Goal: Task Accomplishment & Management: Manage account settings

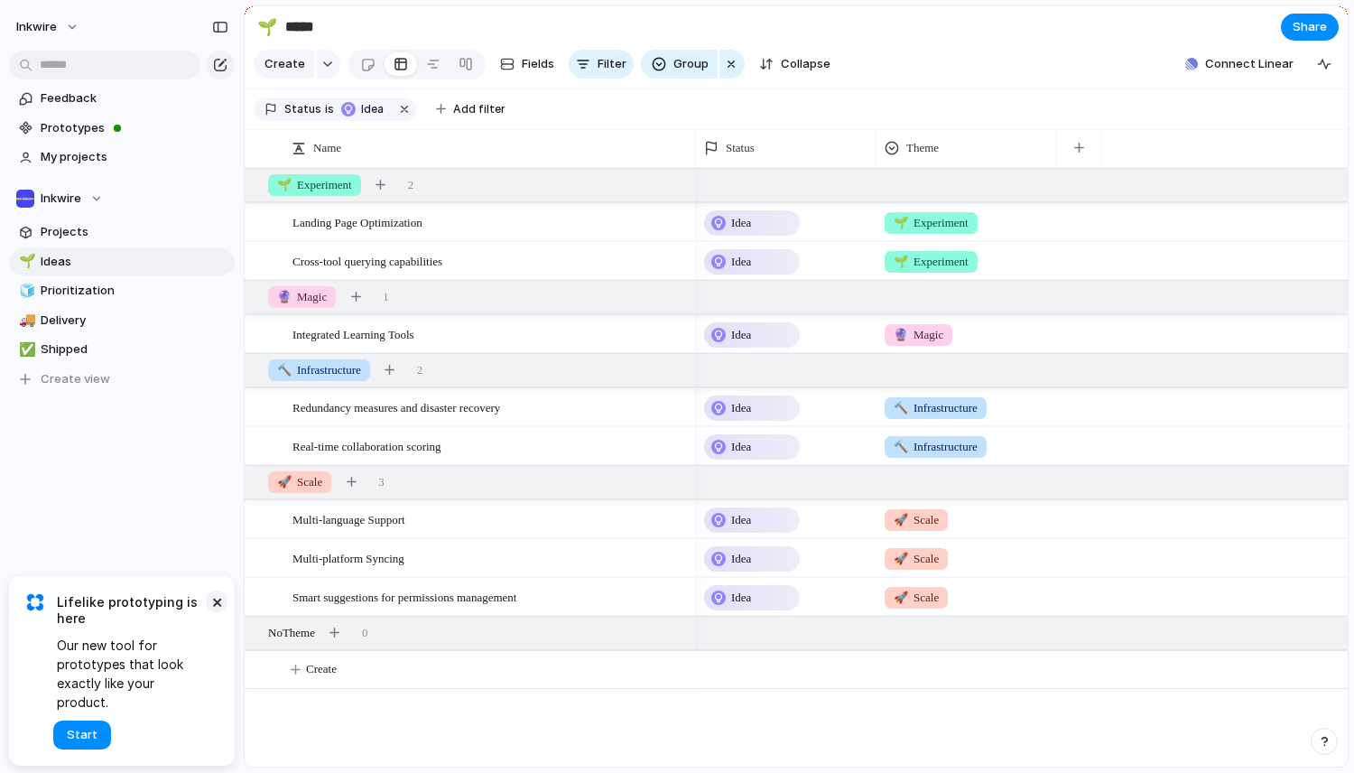
click at [218, 612] on button "×" at bounding box center [217, 601] width 22 height 22
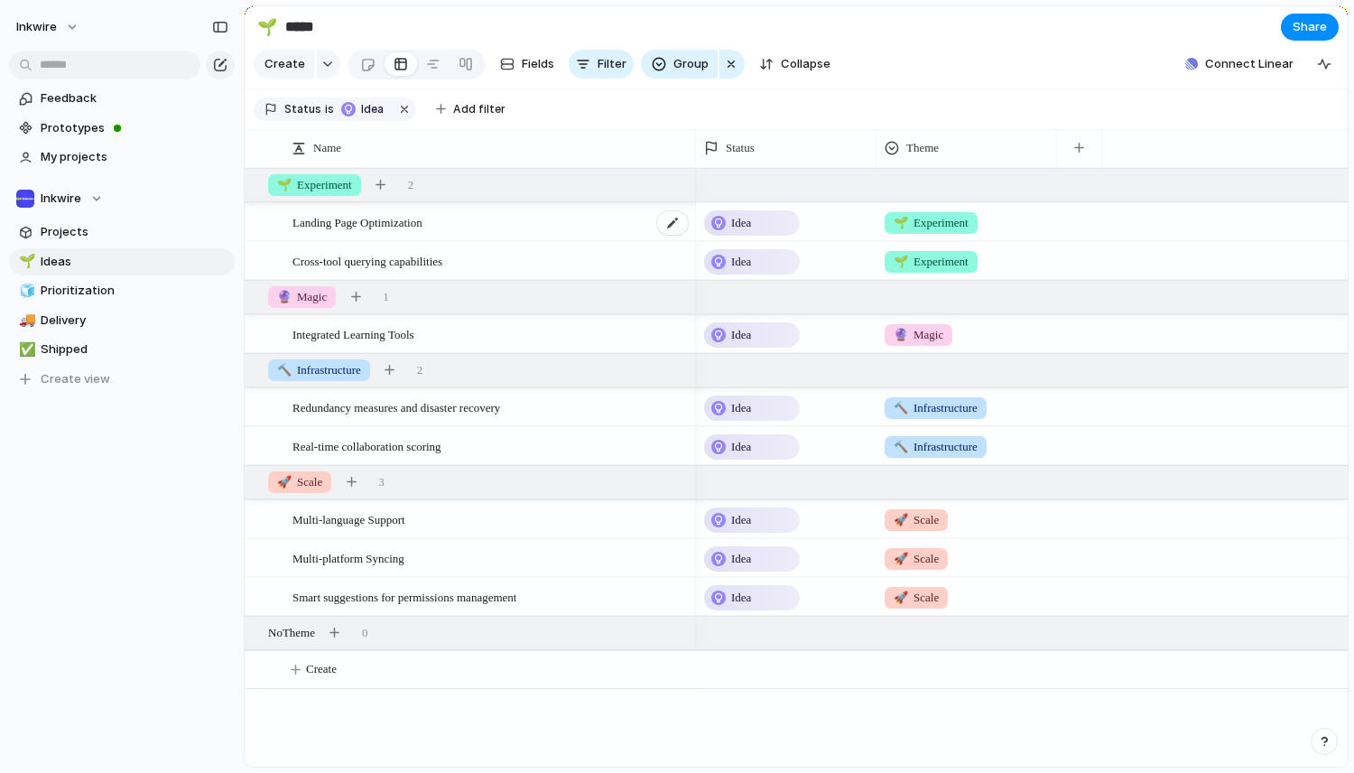
click at [467, 216] on div "Landing Page Optimization" at bounding box center [490, 222] width 397 height 37
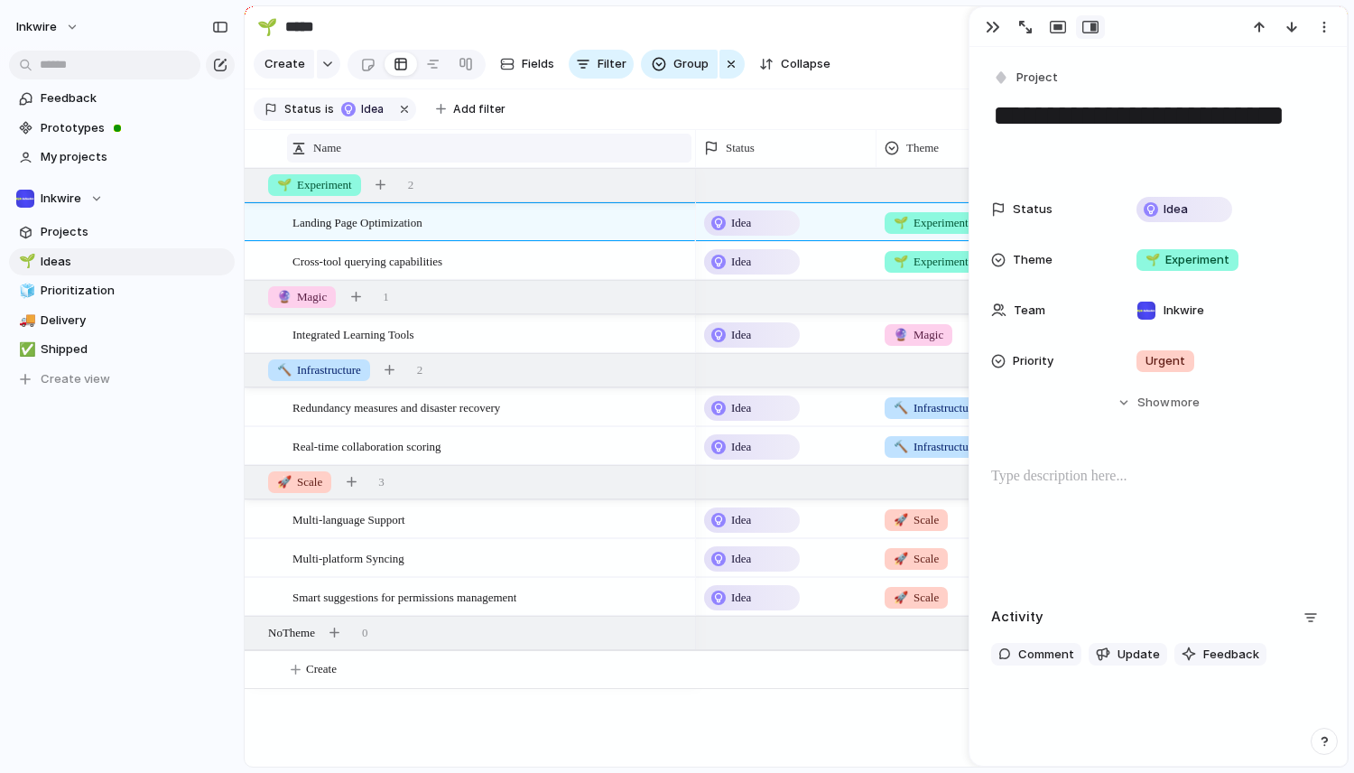
click at [540, 134] on div "Name" at bounding box center [489, 148] width 404 height 29
click at [66, 348] on div "Sort ascending Sort descending" at bounding box center [677, 386] width 1354 height 773
click at [90, 228] on span "Projects" at bounding box center [135, 232] width 188 height 18
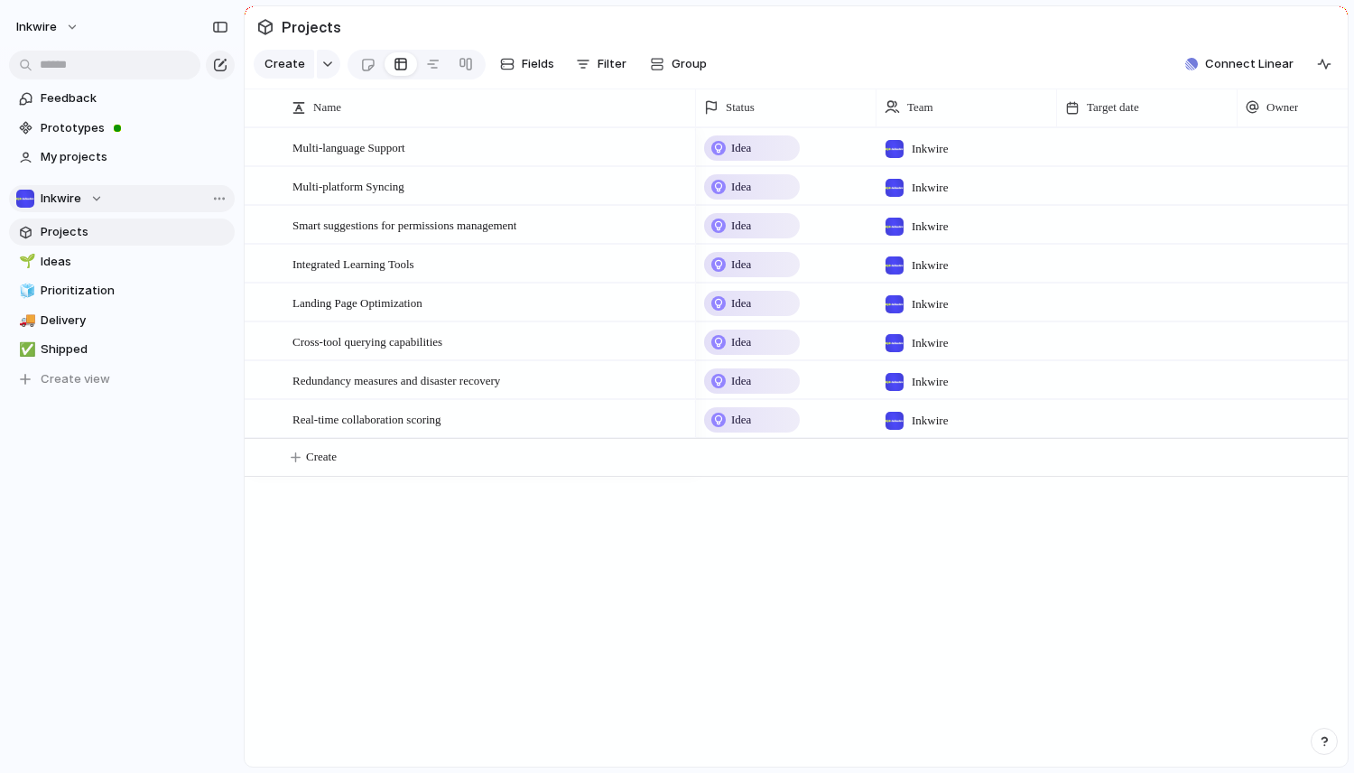
click at [64, 196] on span "Inkwire" at bounding box center [61, 199] width 41 height 18
click at [97, 127] on span "Prototypes" at bounding box center [135, 128] width 188 height 18
click at [95, 156] on span "My projects" at bounding box center [135, 157] width 188 height 18
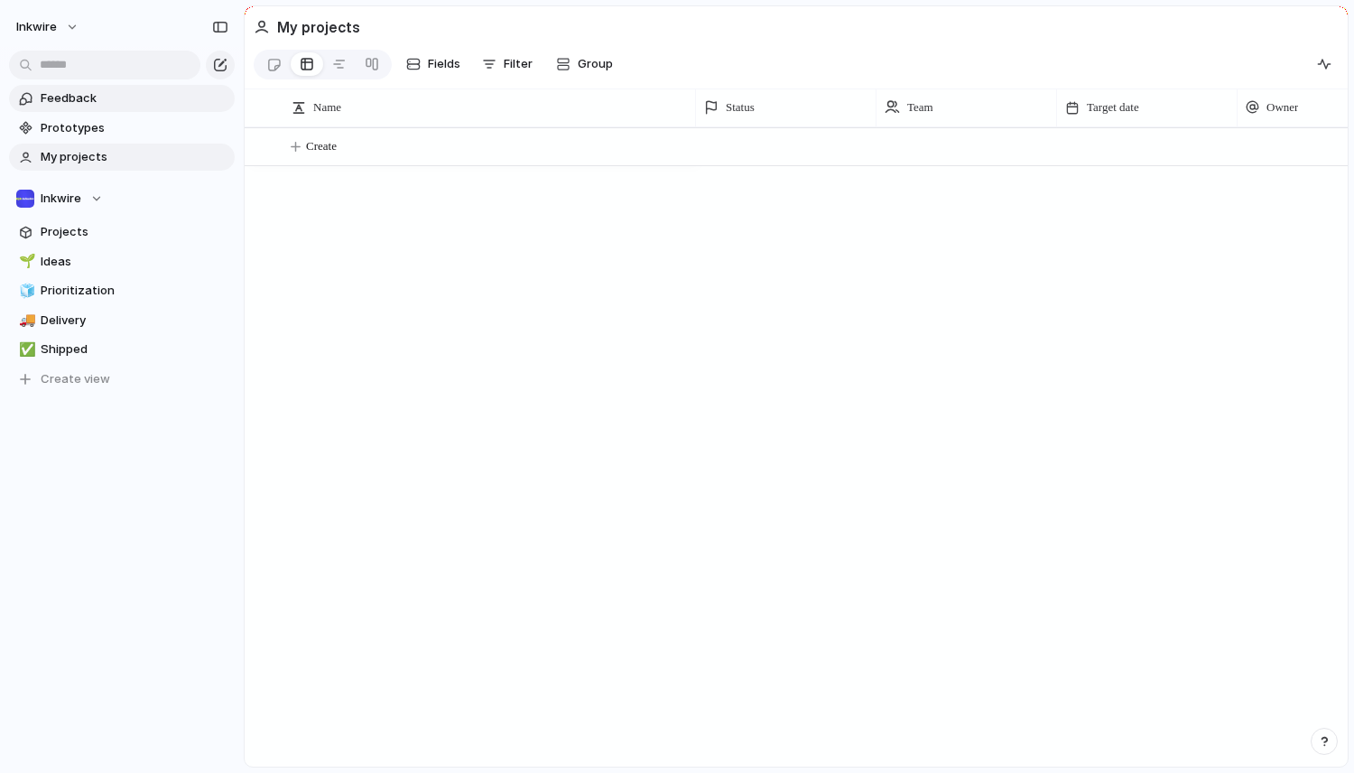
click at [104, 101] on span "Feedback" at bounding box center [135, 98] width 188 height 18
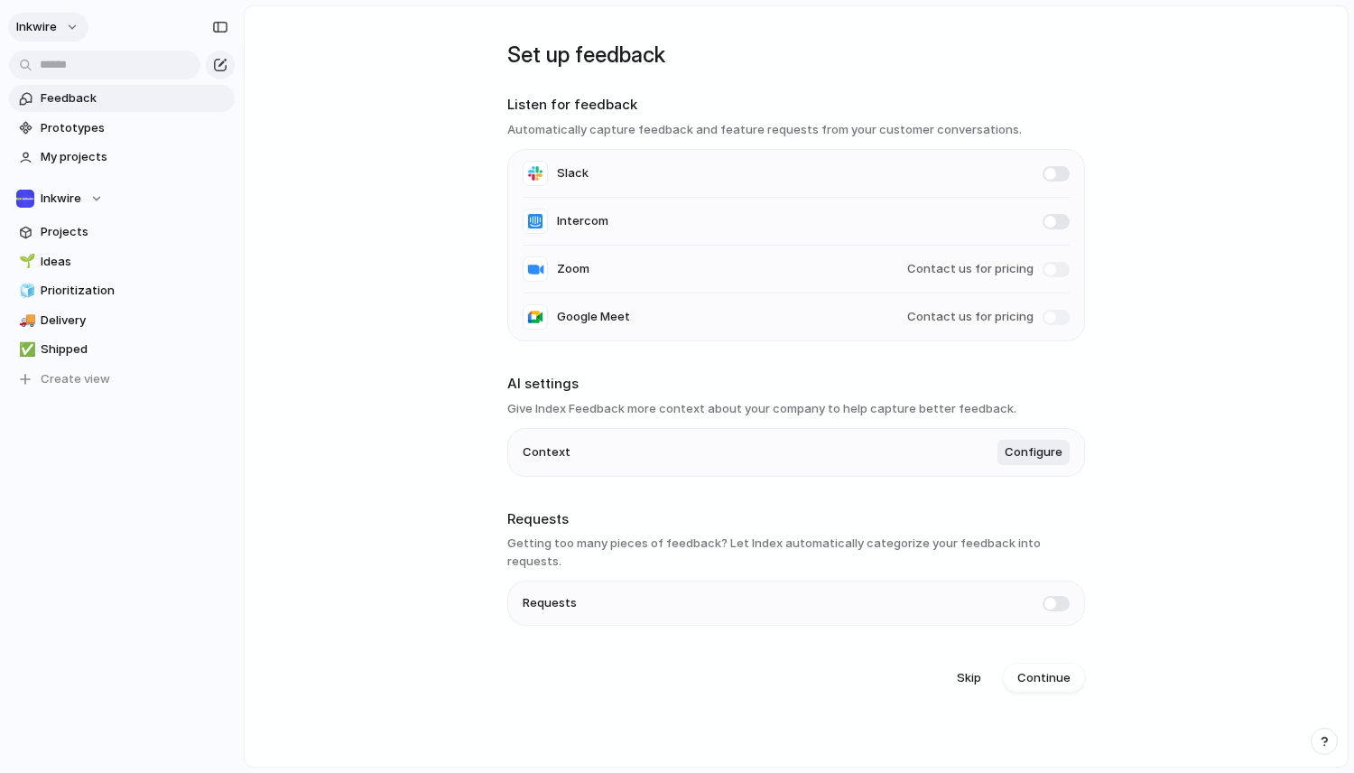
click at [73, 23] on button "Inkwire" at bounding box center [48, 27] width 80 height 29
click at [73, 66] on span "Settings" at bounding box center [67, 68] width 50 height 18
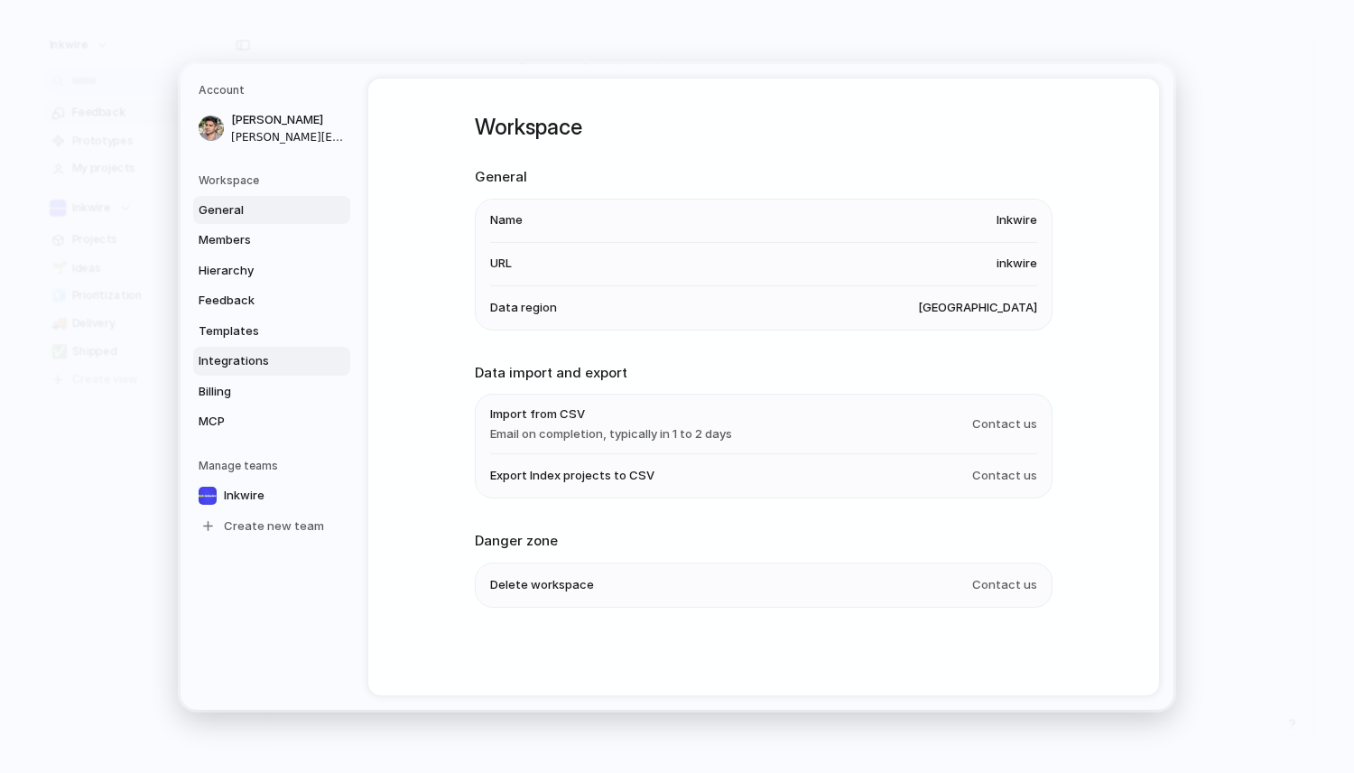
click at [247, 368] on span "Integrations" at bounding box center [257, 361] width 116 height 18
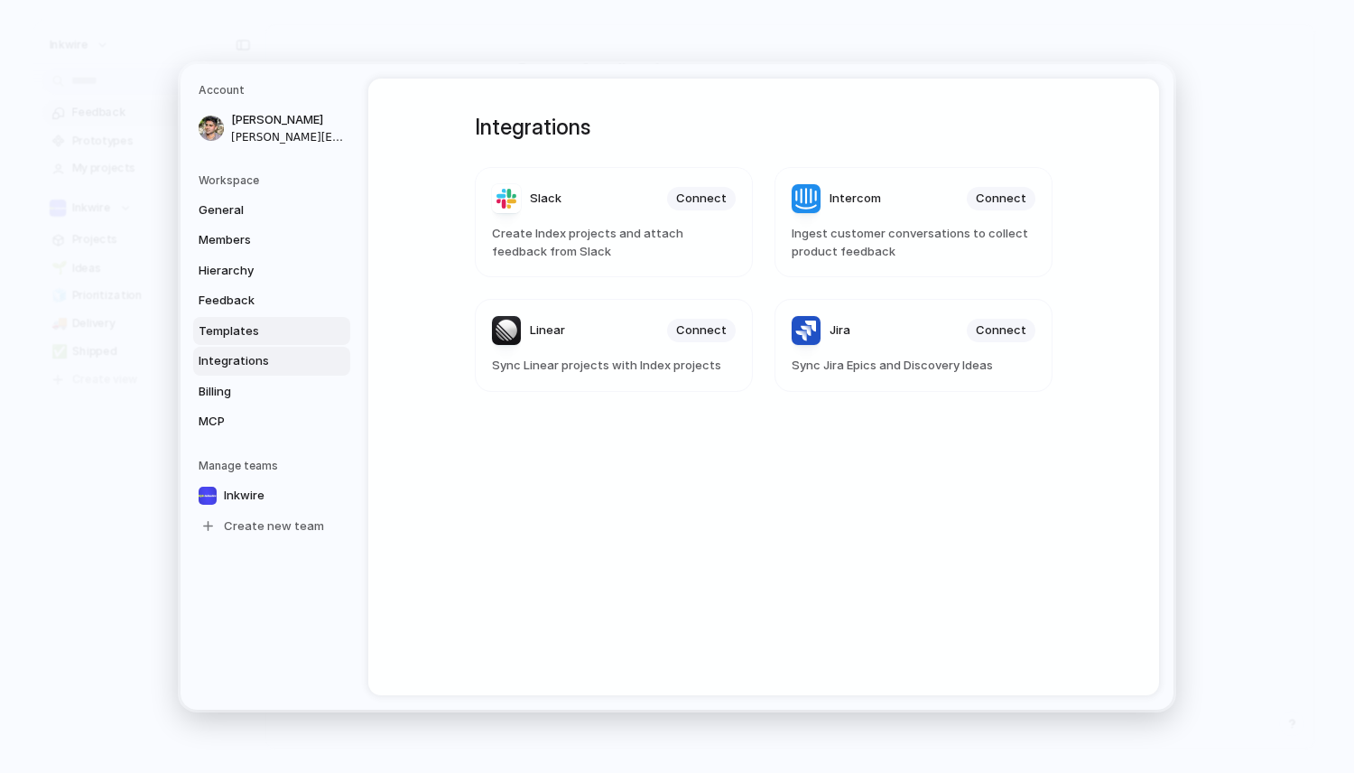
click at [260, 316] on link "Templates" at bounding box center [271, 330] width 157 height 29
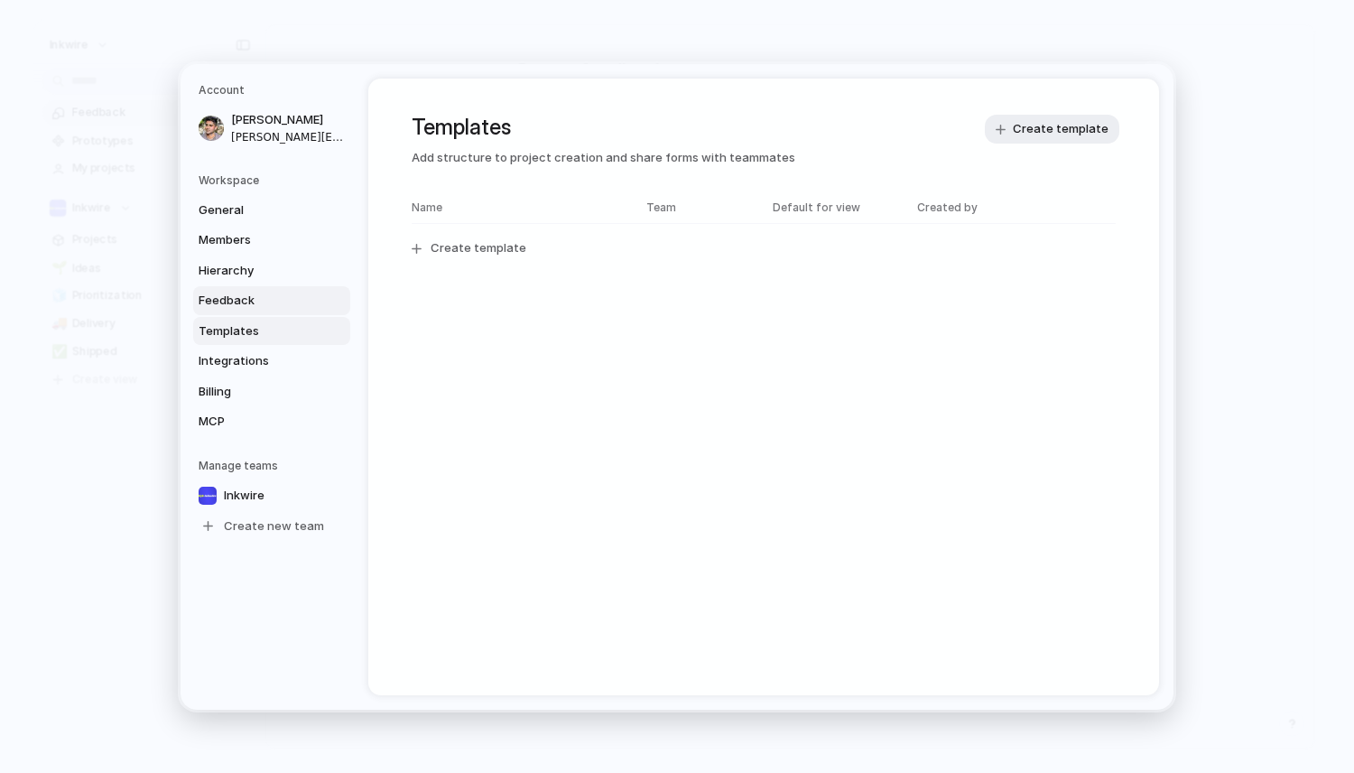
click at [264, 301] on span "Feedback" at bounding box center [257, 301] width 116 height 18
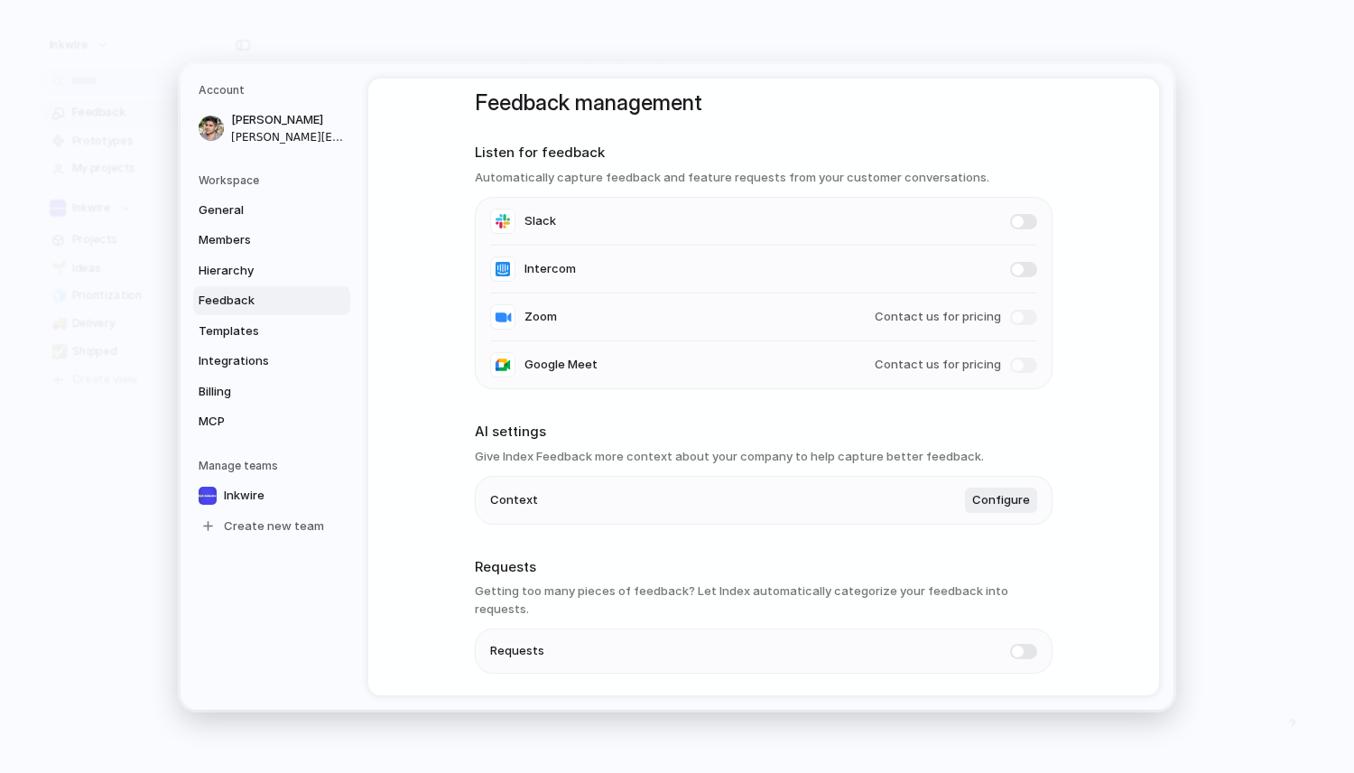
scroll to position [21, 0]
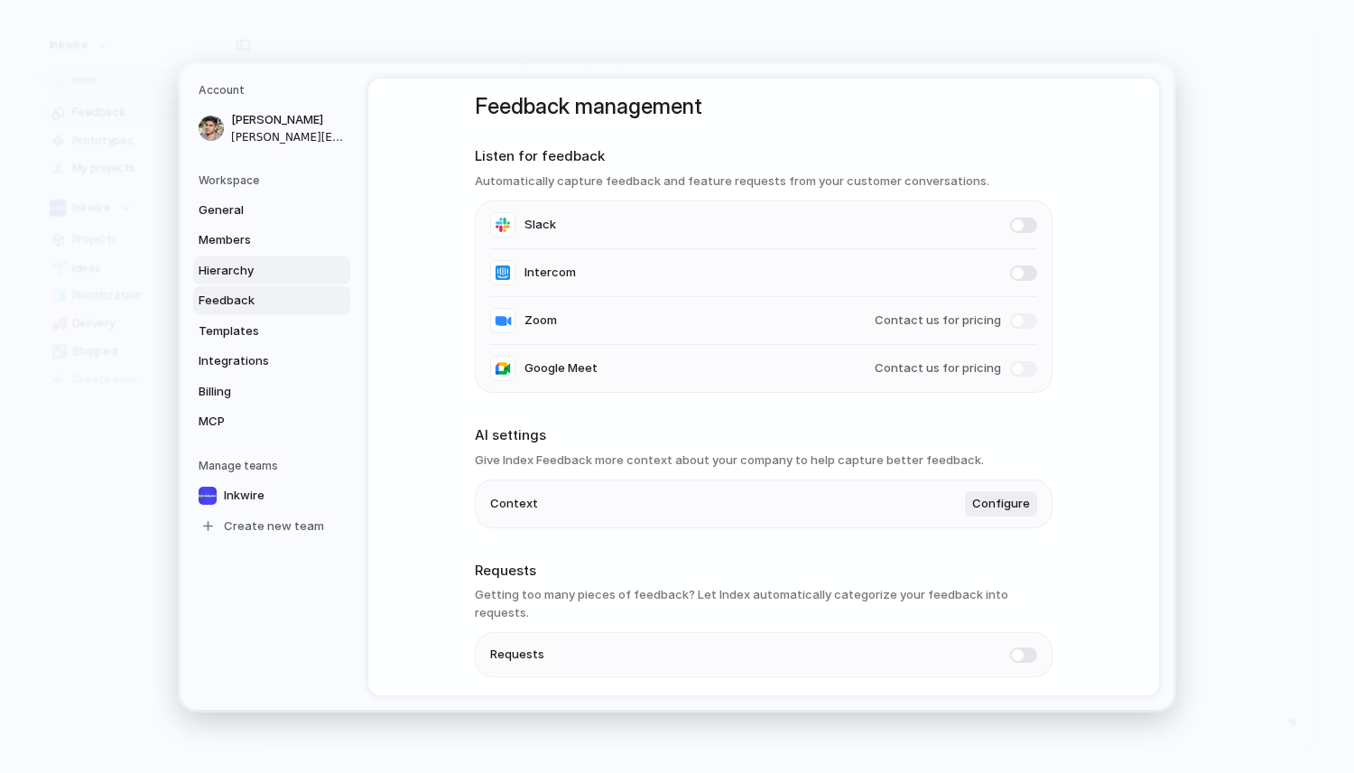
click at [278, 273] on span "Hierarchy" at bounding box center [257, 270] width 116 height 18
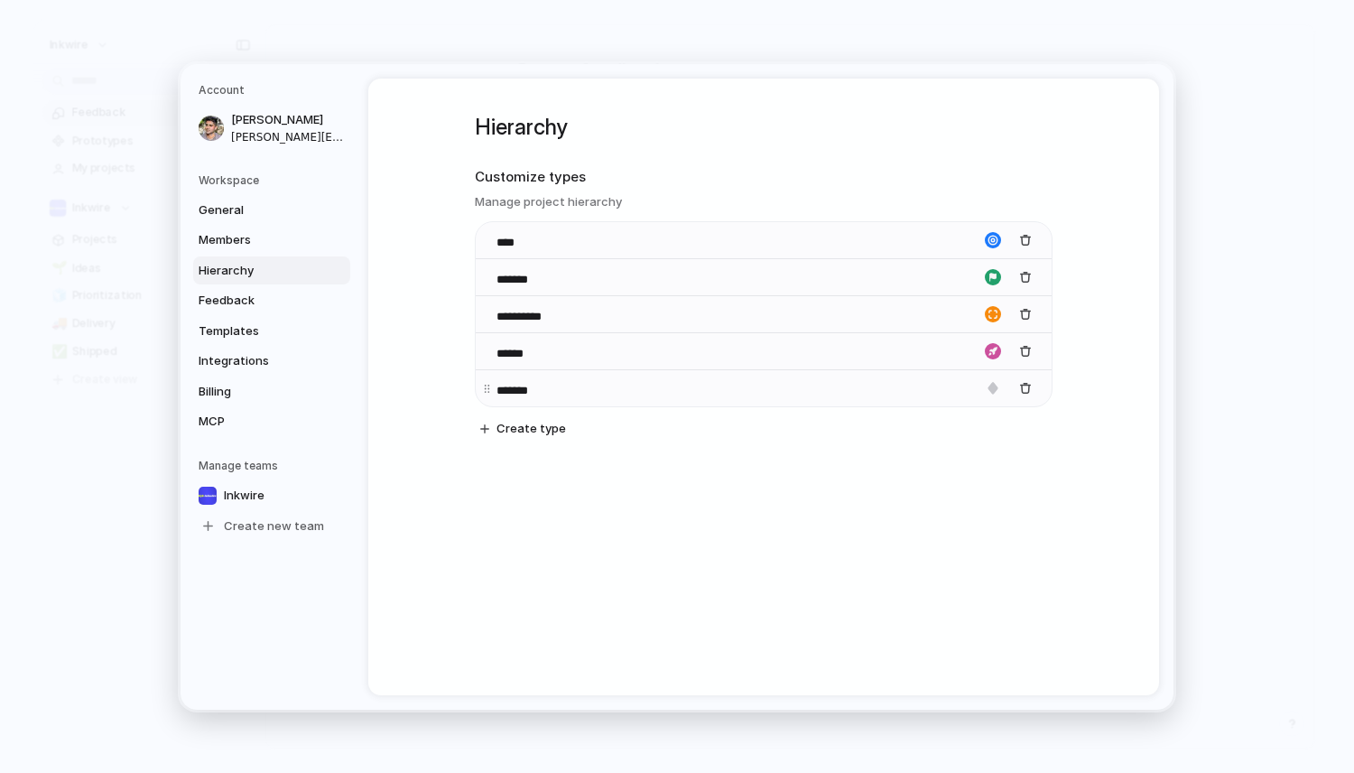
click at [810, 375] on div "*******" at bounding box center [764, 387] width 576 height 37
click at [264, 231] on span "Members" at bounding box center [257, 240] width 116 height 18
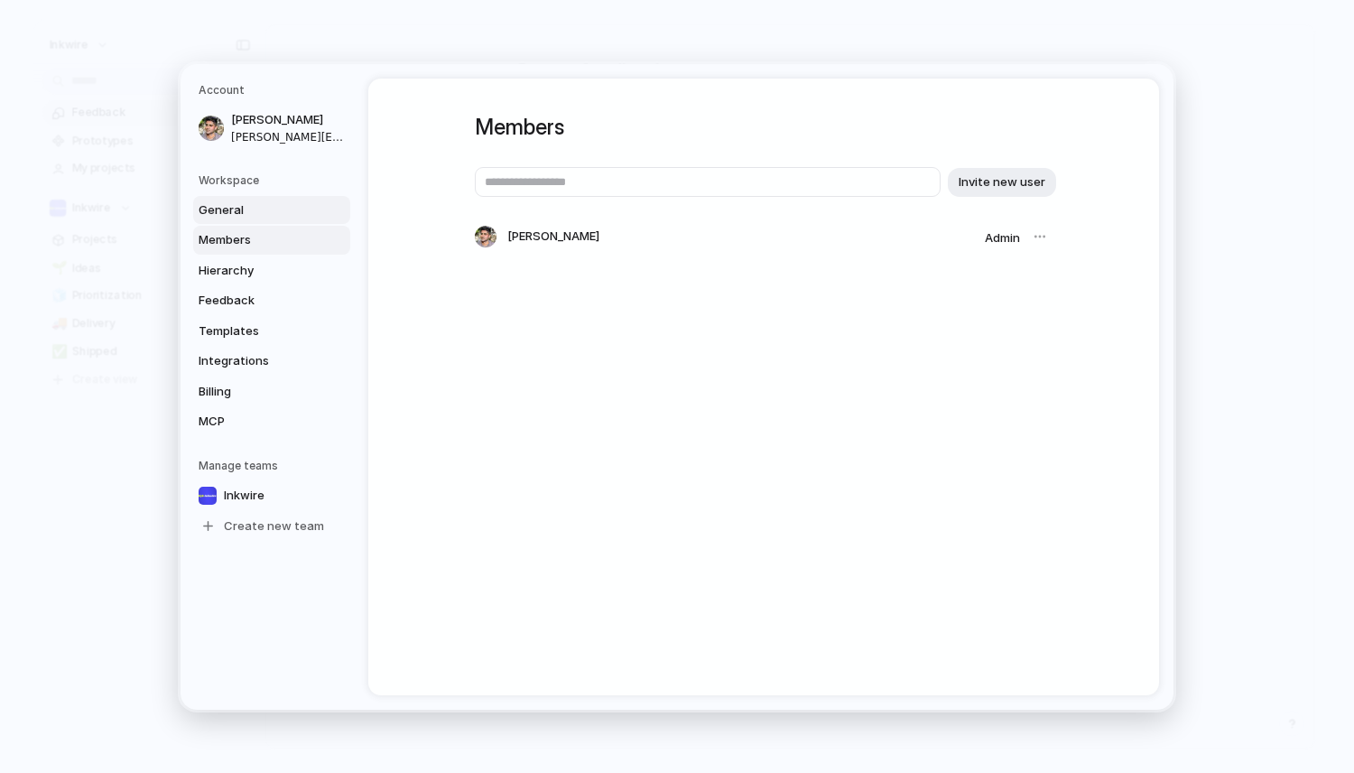
click at [264, 211] on span "General" at bounding box center [257, 209] width 116 height 18
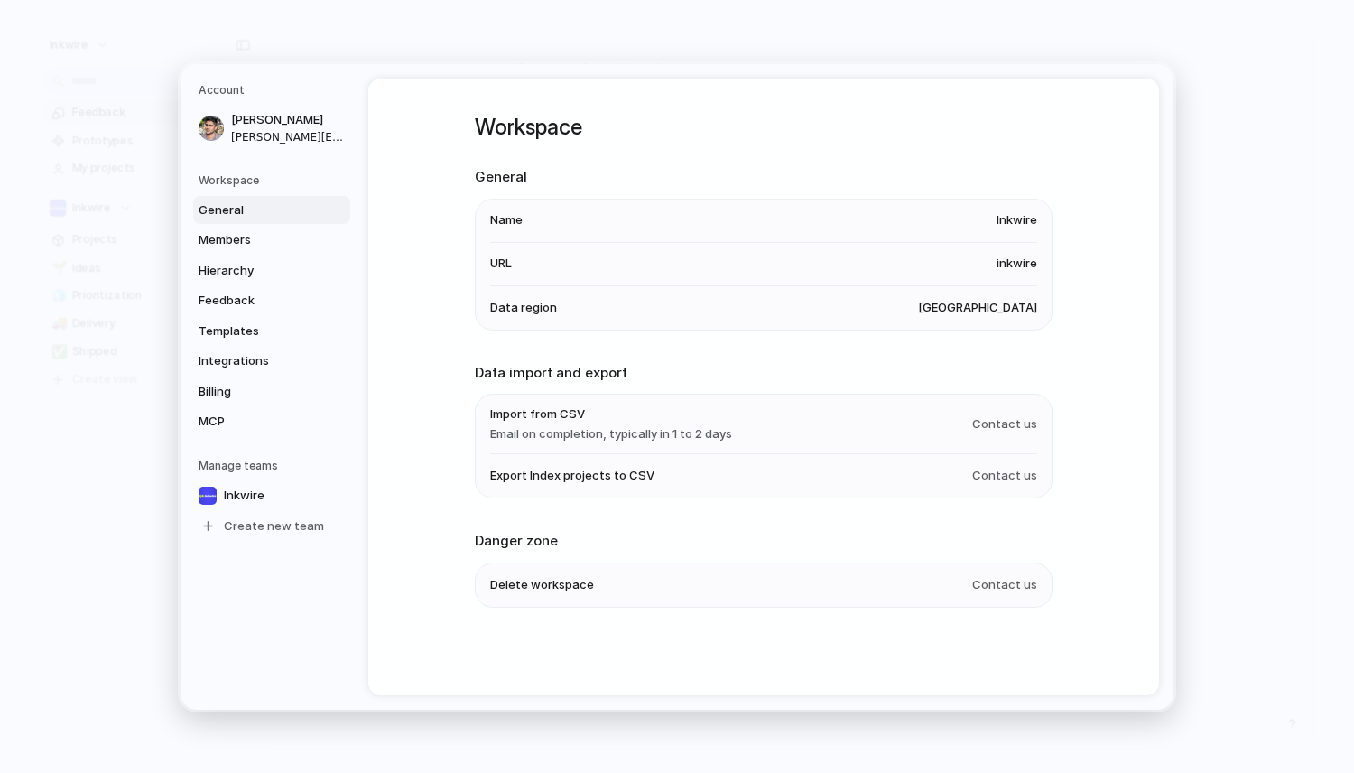
click at [288, 162] on nav "Account [PERSON_NAME] [PERSON_NAME][EMAIL_ADDRESS][DOMAIN_NAME] Workspace Gener…" at bounding box center [275, 386] width 188 height 645
click at [274, 118] on span "[PERSON_NAME]" at bounding box center [289, 120] width 116 height 18
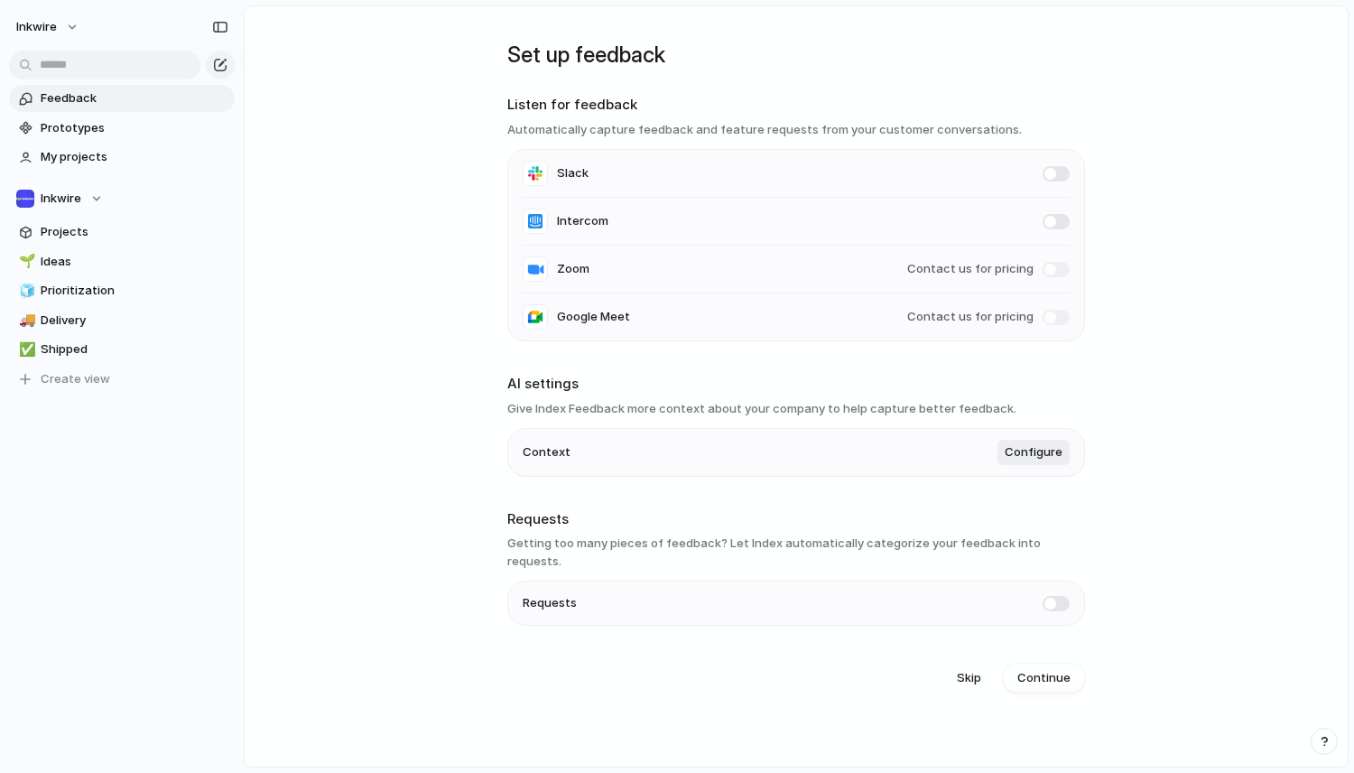
click at [312, 32] on main "Set up feedback Listen for feedback Automatically capture feedback and feature …" at bounding box center [796, 386] width 1105 height 762
click at [148, 117] on link "Prototypes" at bounding box center [122, 128] width 226 height 27
click at [967, 669] on span "Skip" at bounding box center [969, 678] width 24 height 18
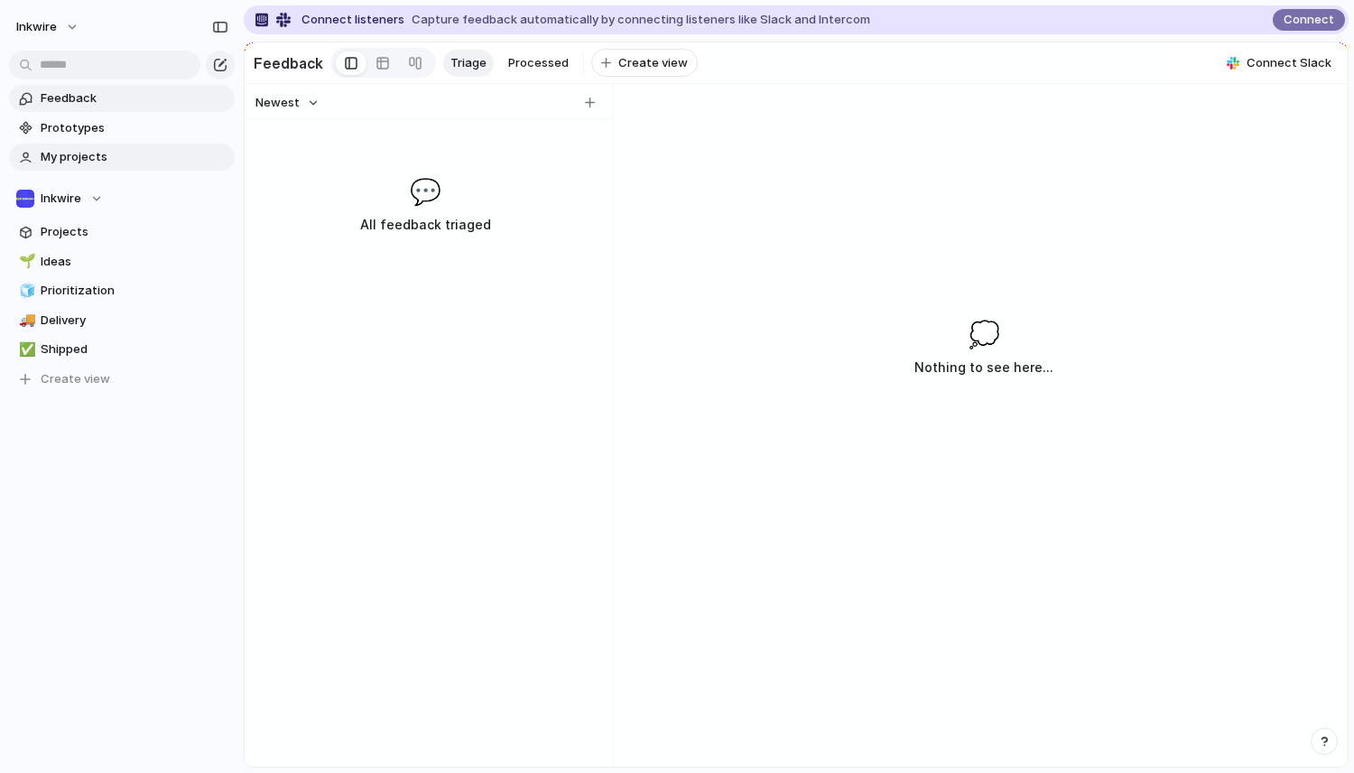
click at [125, 153] on span "My projects" at bounding box center [135, 157] width 188 height 18
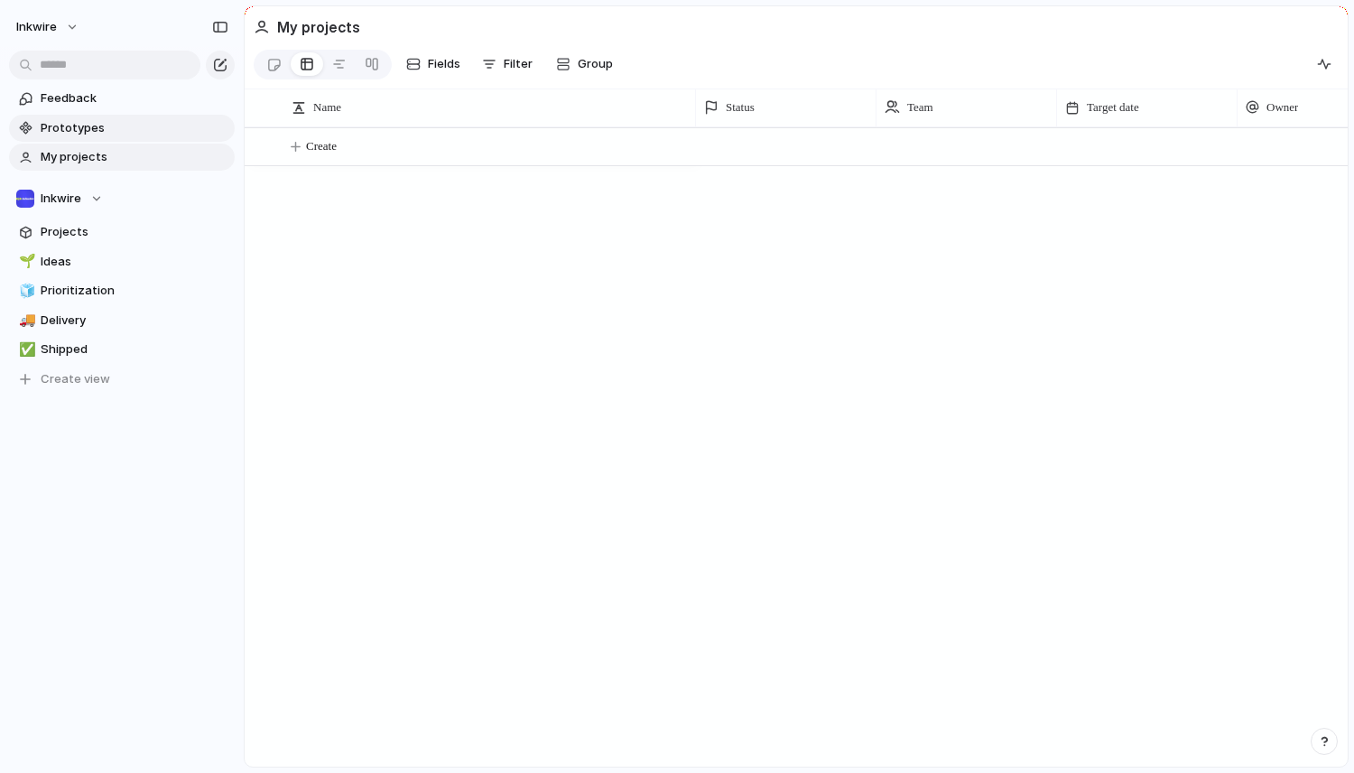
click at [126, 134] on span "Prototypes" at bounding box center [135, 128] width 188 height 18
click at [165, 161] on span "My projects" at bounding box center [135, 157] width 188 height 18
click at [316, 153] on span "Create" at bounding box center [321, 146] width 31 height 18
click at [579, 143] on button "Create" at bounding box center [819, 146] width 1113 height 37
click at [230, 205] on button "Inkwire" at bounding box center [122, 198] width 226 height 27
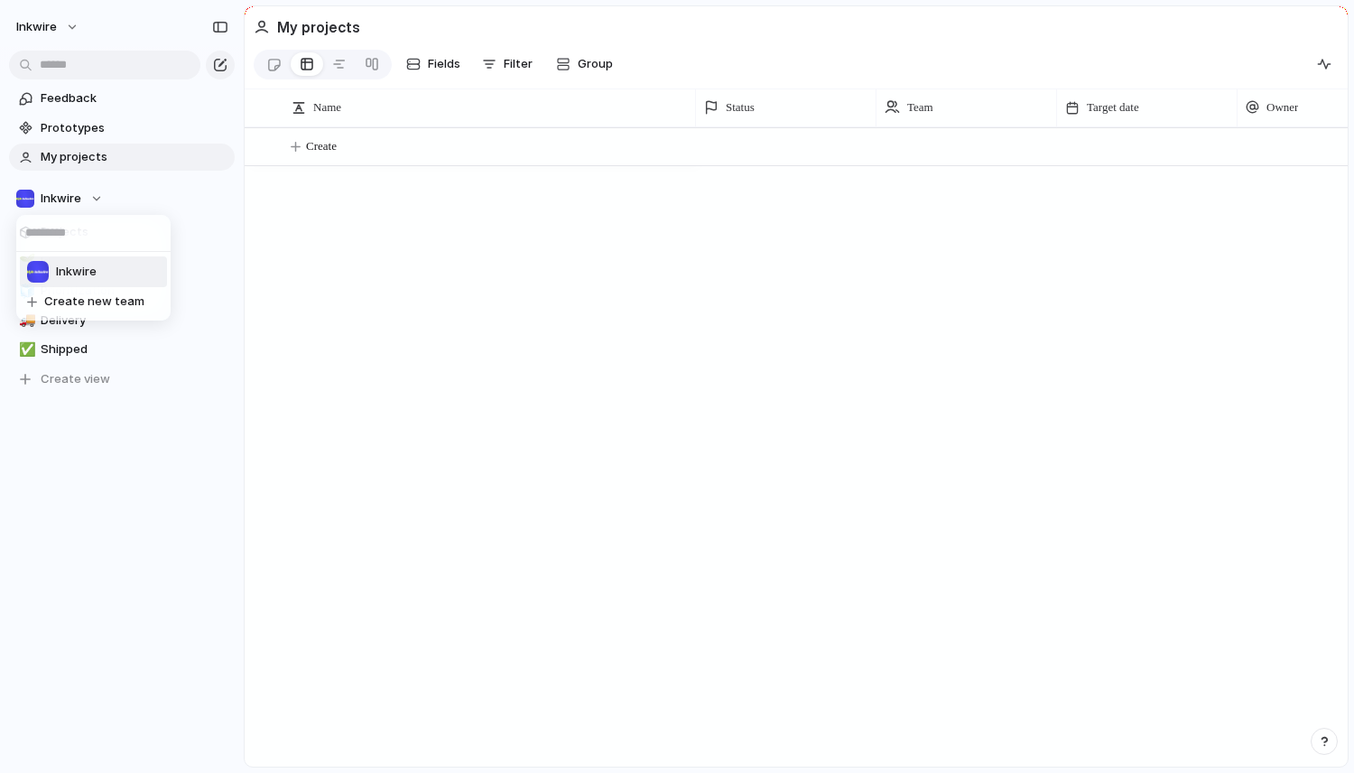
click at [122, 482] on div "Inkwire Create new team" at bounding box center [677, 386] width 1354 height 773
click at [128, 263] on span "Ideas" at bounding box center [135, 262] width 188 height 18
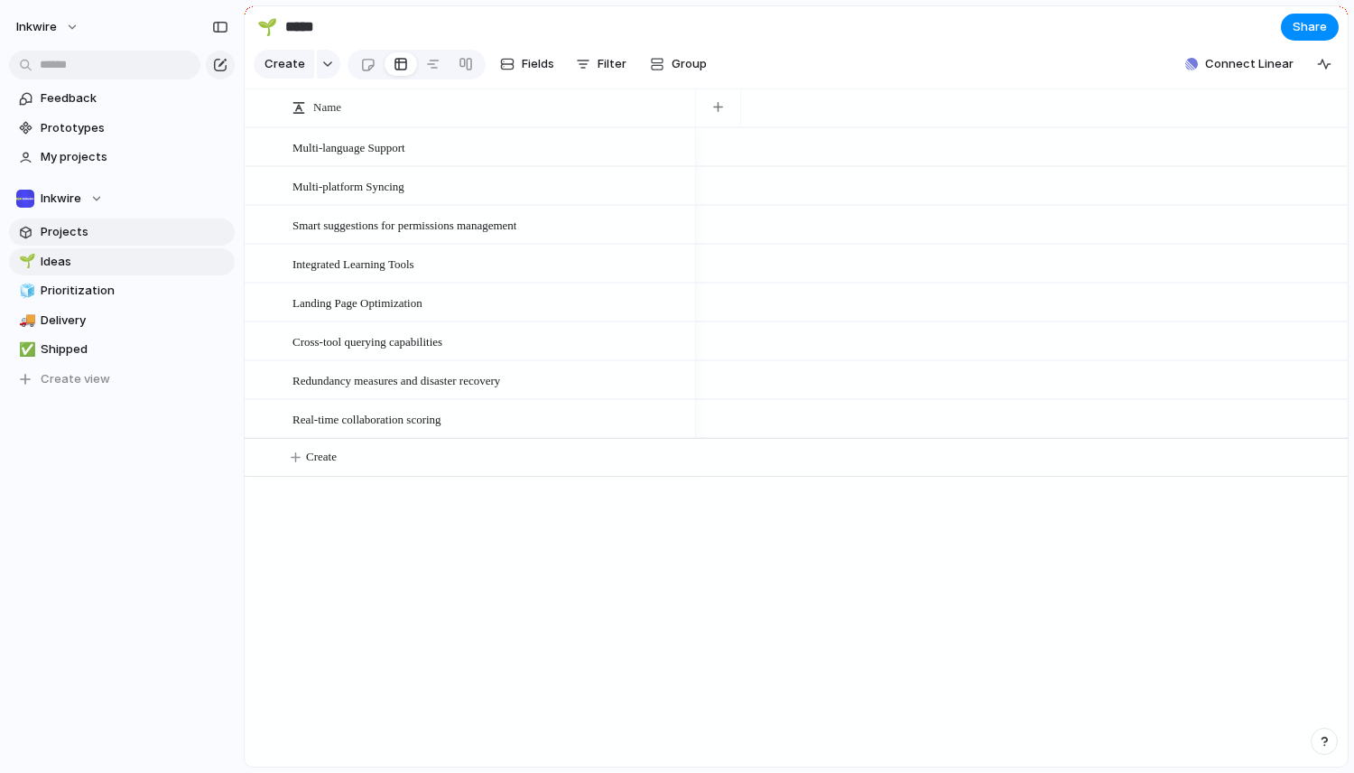
click at [131, 244] on link "Projects" at bounding box center [122, 231] width 226 height 27
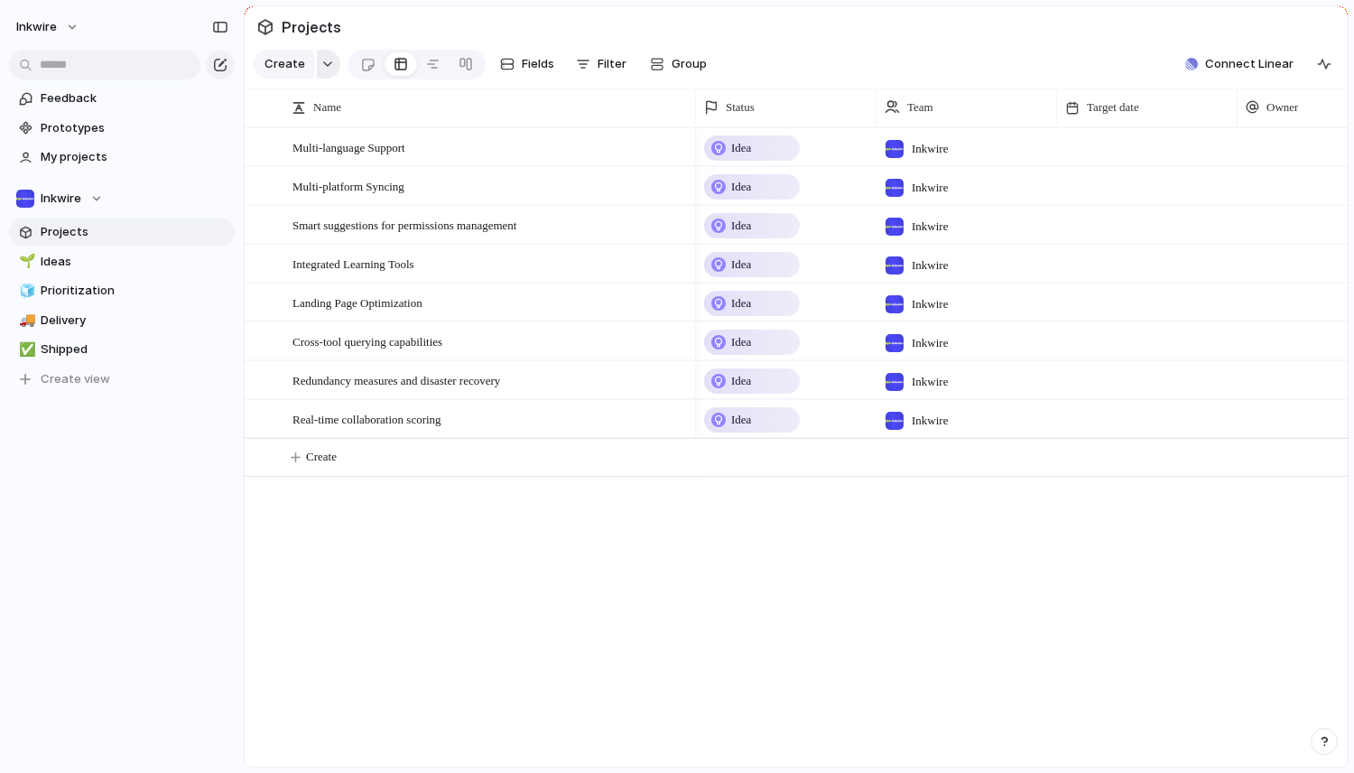
click at [321, 61] on div "button" at bounding box center [327, 63] width 13 height 7
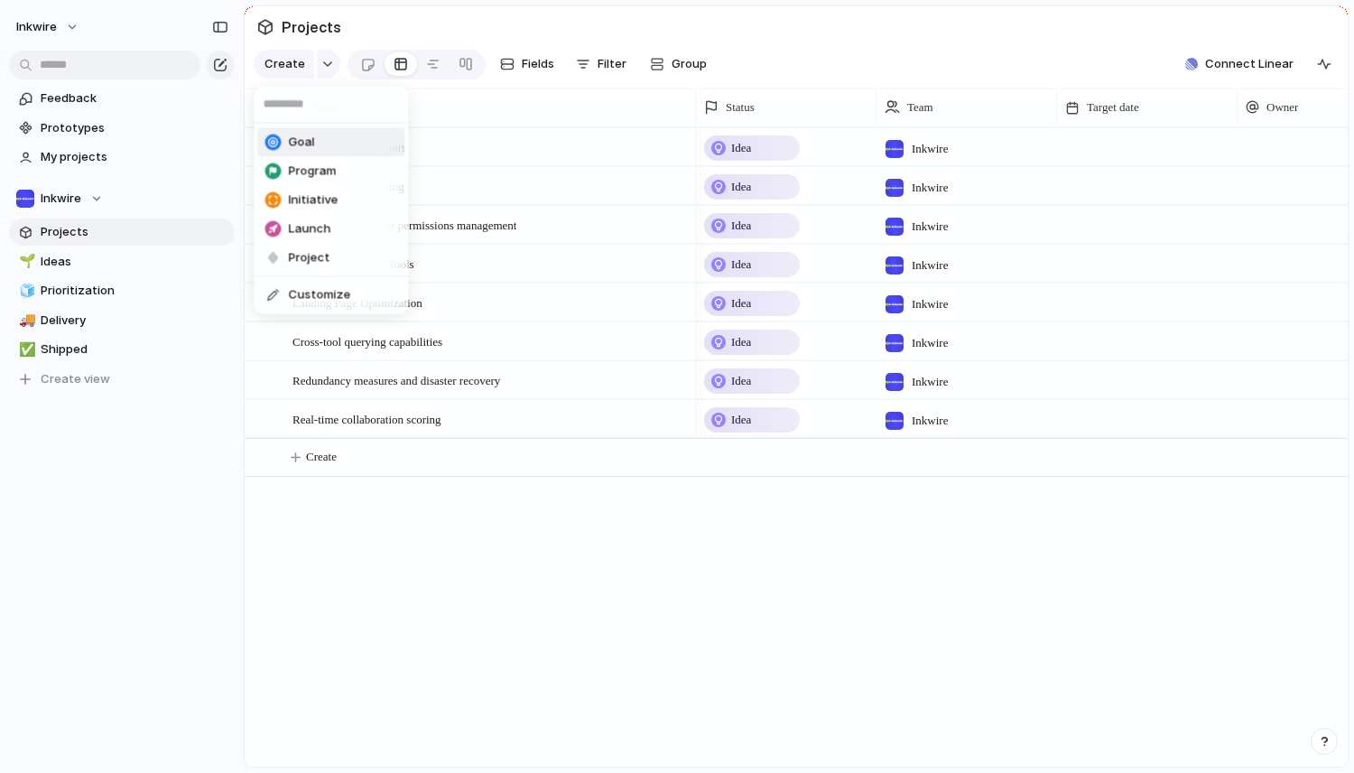
click at [285, 144] on div "Goal" at bounding box center [290, 143] width 50 height 18
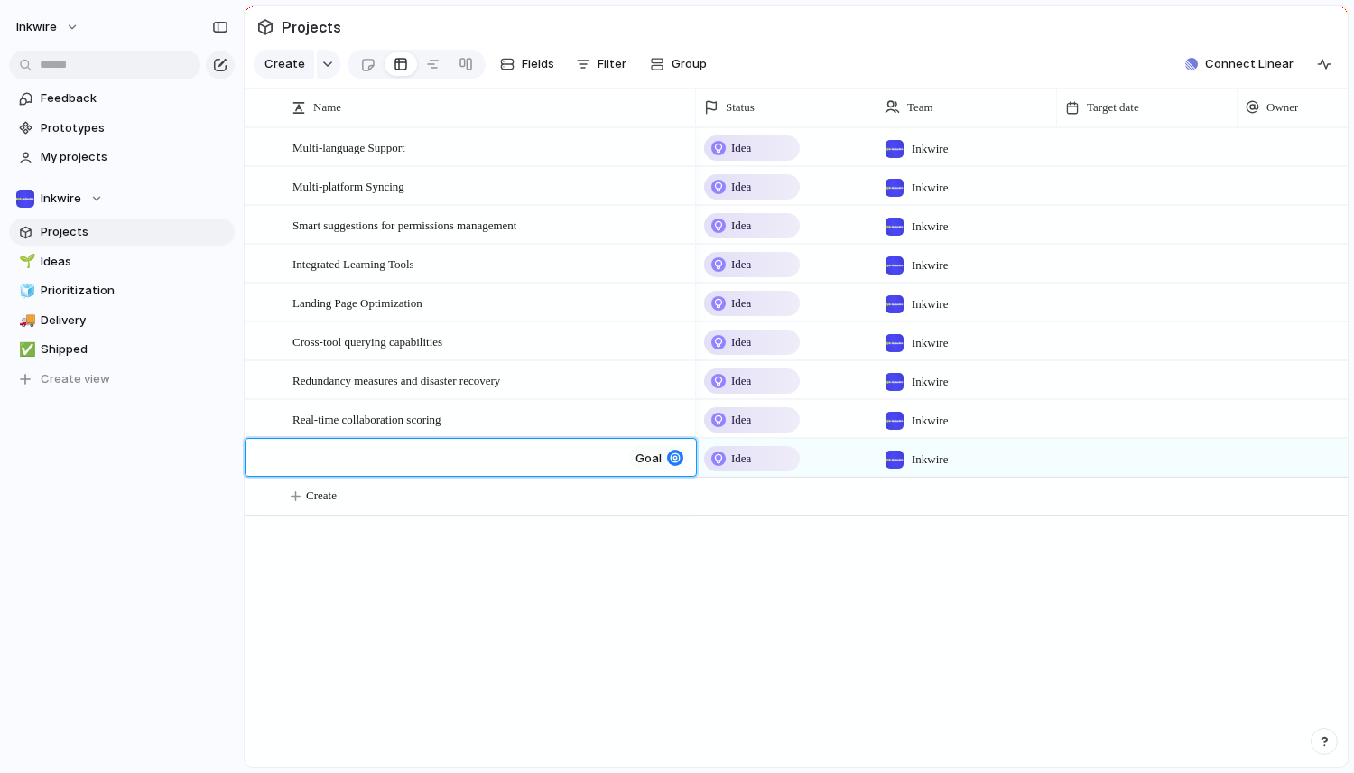
type textarea "*"
type textarea "**********"
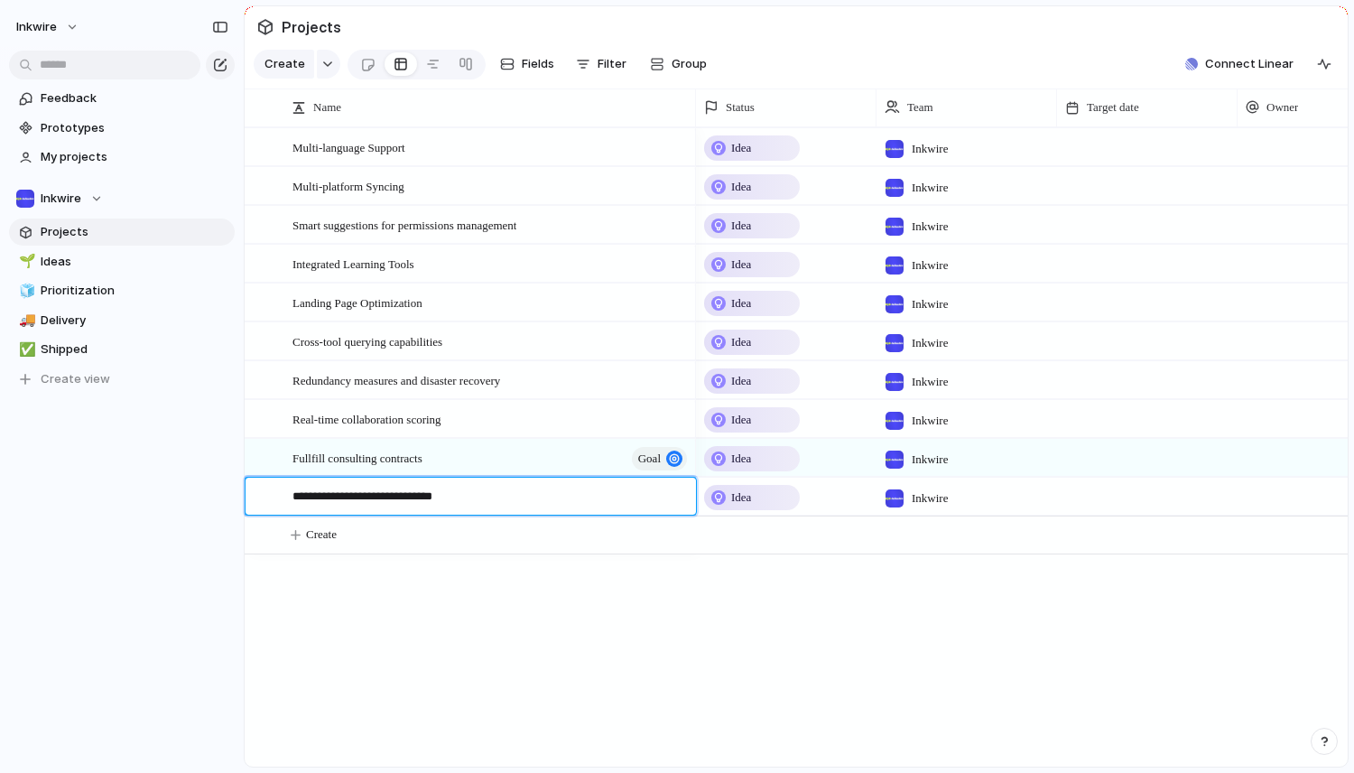
type textarea "**********"
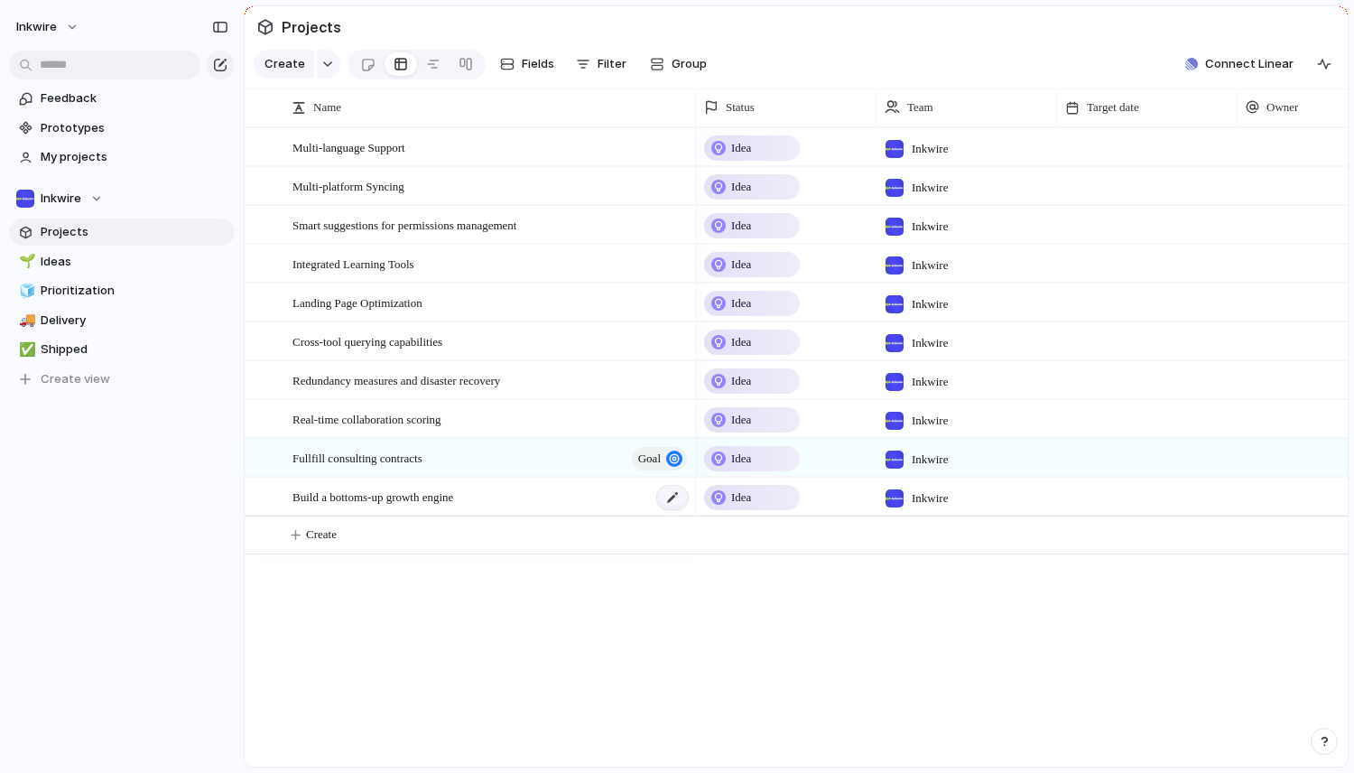
click at [679, 493] on div at bounding box center [672, 497] width 31 height 23
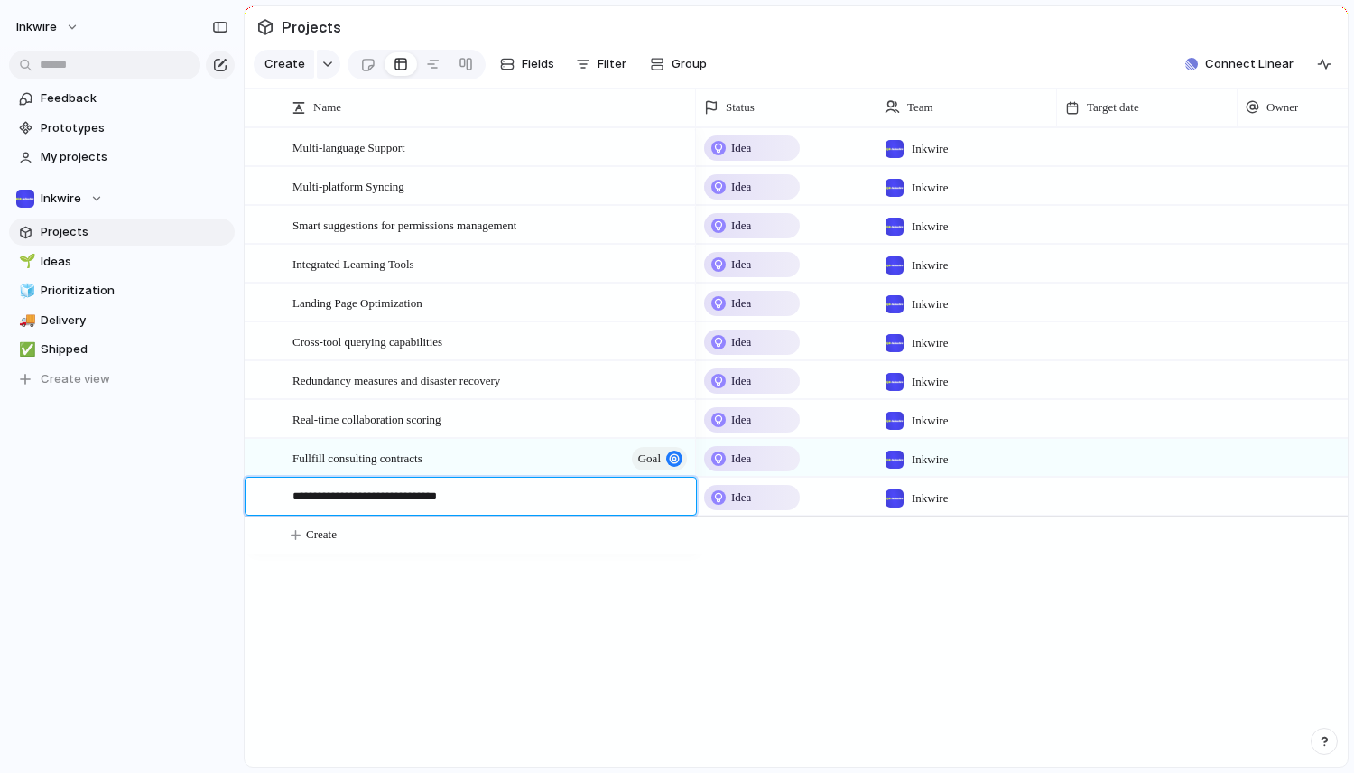
click at [659, 495] on textarea "**********" at bounding box center [487, 498] width 391 height 23
type textarea "**********"
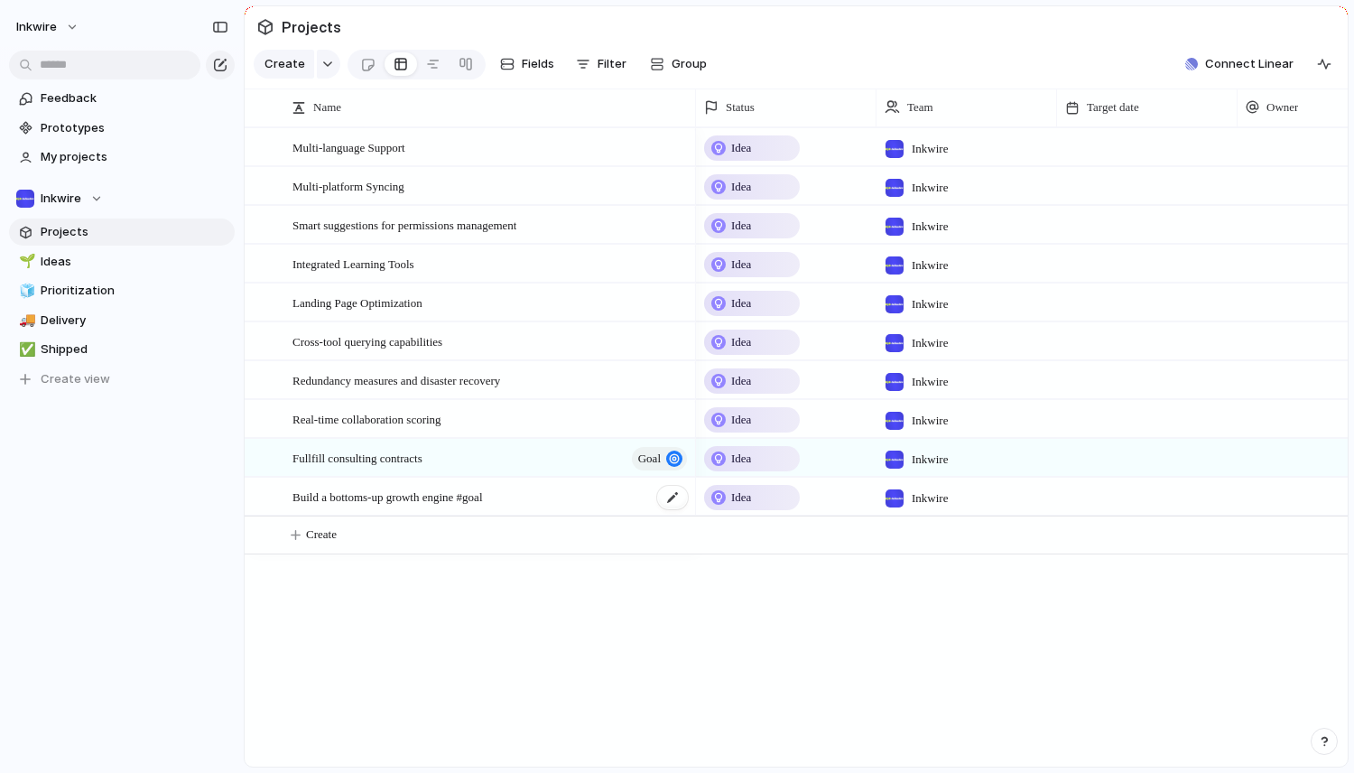
click at [579, 500] on div "Build a bottoms-up growth engine #goal" at bounding box center [490, 496] width 397 height 37
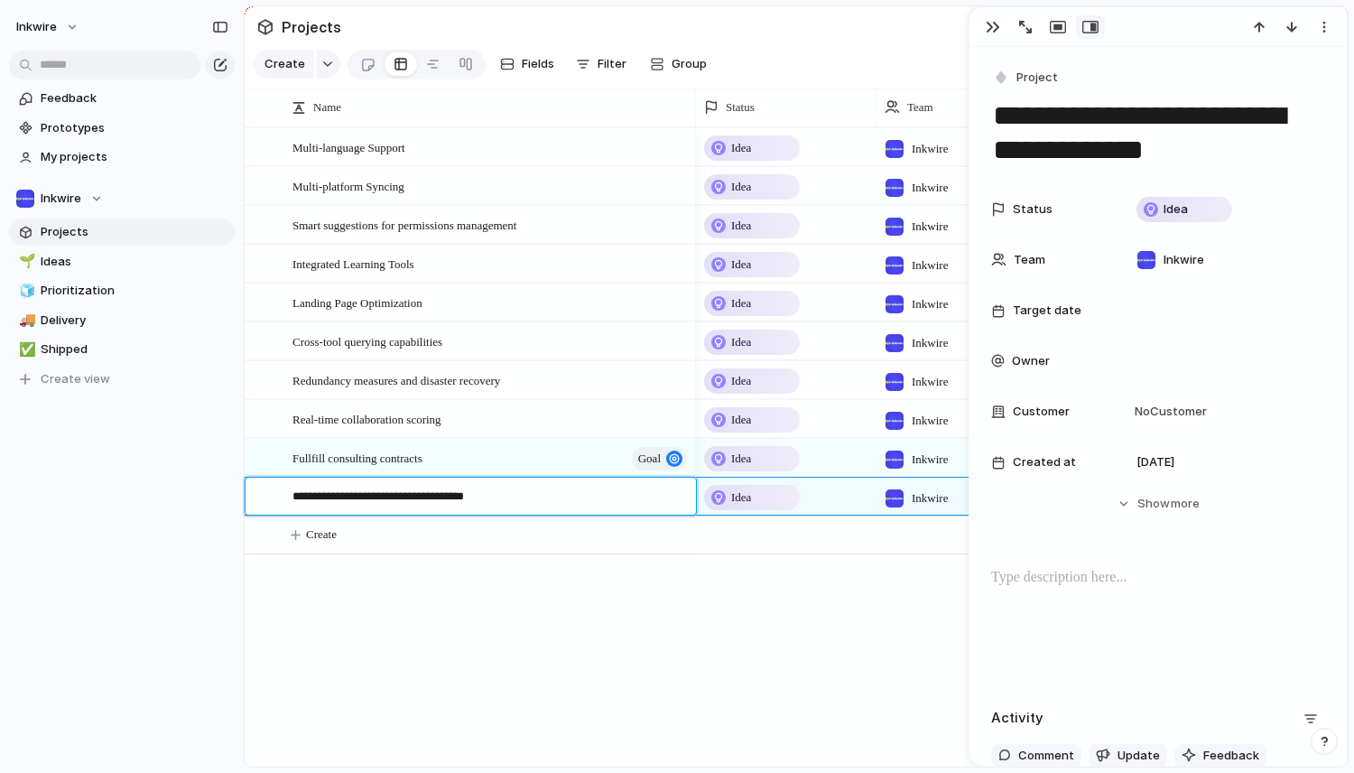
type textarea "**********"
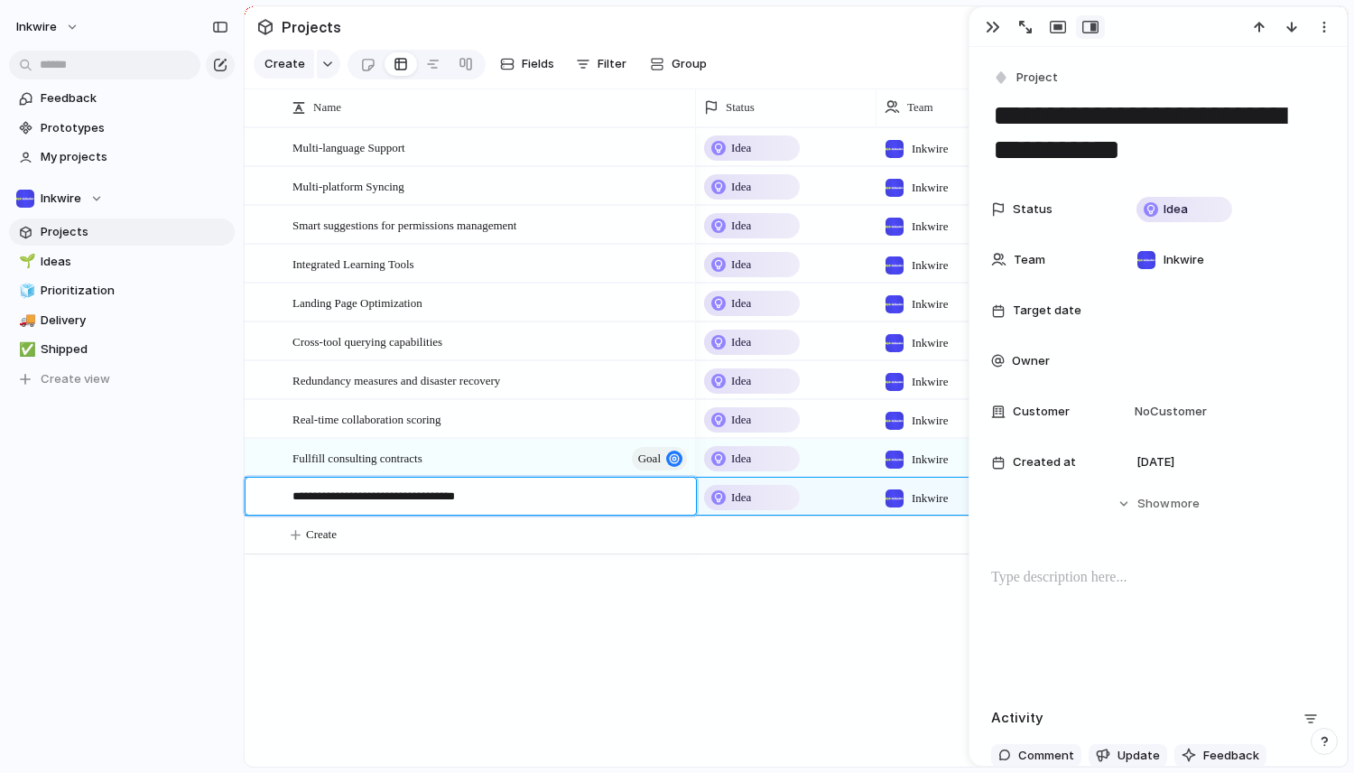
type textarea "**********"
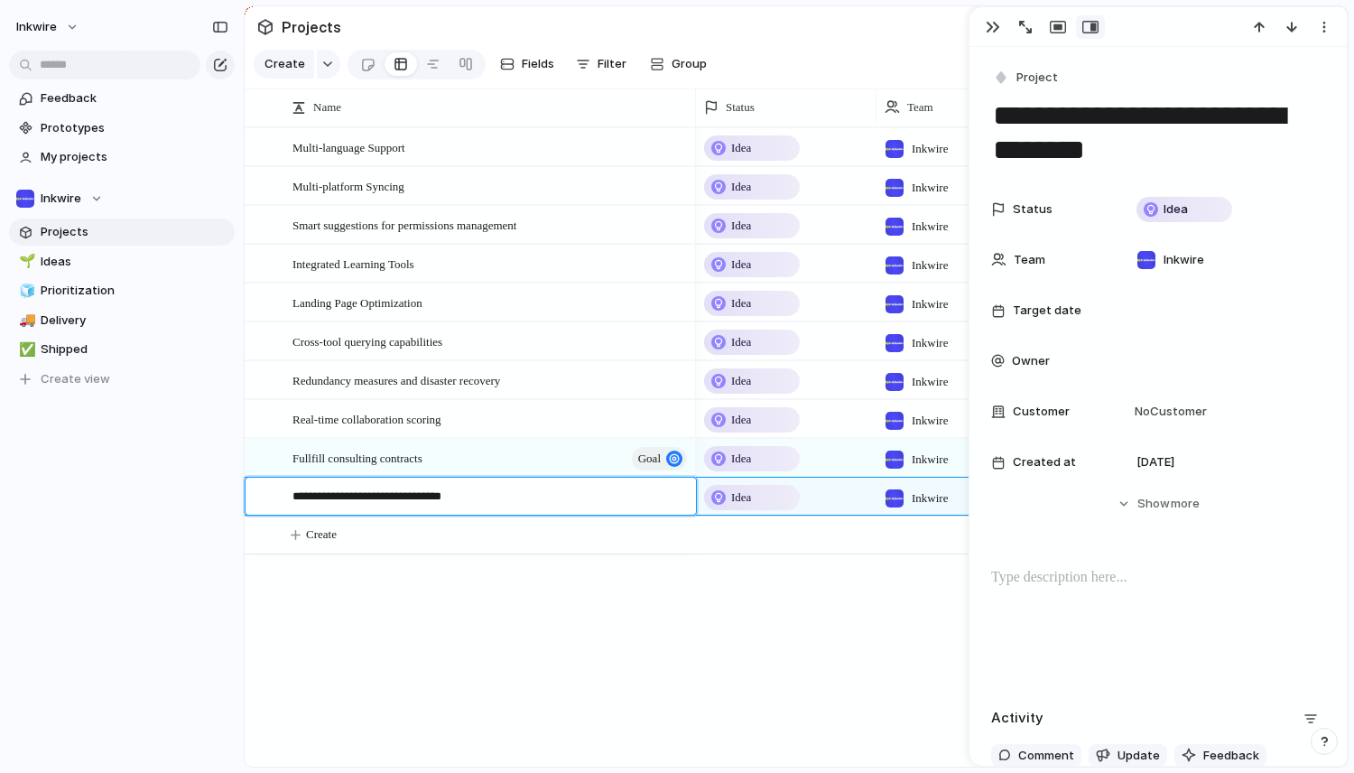
type textarea "**********"
click at [1018, 76] on span "Project" at bounding box center [1037, 78] width 42 height 18
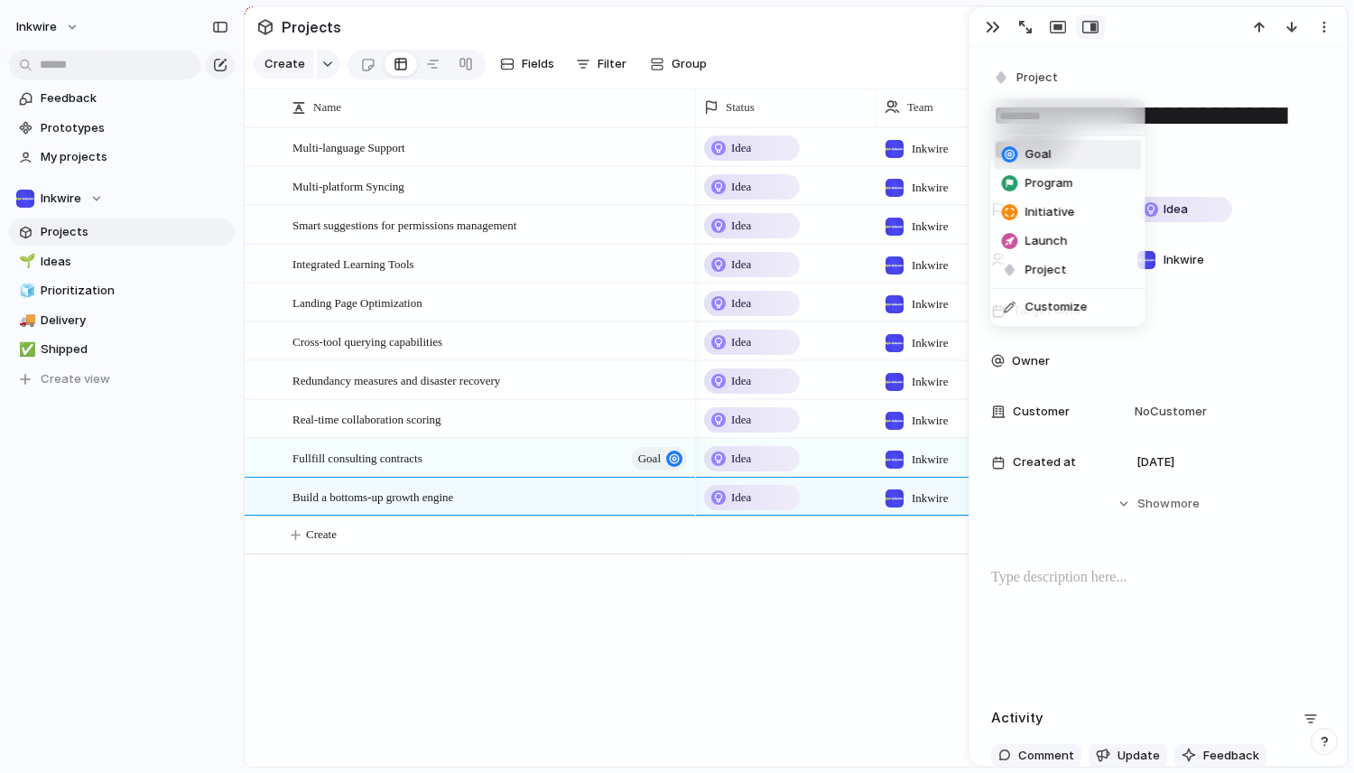
click at [1009, 159] on div at bounding box center [1010, 154] width 16 height 16
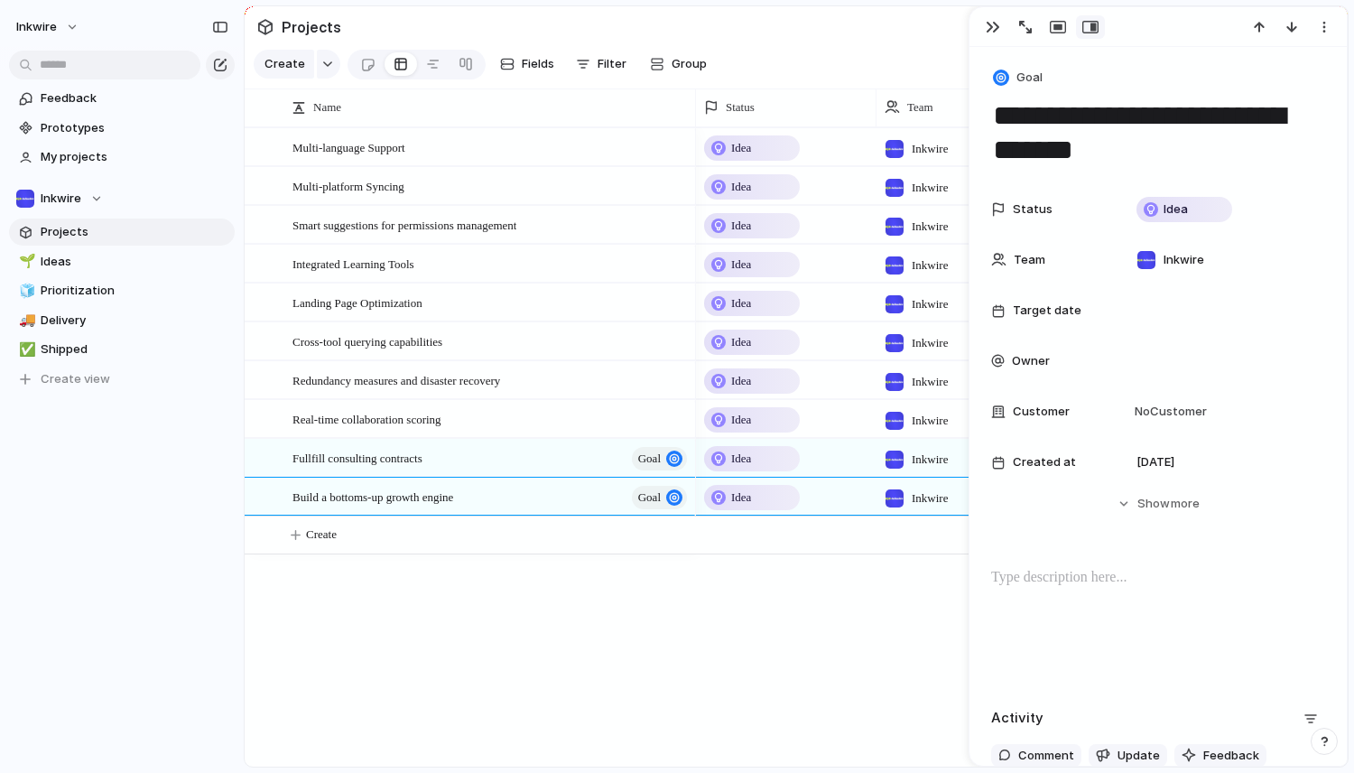
click at [785, 631] on div "Idea Inkwire Idea Inkwire Idea Inkwire Idea Inkwire Idea Inkwire Idea Inkwire I…" at bounding box center [1022, 446] width 652 height 639
click at [549, 449] on div "Fullfill consulting contracts goal" at bounding box center [490, 458] width 397 height 37
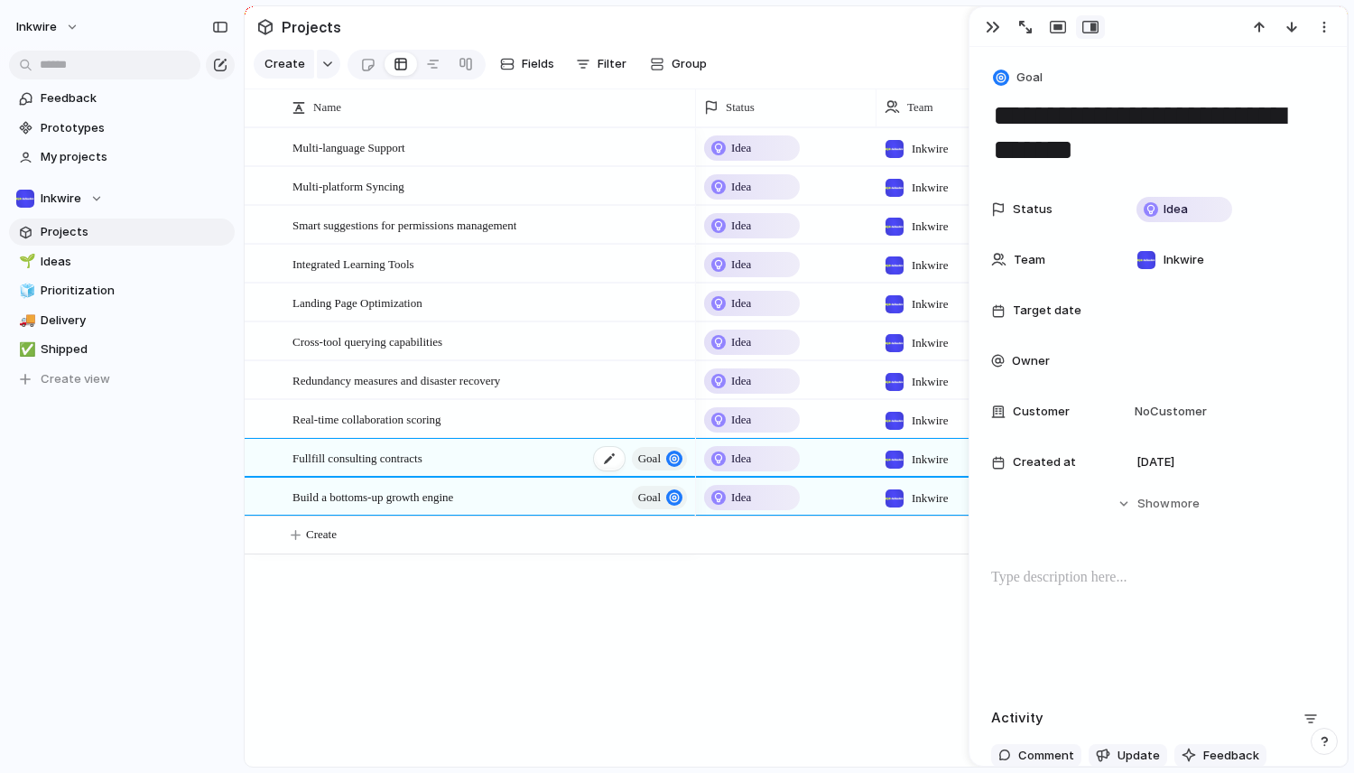
type textarea "**********"
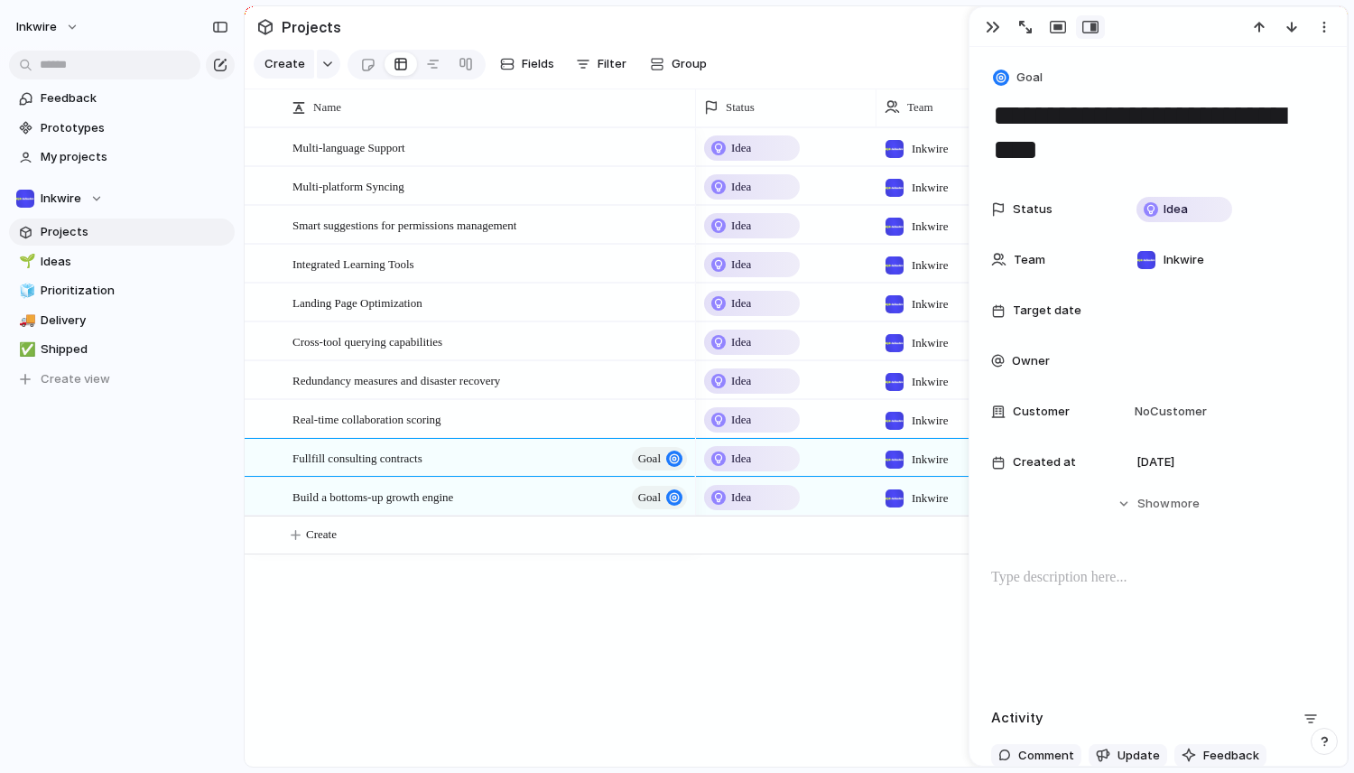
click at [532, 632] on div "Multi-language Support Multi-platform Syncing Smart suggestions for permissions…" at bounding box center [796, 446] width 1103 height 639
click at [978, 24] on button "button" at bounding box center [992, 26] width 29 height 23
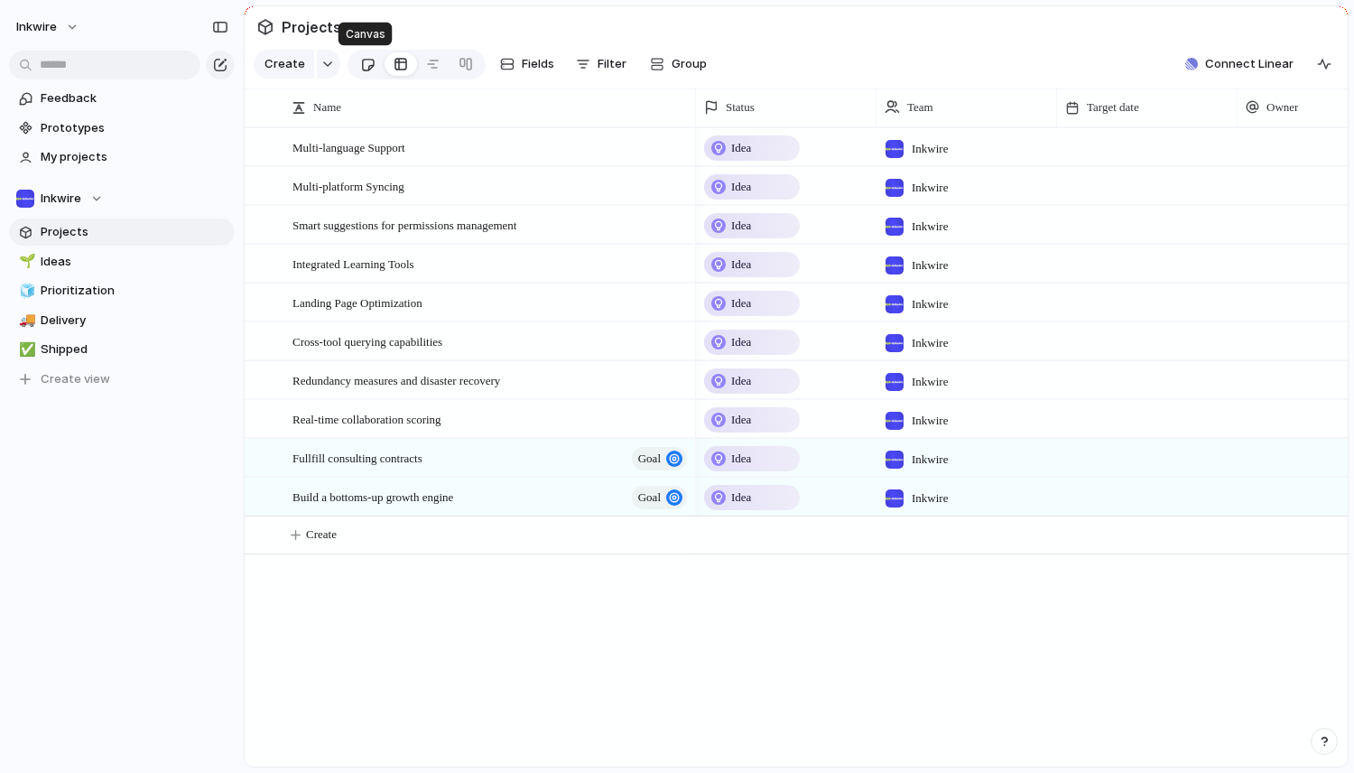
click at [368, 64] on div at bounding box center [367, 65] width 15 height 30
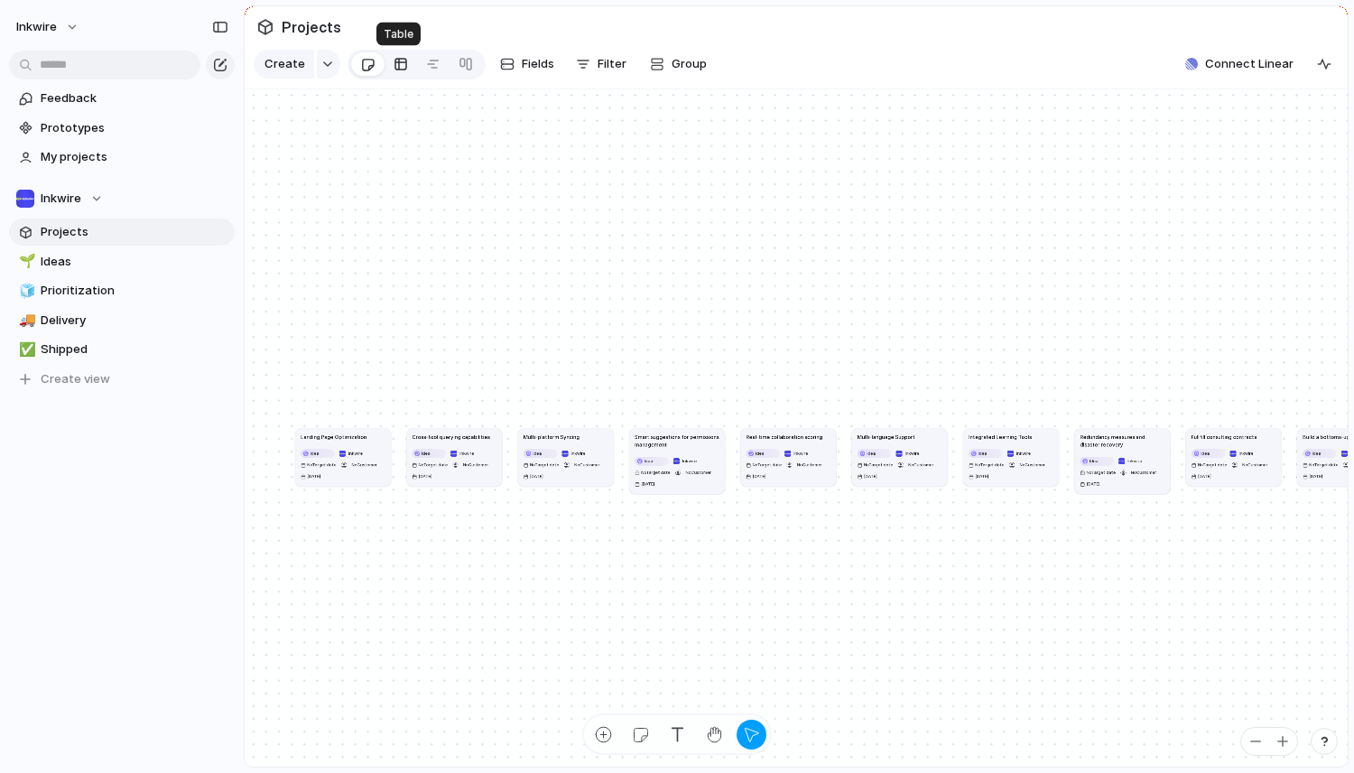
click at [394, 67] on div at bounding box center [401, 64] width 14 height 29
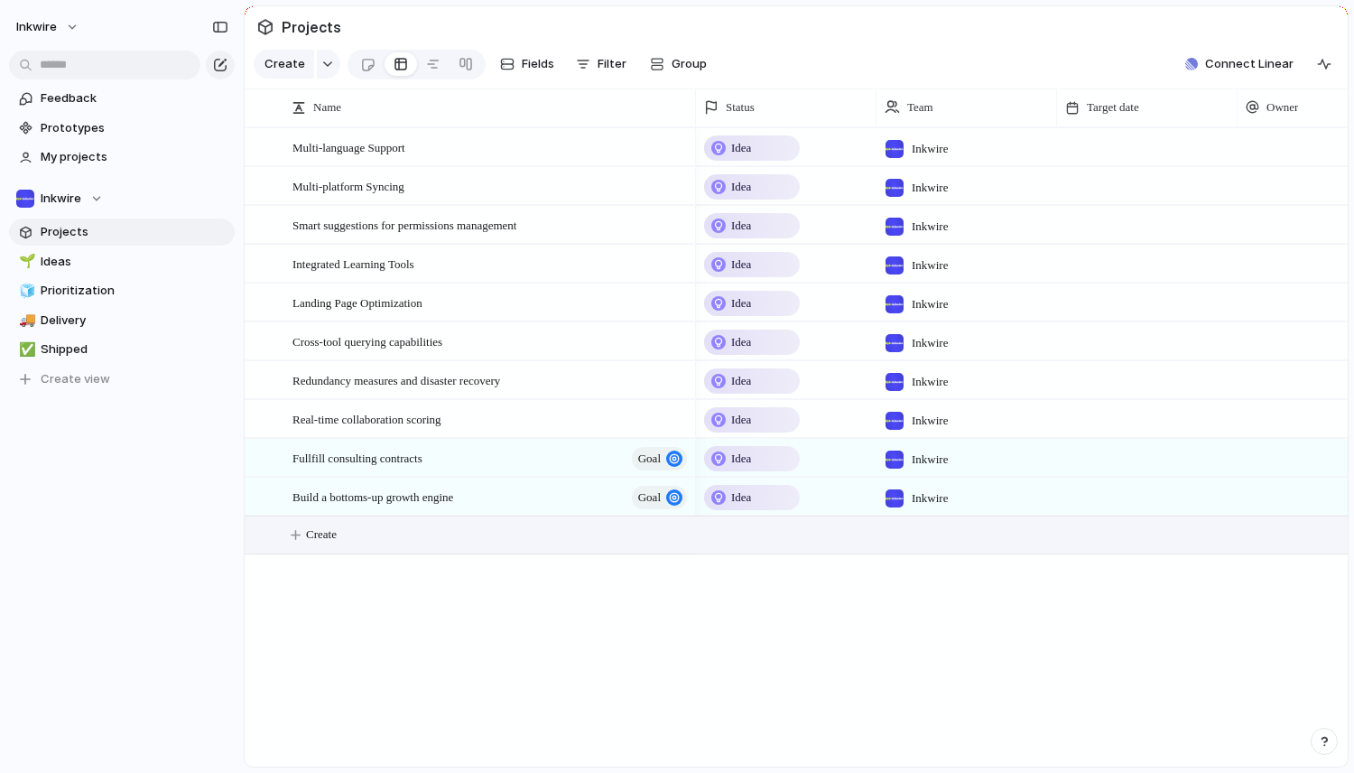
click at [322, 535] on span "Create" at bounding box center [321, 534] width 31 height 18
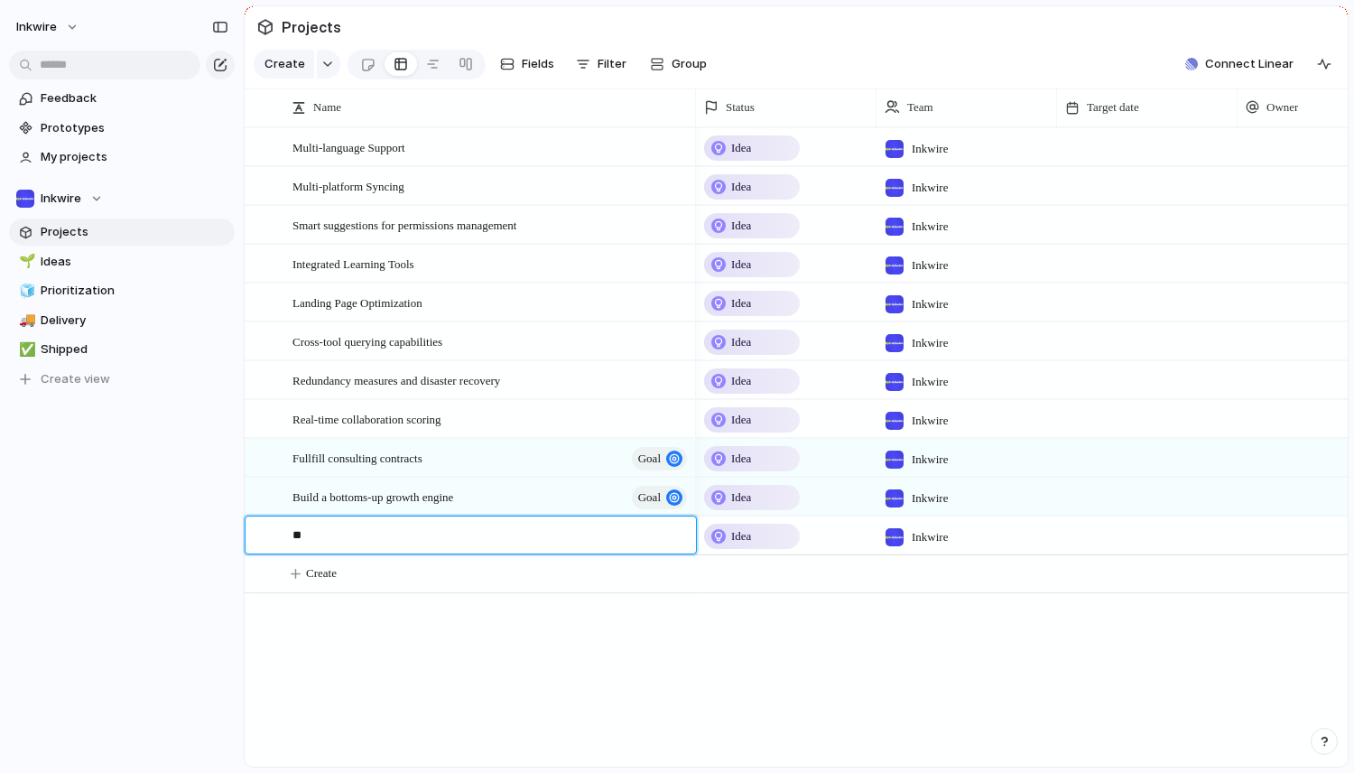
type textarea "*"
type textarea "**********"
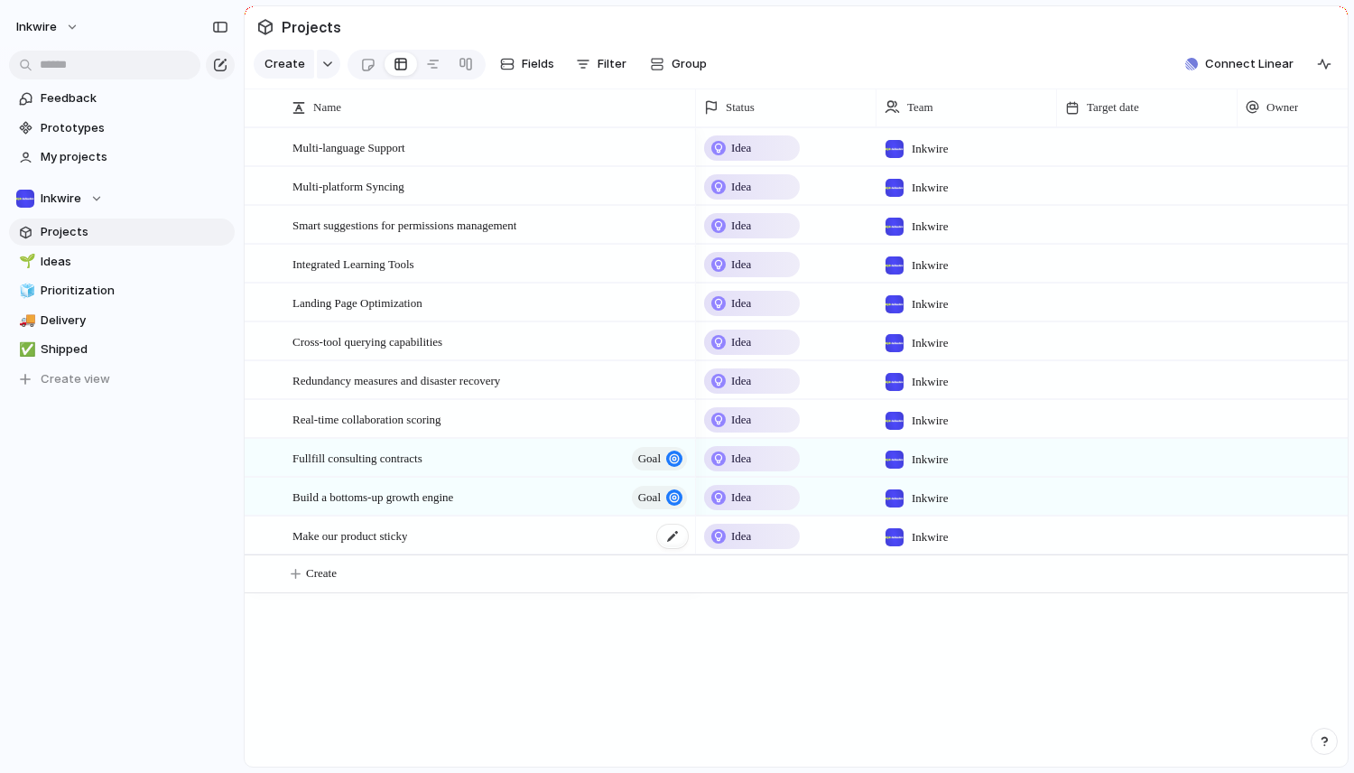
click at [607, 527] on div "Make our product sticky" at bounding box center [490, 535] width 397 height 37
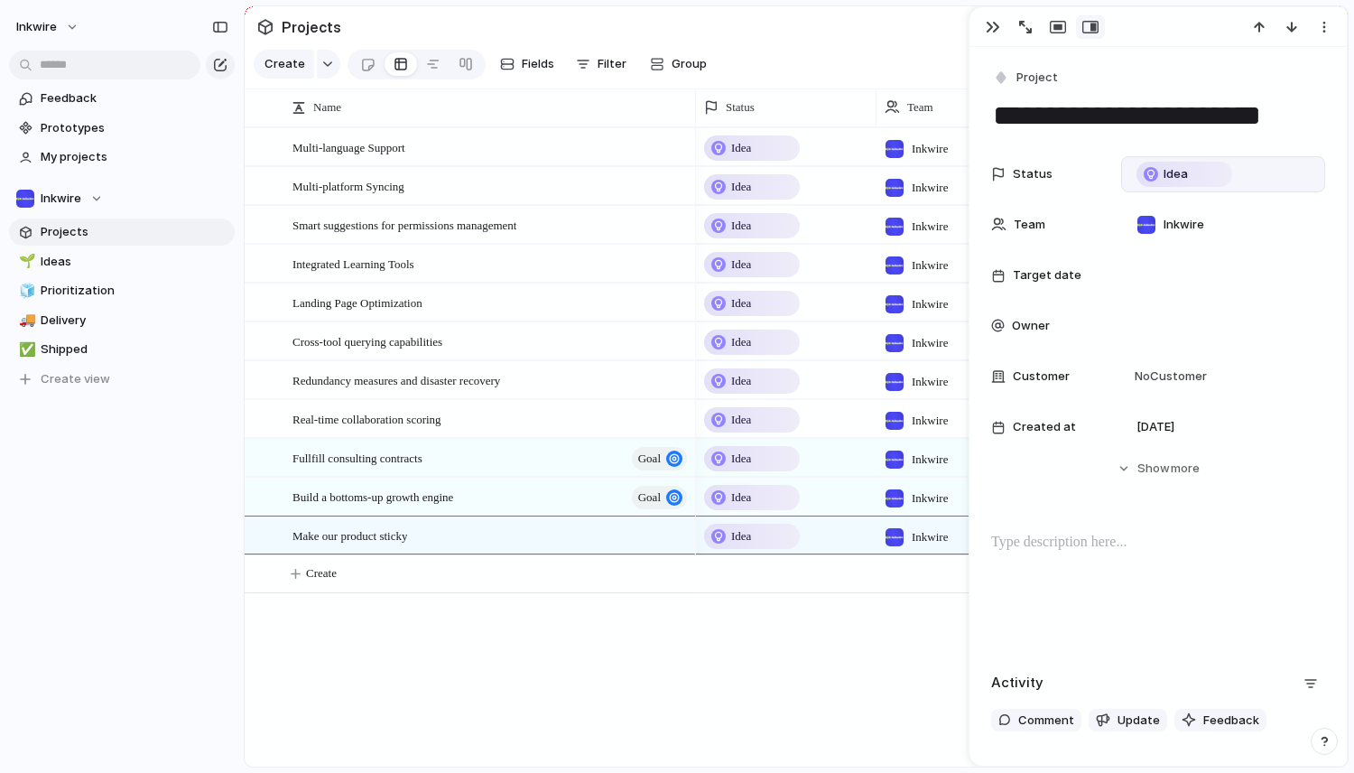
click at [1189, 173] on div "Idea" at bounding box center [1184, 174] width 92 height 22
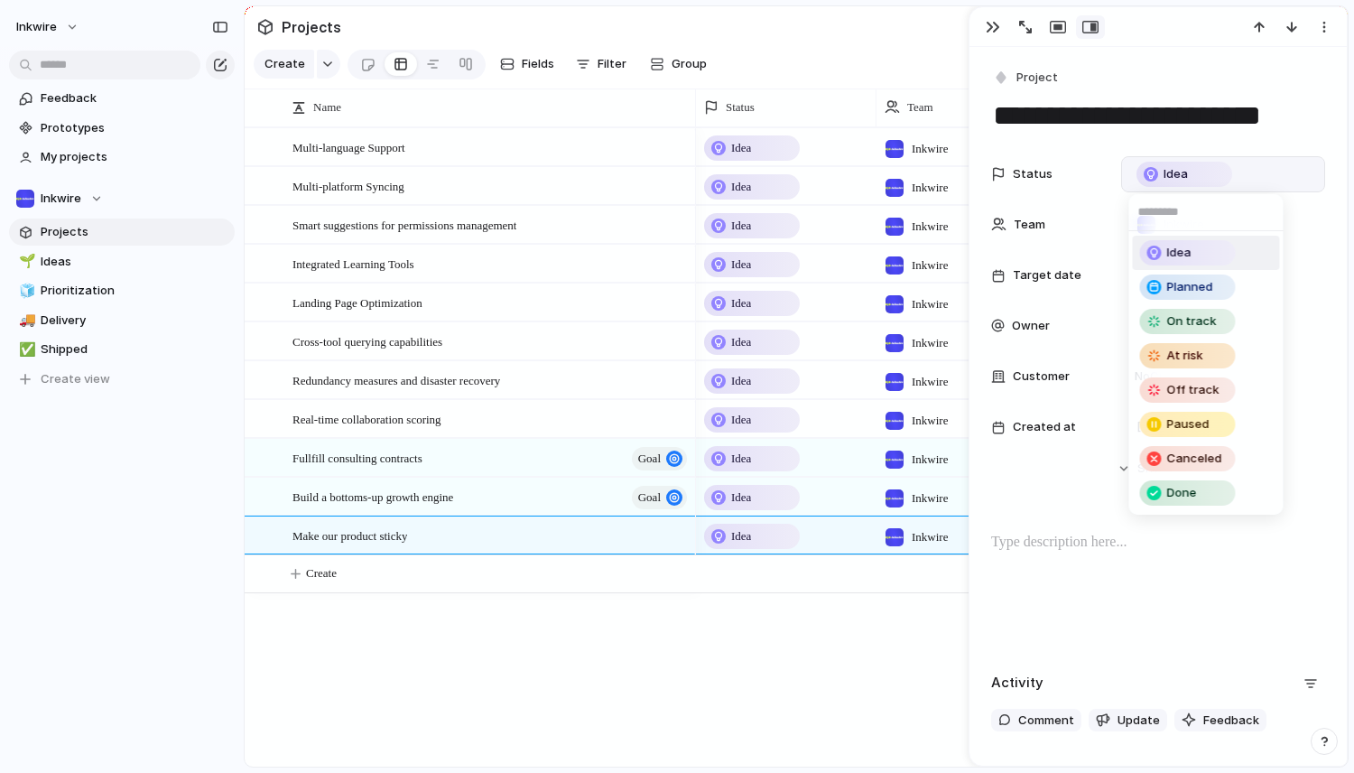
click at [1189, 173] on div "Idea Planned On track At risk Off track Paused Canceled Done" at bounding box center [677, 386] width 1354 height 773
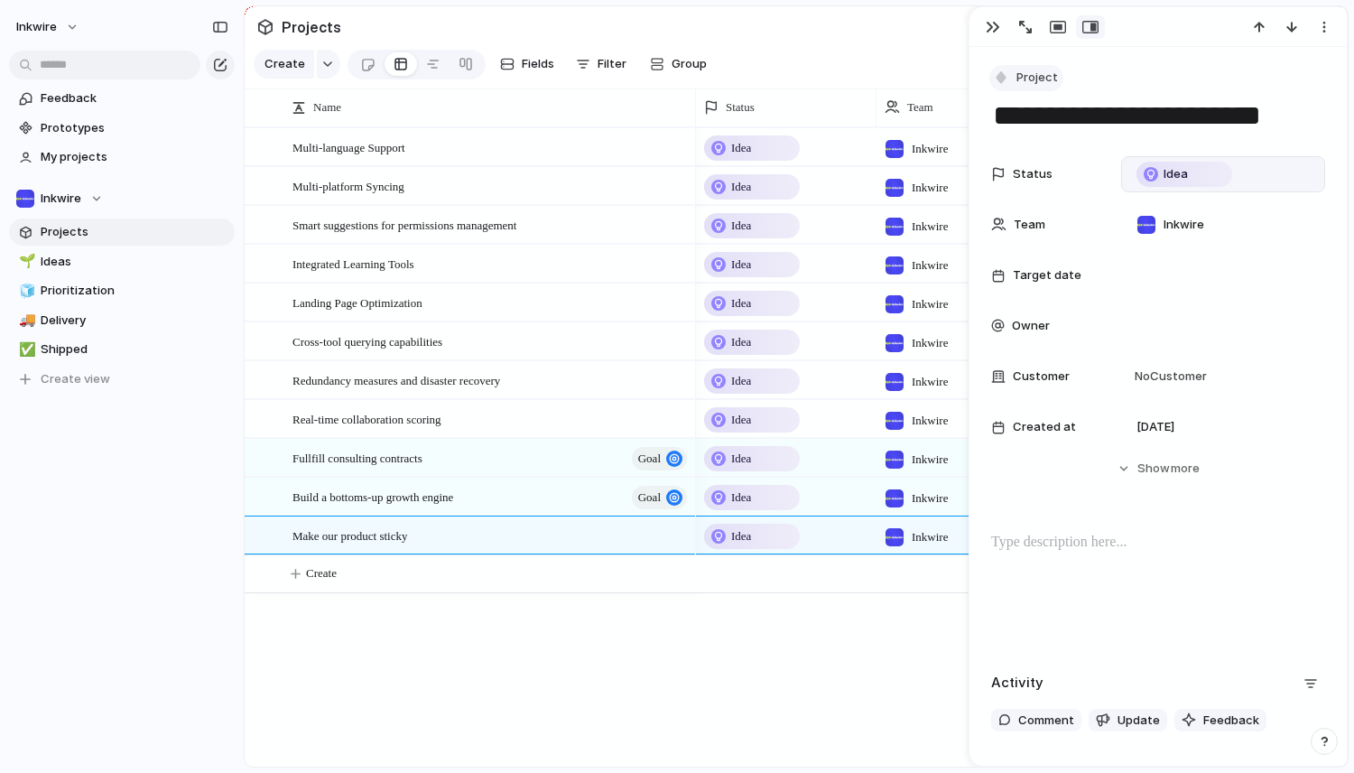
click at [1027, 80] on span "Project" at bounding box center [1037, 78] width 42 height 18
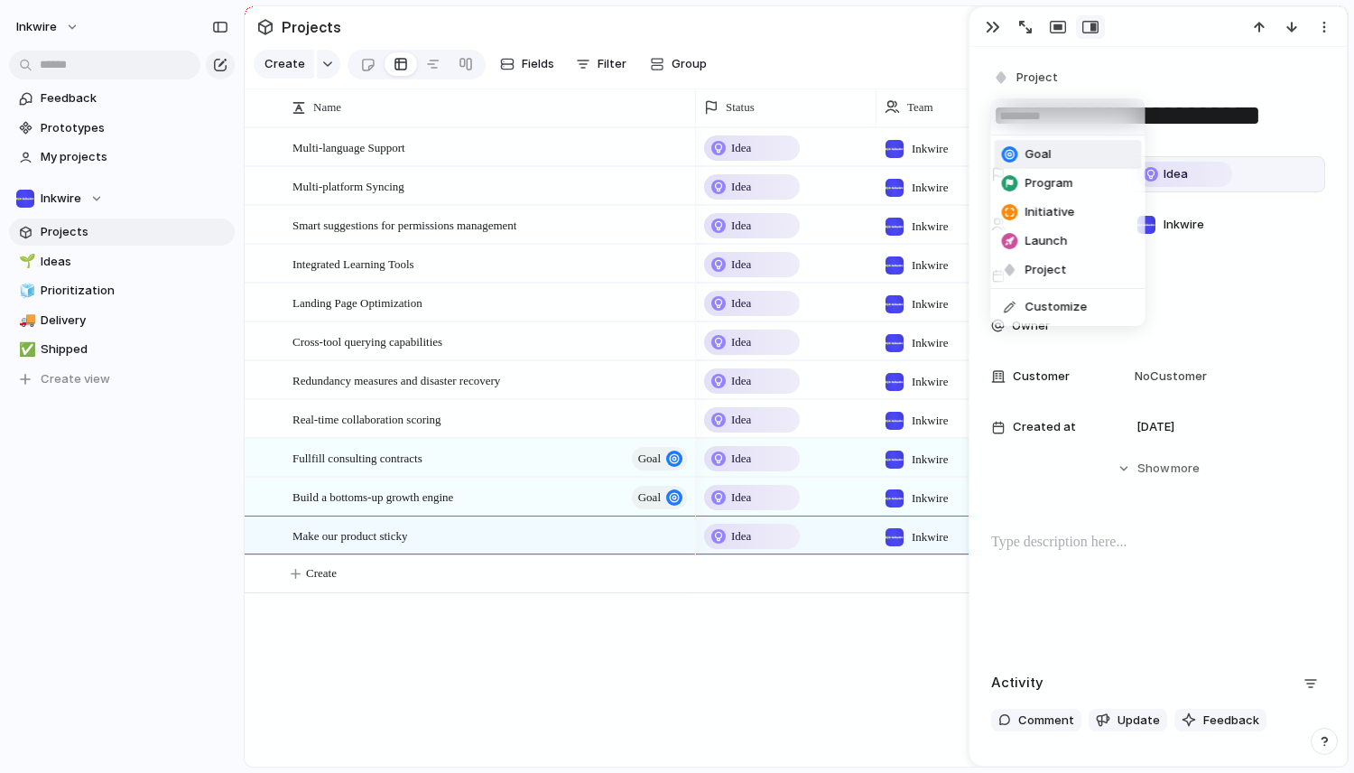
click at [1011, 161] on div at bounding box center [1010, 154] width 16 height 16
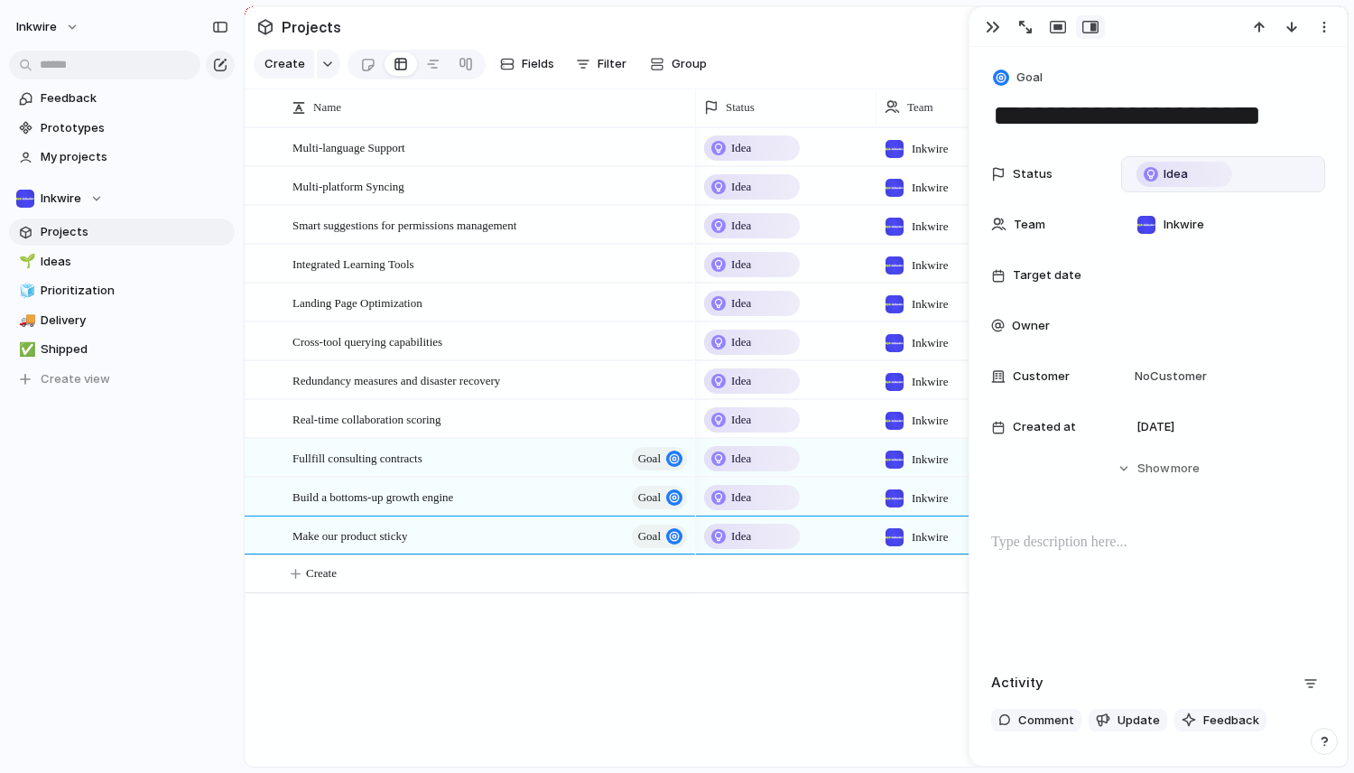
click at [663, 608] on div "Multi-language Support Multi-platform Syncing Smart suggestions for permissions…" at bounding box center [796, 446] width 1103 height 639
click at [348, 570] on button "Create" at bounding box center [819, 573] width 1113 height 37
click at [625, 652] on div "Multi-language Support Multi-platform Syncing Smart suggestions for permissions…" at bounding box center [796, 446] width 1103 height 639
click at [992, 30] on div "button" at bounding box center [993, 27] width 14 height 14
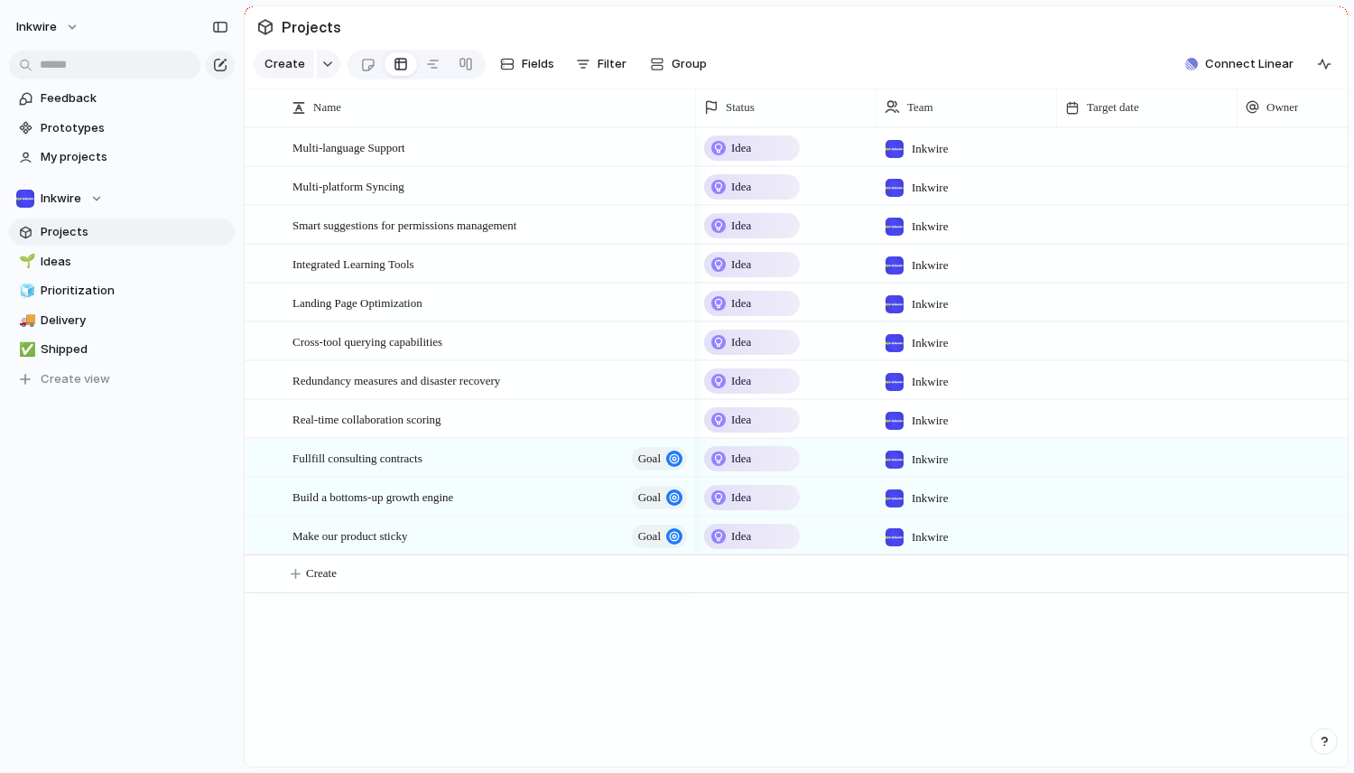
drag, startPoint x: 815, startPoint y: 723, endPoint x: 805, endPoint y: 677, distance: 47.1
click at [805, 673] on div "Idea Inkwire Idea Inkwire Idea Inkwire Idea Inkwire Idea Inkwire Idea Inkwire I…" at bounding box center [1022, 446] width 652 height 639
click at [328, 74] on button "button" at bounding box center [328, 64] width 23 height 29
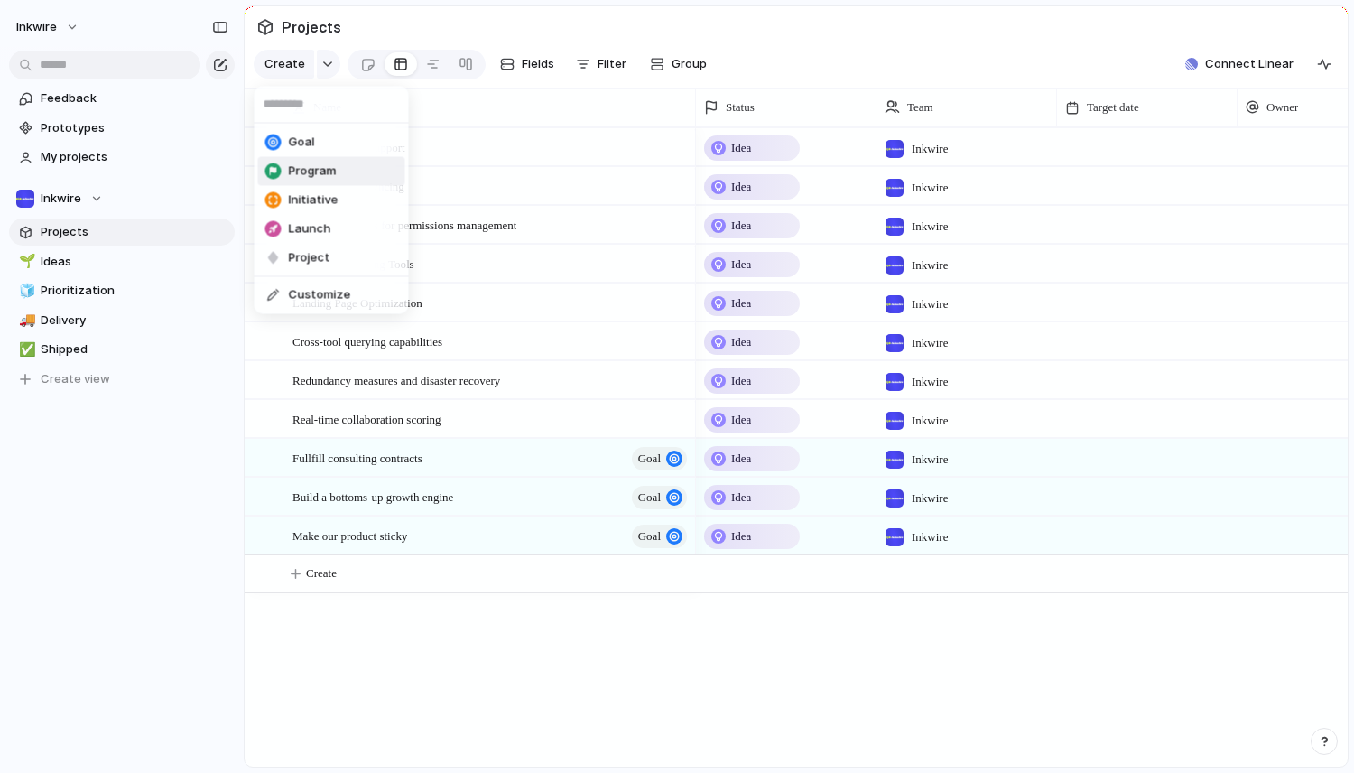
click at [307, 173] on span "Program" at bounding box center [313, 171] width 48 height 18
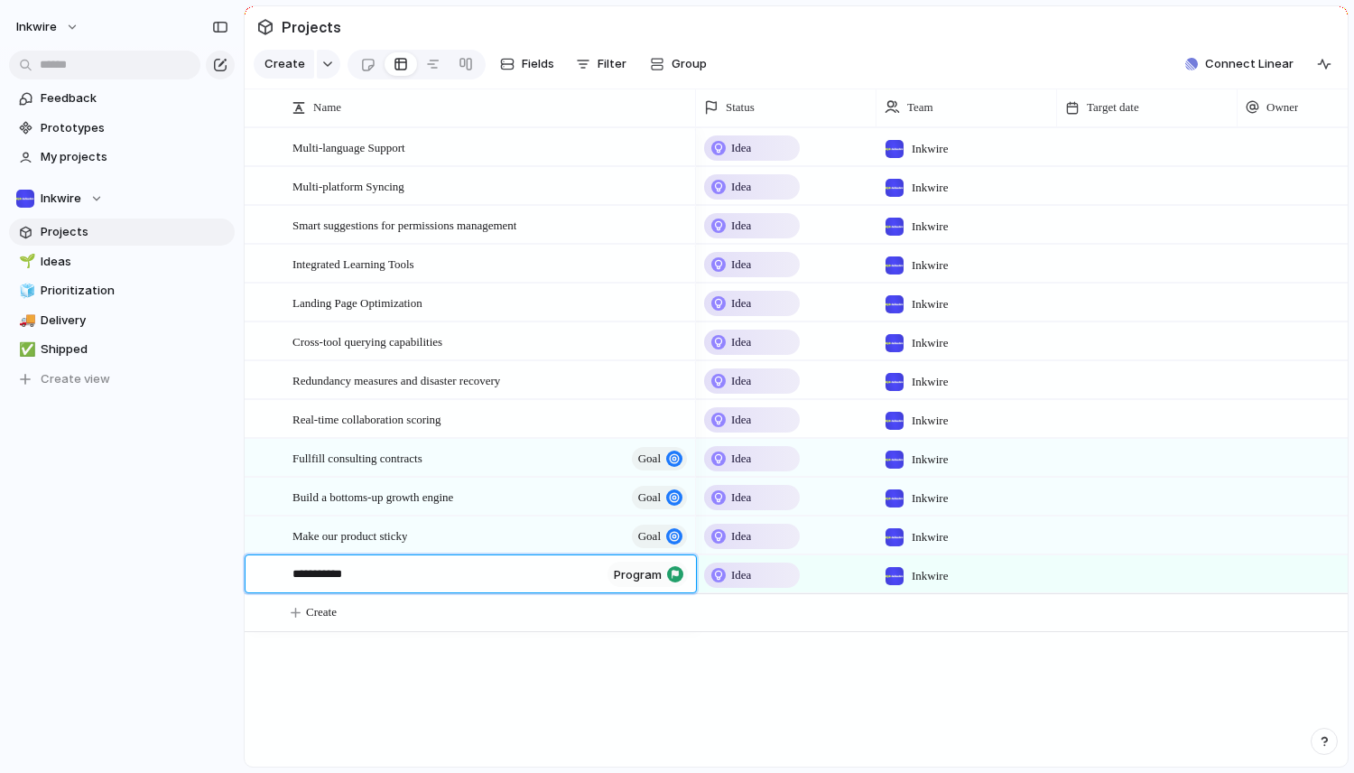
type textarea "**********"
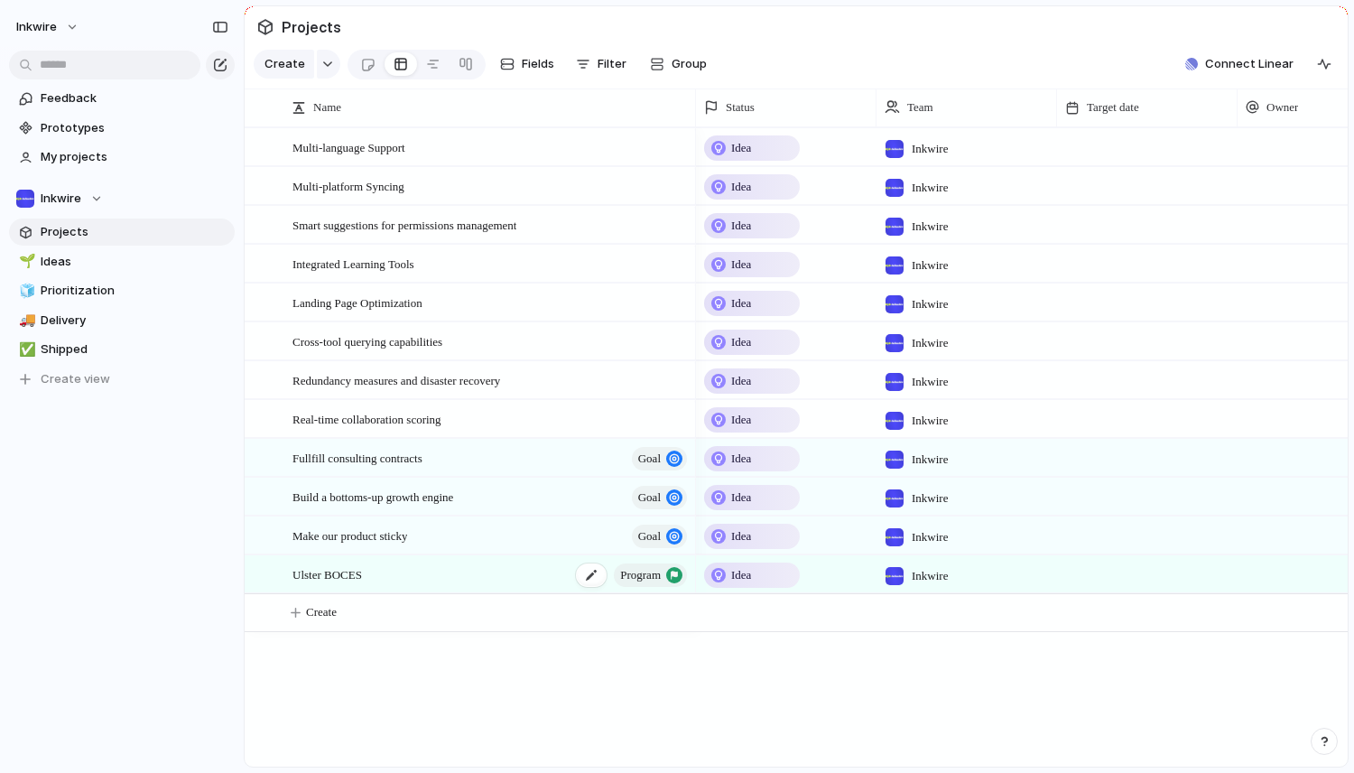
click at [420, 582] on div "Ulster BOCES program" at bounding box center [490, 574] width 397 height 37
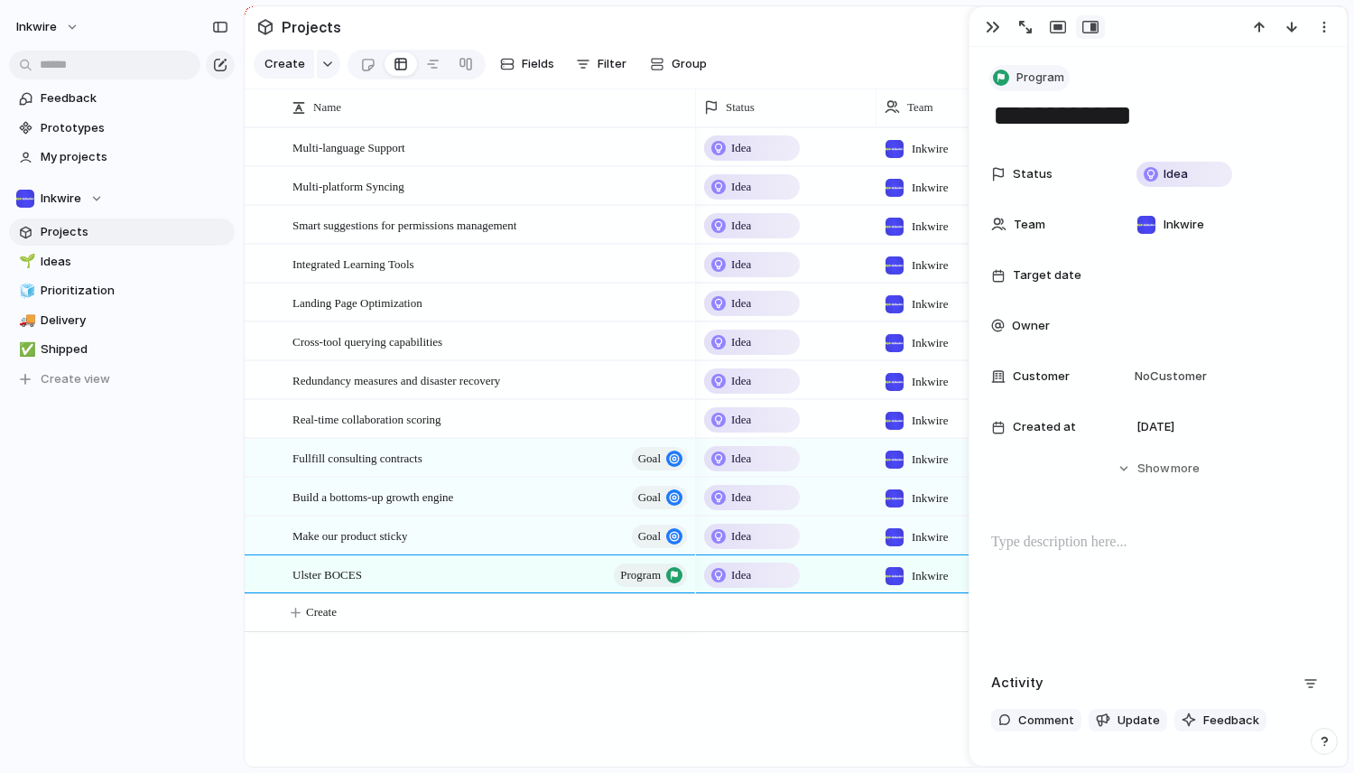
click at [1024, 70] on span "Program" at bounding box center [1040, 78] width 48 height 18
click at [1024, 70] on div "Goal Program Initiative Launch Project Customize" at bounding box center [677, 386] width 1354 height 773
click at [1154, 172] on div at bounding box center [1151, 174] width 14 height 14
click at [1148, 171] on div "Idea Planned On track At risk Off track Paused Canceled Done" at bounding box center [677, 386] width 1354 height 773
click at [520, 462] on div "Fullfill consulting contracts goal" at bounding box center [490, 458] width 397 height 37
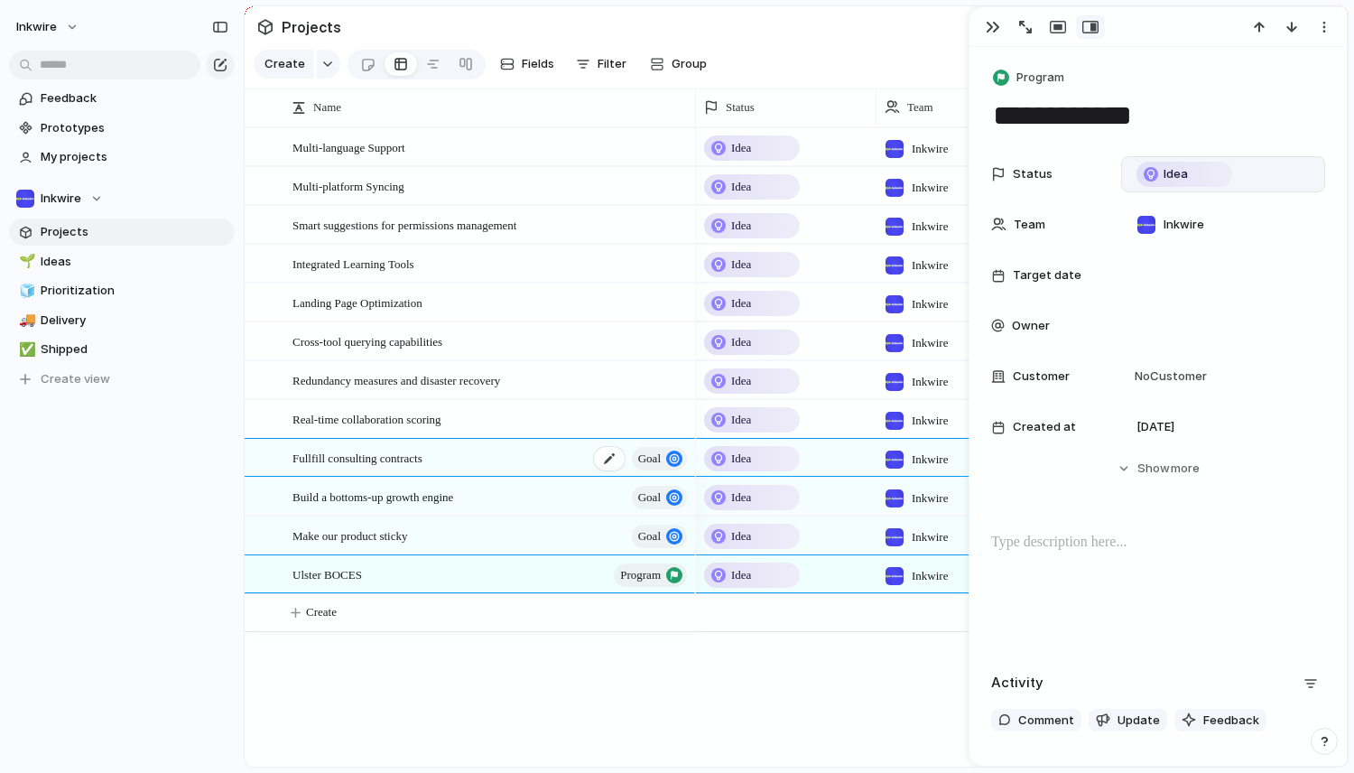
type textarea "**********"
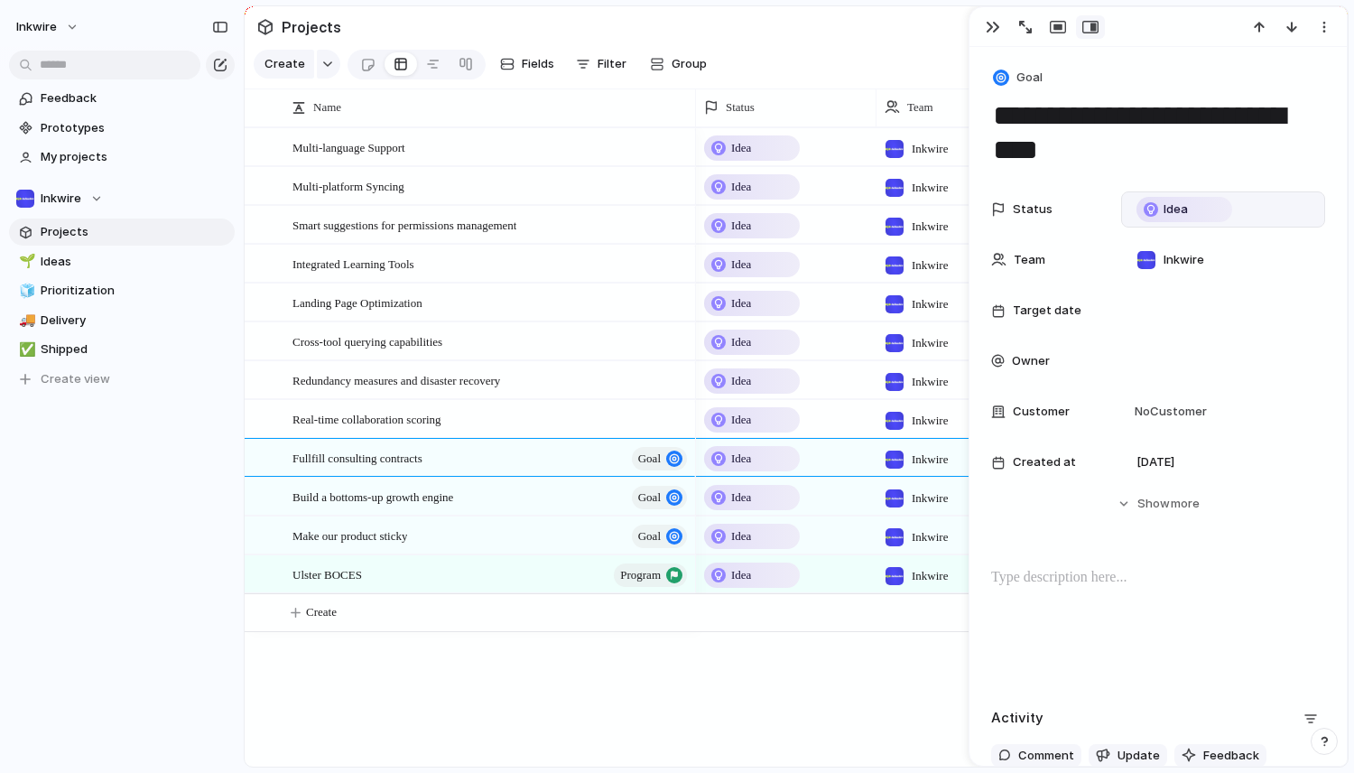
click at [1162, 214] on div "Idea" at bounding box center [1184, 210] width 92 height 22
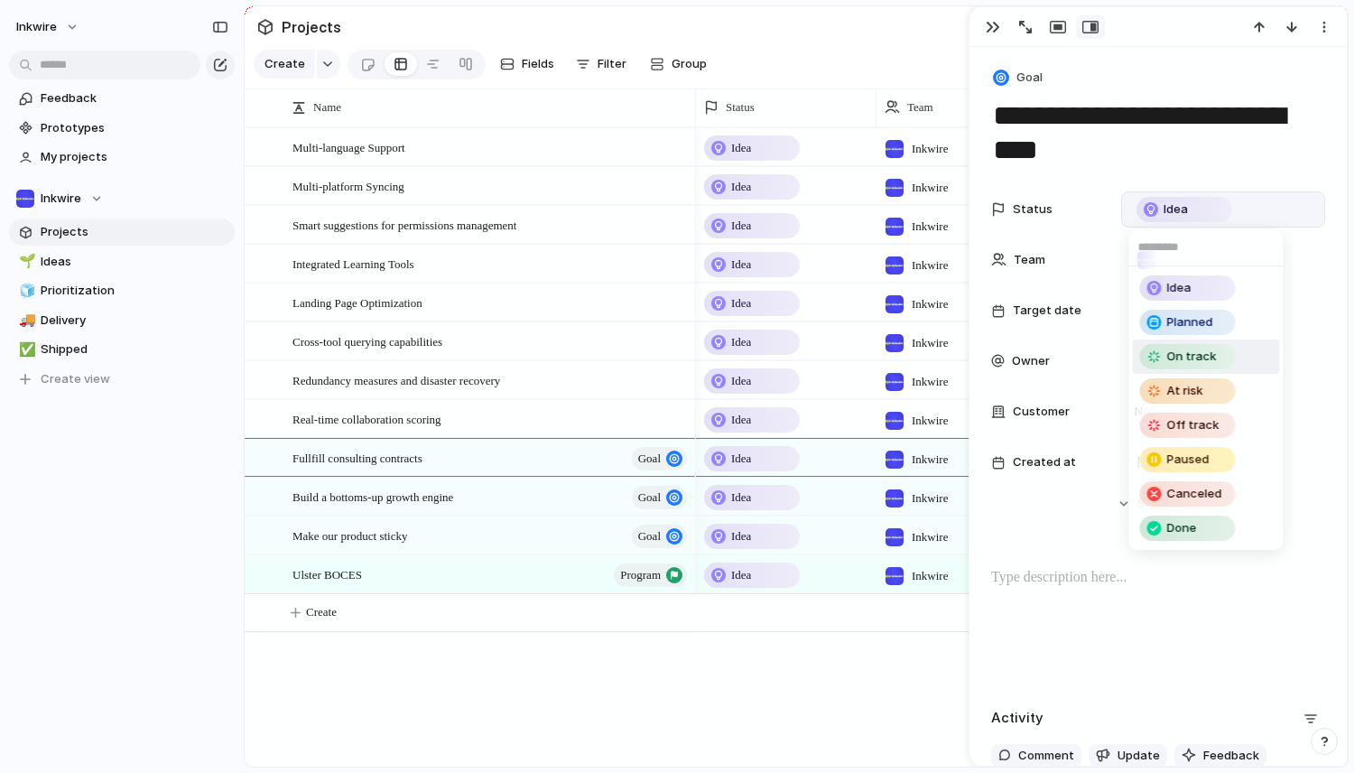
click at [1056, 629] on div "Idea Planned On track At risk Off track Paused Canceled Done" at bounding box center [677, 386] width 1354 height 773
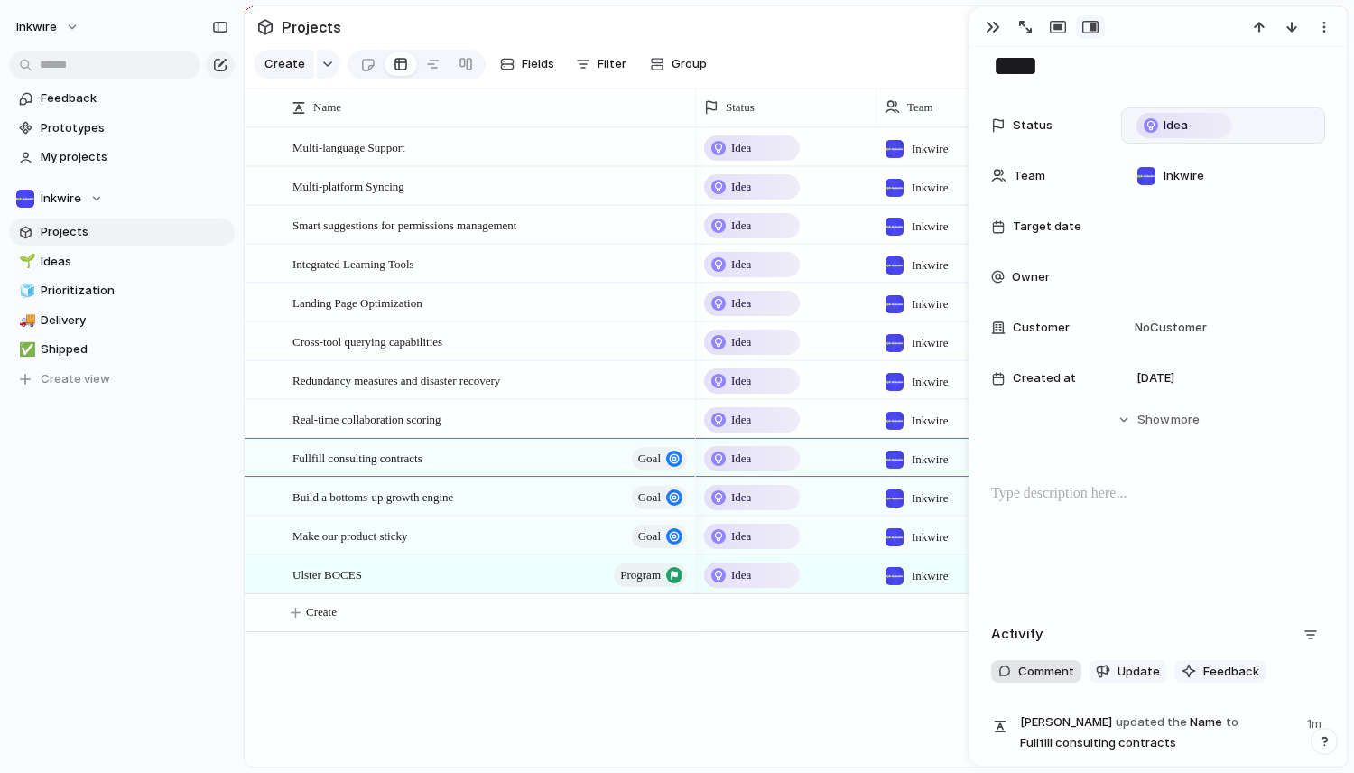
scroll to position [215, 0]
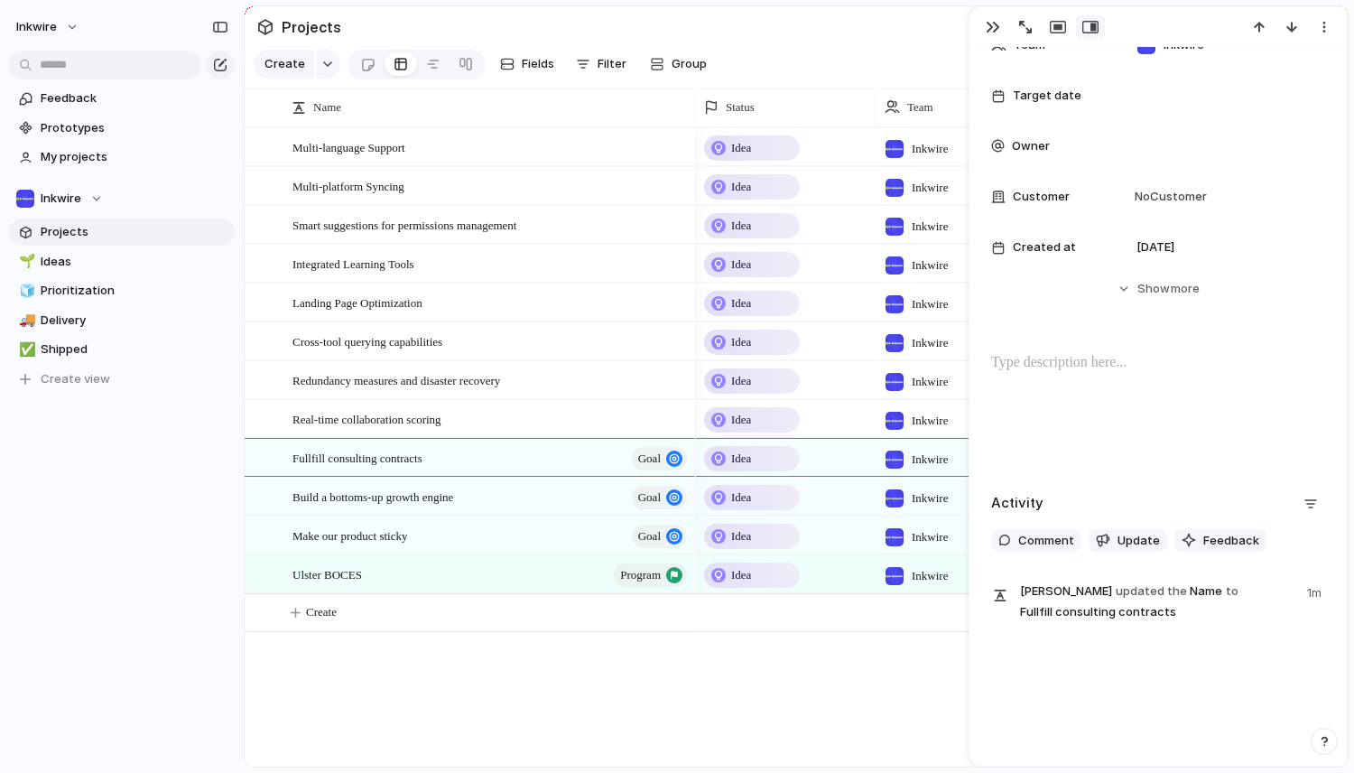
click at [775, 652] on div "Idea Inkwire Idea Inkwire Idea Inkwire Idea Inkwire Idea Inkwire Idea Inkwire I…" at bounding box center [1022, 446] width 652 height 639
click at [986, 23] on div "button" at bounding box center [993, 27] width 14 height 14
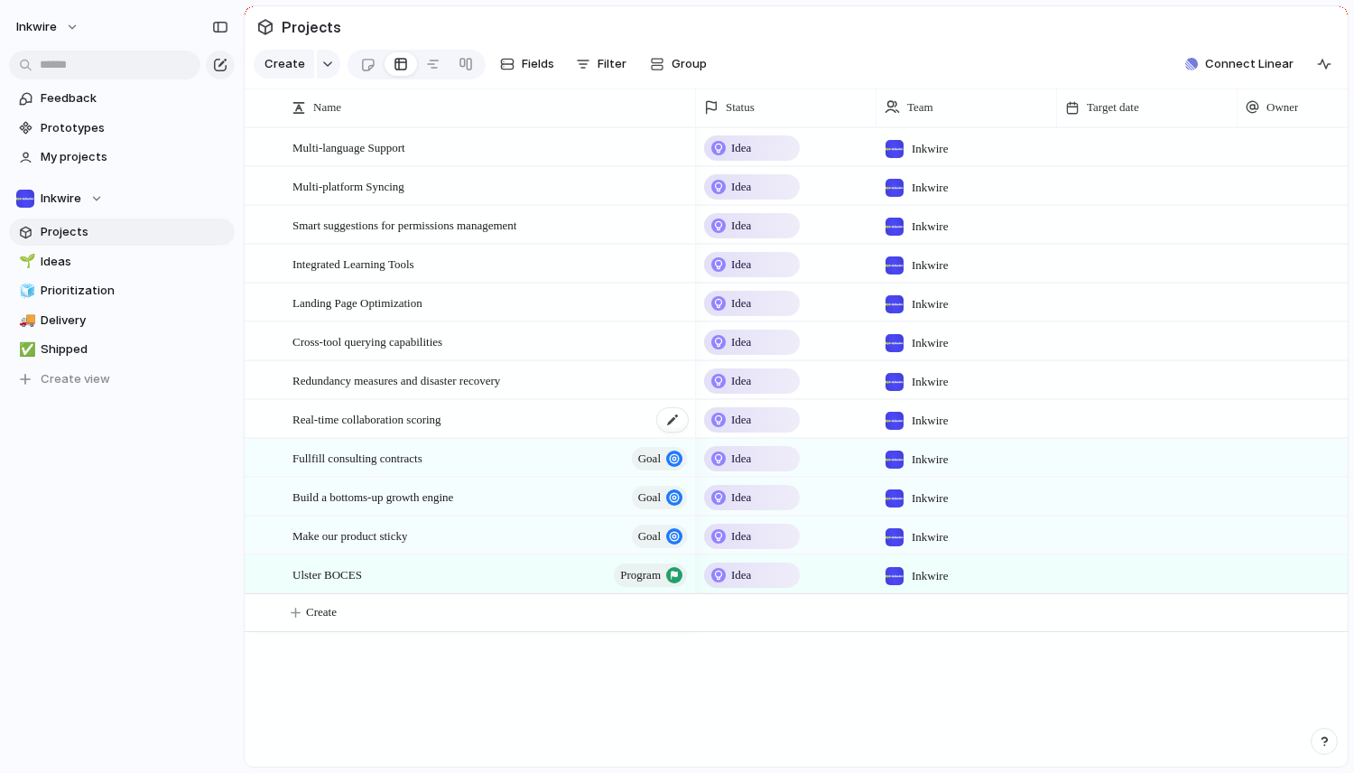
click at [469, 424] on div "Real-time collaboration scoring" at bounding box center [490, 419] width 397 height 37
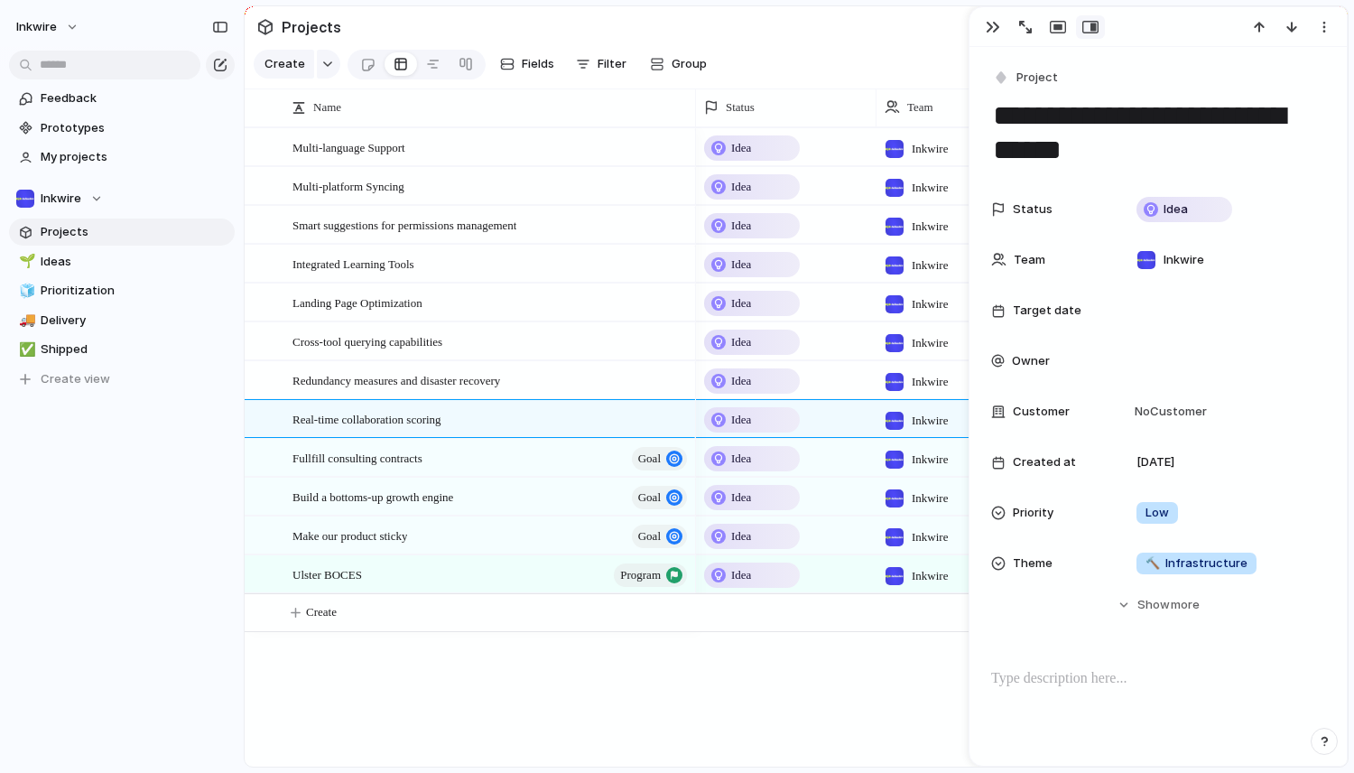
drag, startPoint x: 1143, startPoint y: 127, endPoint x: 1037, endPoint y: 132, distance: 105.7
click at [1143, 127] on textarea "**********" at bounding box center [1158, 133] width 334 height 73
click at [1034, 132] on textarea "**********" at bounding box center [1158, 133] width 334 height 73
click at [1034, 138] on textarea "**********" at bounding box center [1158, 133] width 334 height 73
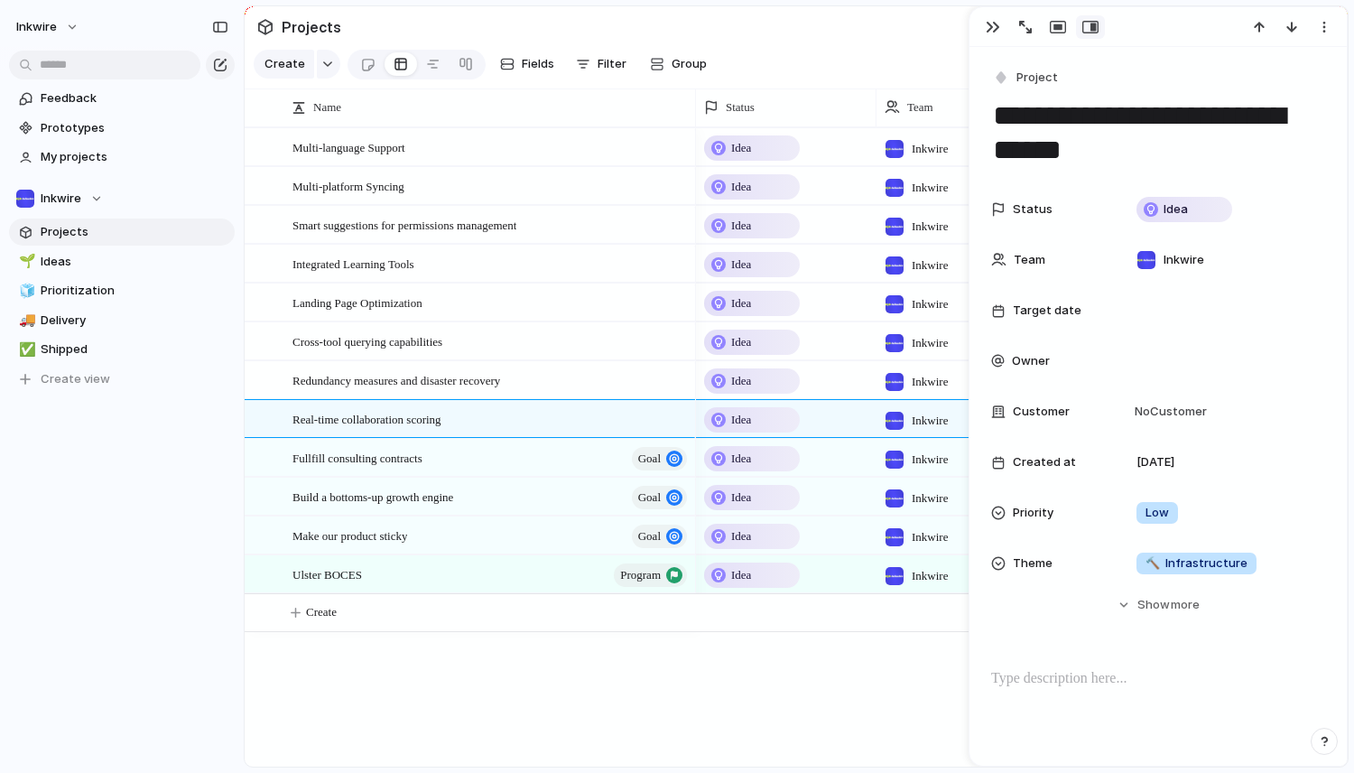
click at [1034, 138] on textarea "**********" at bounding box center [1158, 133] width 334 height 73
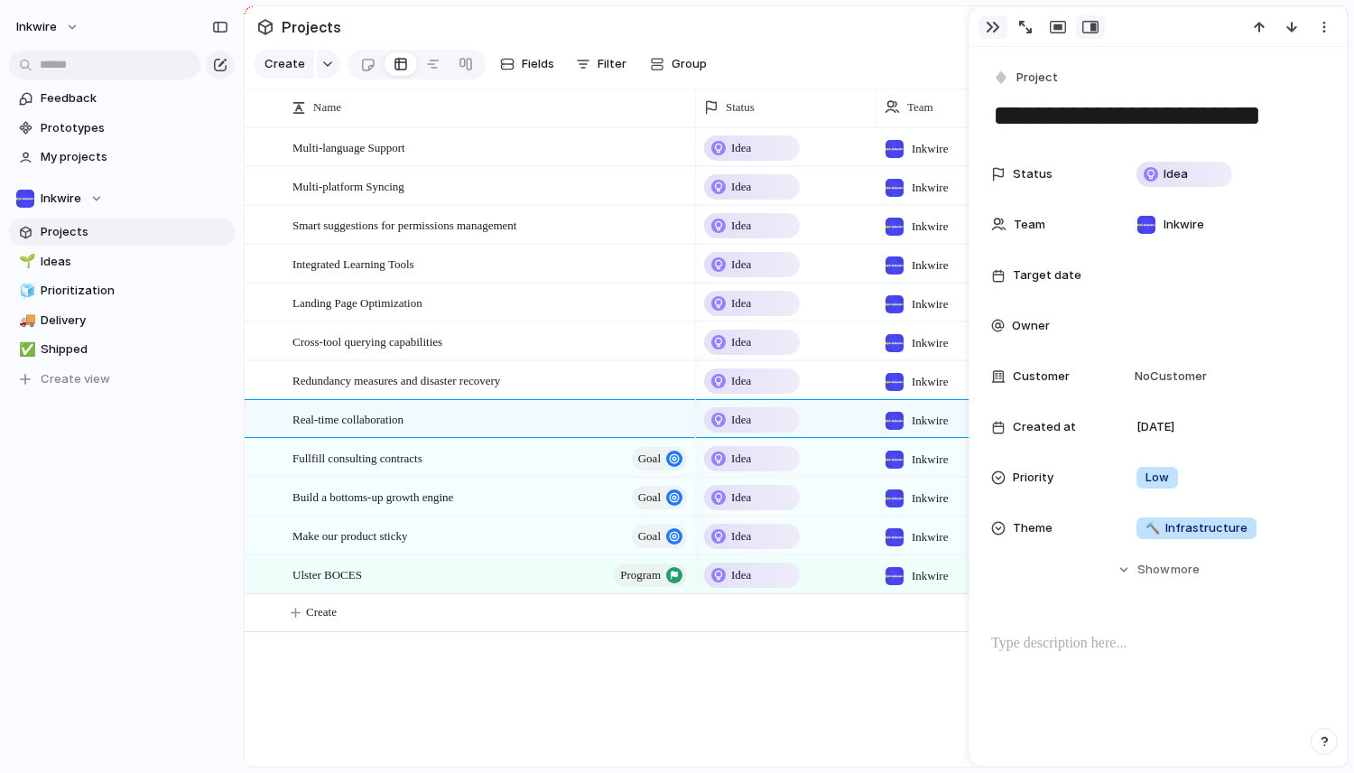
type textarea "**********"
click at [994, 36] on button "button" at bounding box center [992, 26] width 29 height 23
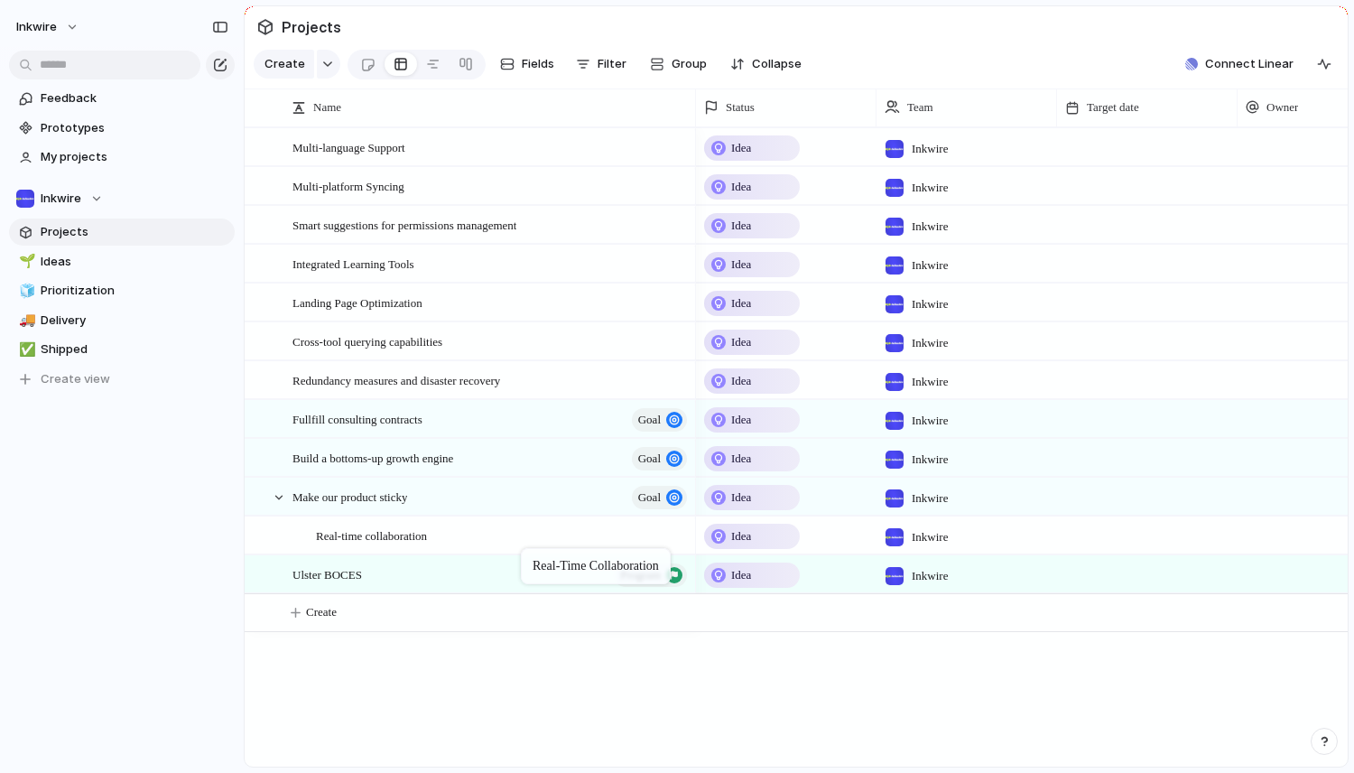
drag, startPoint x: 538, startPoint y: 415, endPoint x: 530, endPoint y: 552, distance: 136.5
click at [67, 29] on button "Inkwire" at bounding box center [48, 27] width 80 height 29
click at [67, 59] on span "Settings" at bounding box center [67, 68] width 50 height 18
click at [731, 144] on span "Idea" at bounding box center [741, 148] width 20 height 18
click at [260, 148] on div at bounding box center [260, 148] width 14 height 14
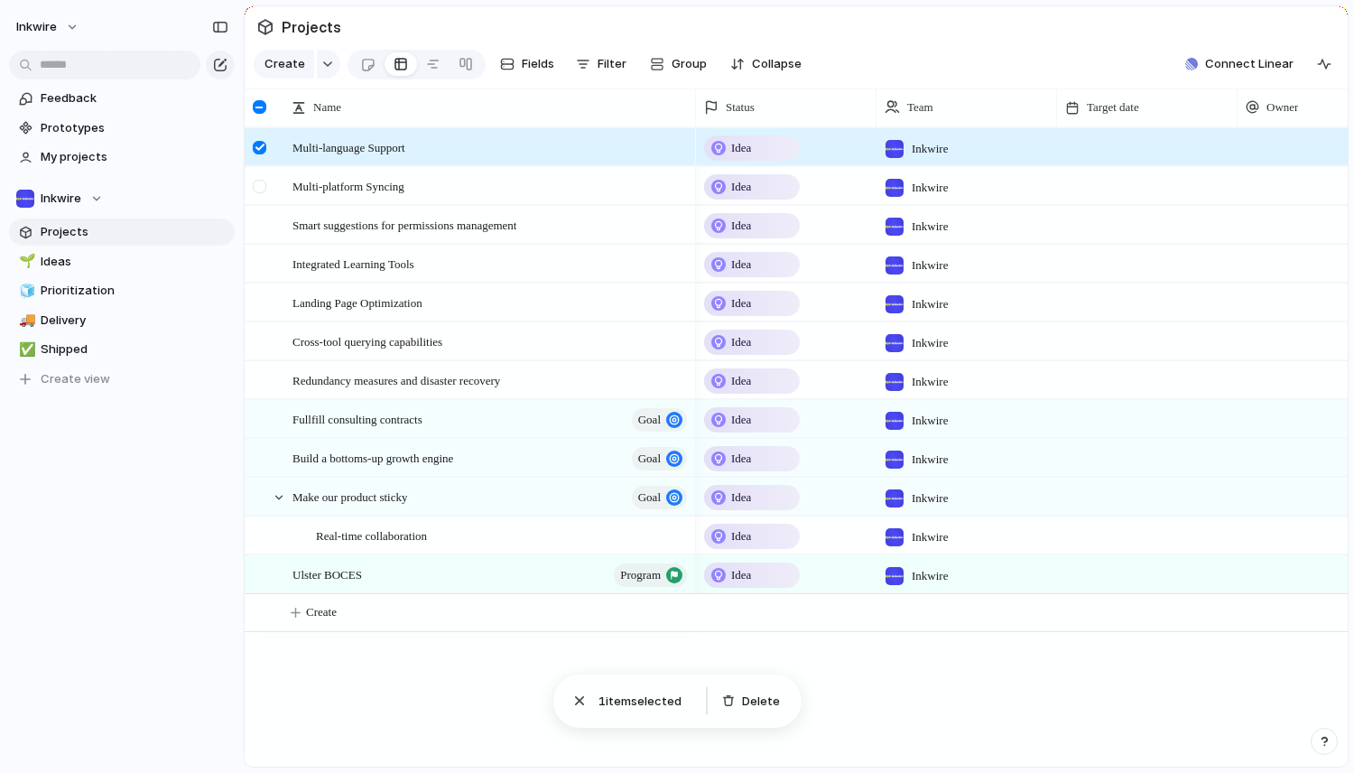
click at [260, 184] on div at bounding box center [260, 187] width 14 height 14
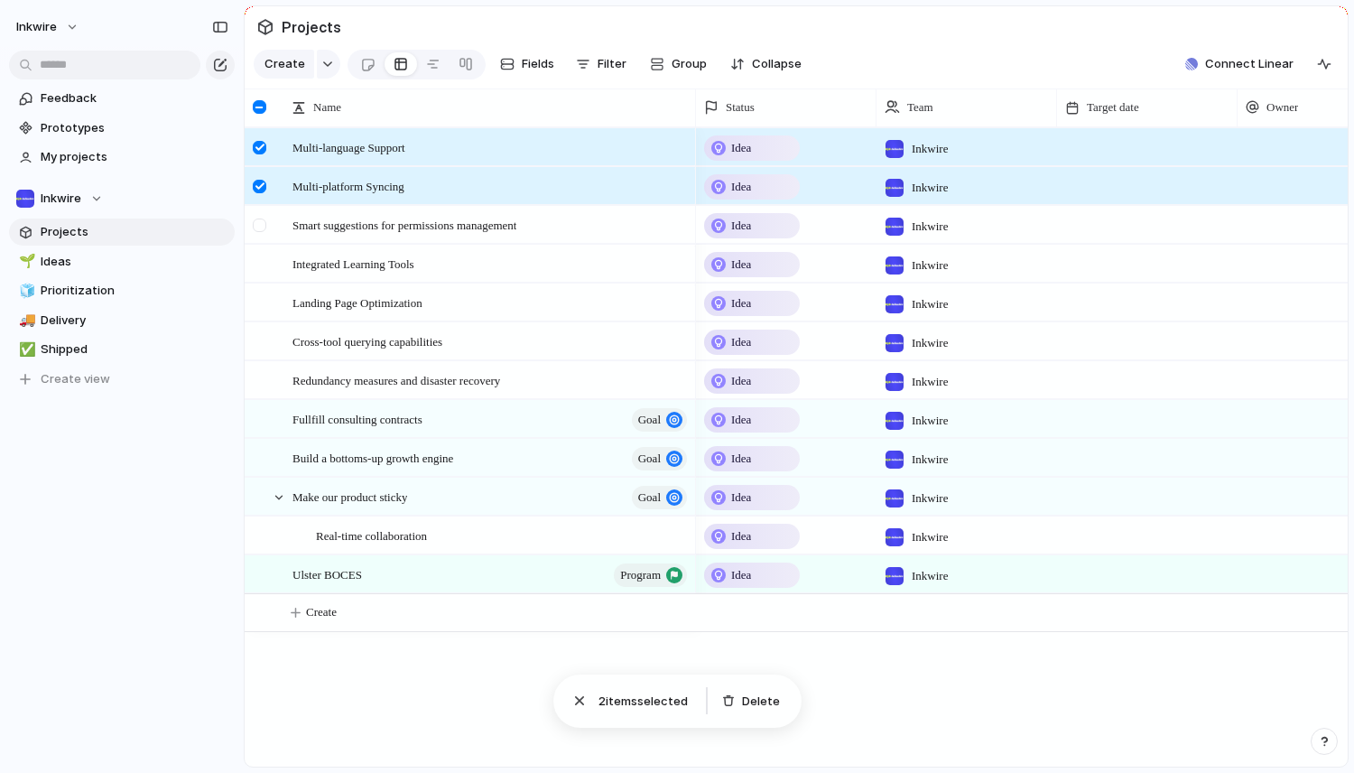
click at [260, 207] on div at bounding box center [262, 231] width 32 height 49
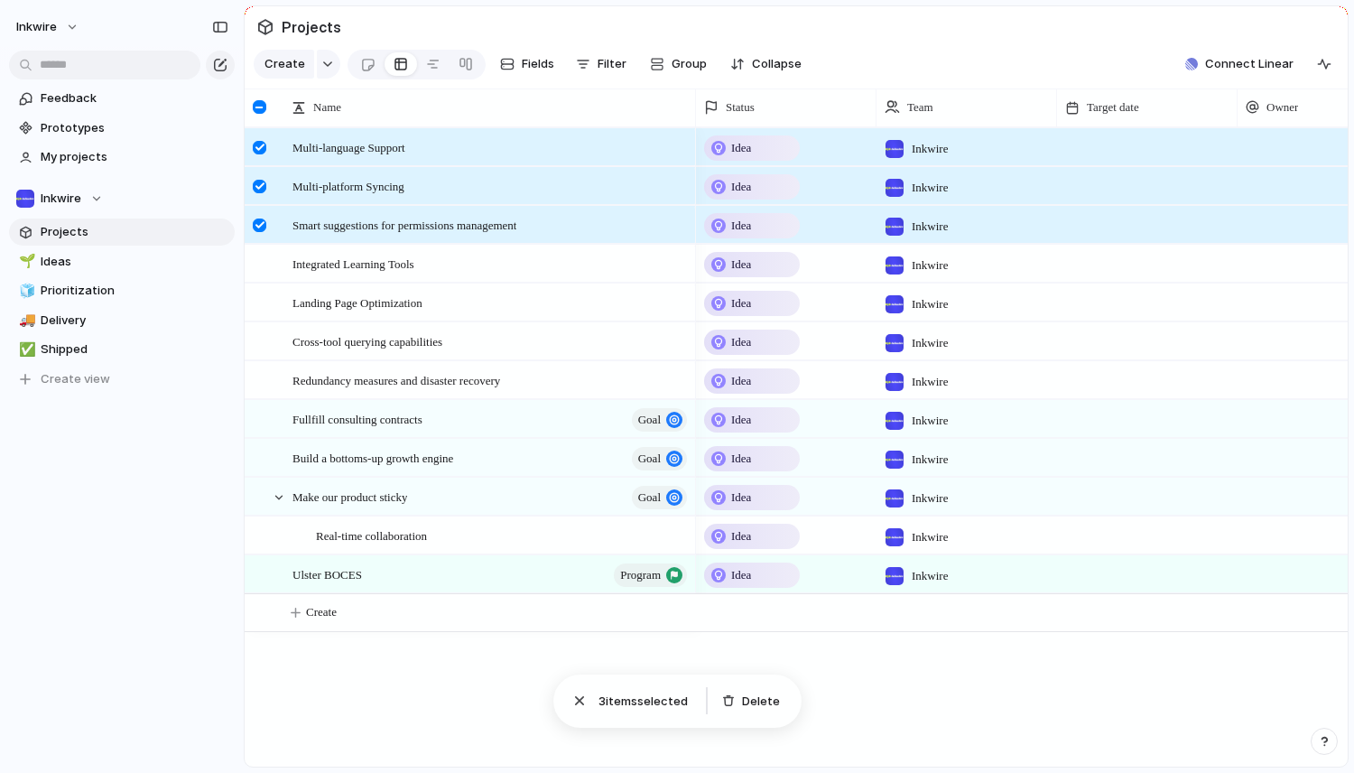
click at [385, 739] on div "Multi-language Support Multi-platform Syncing Smart suggestions for permissions…" at bounding box center [796, 446] width 1103 height 639
click at [426, 57] on div at bounding box center [433, 64] width 14 height 29
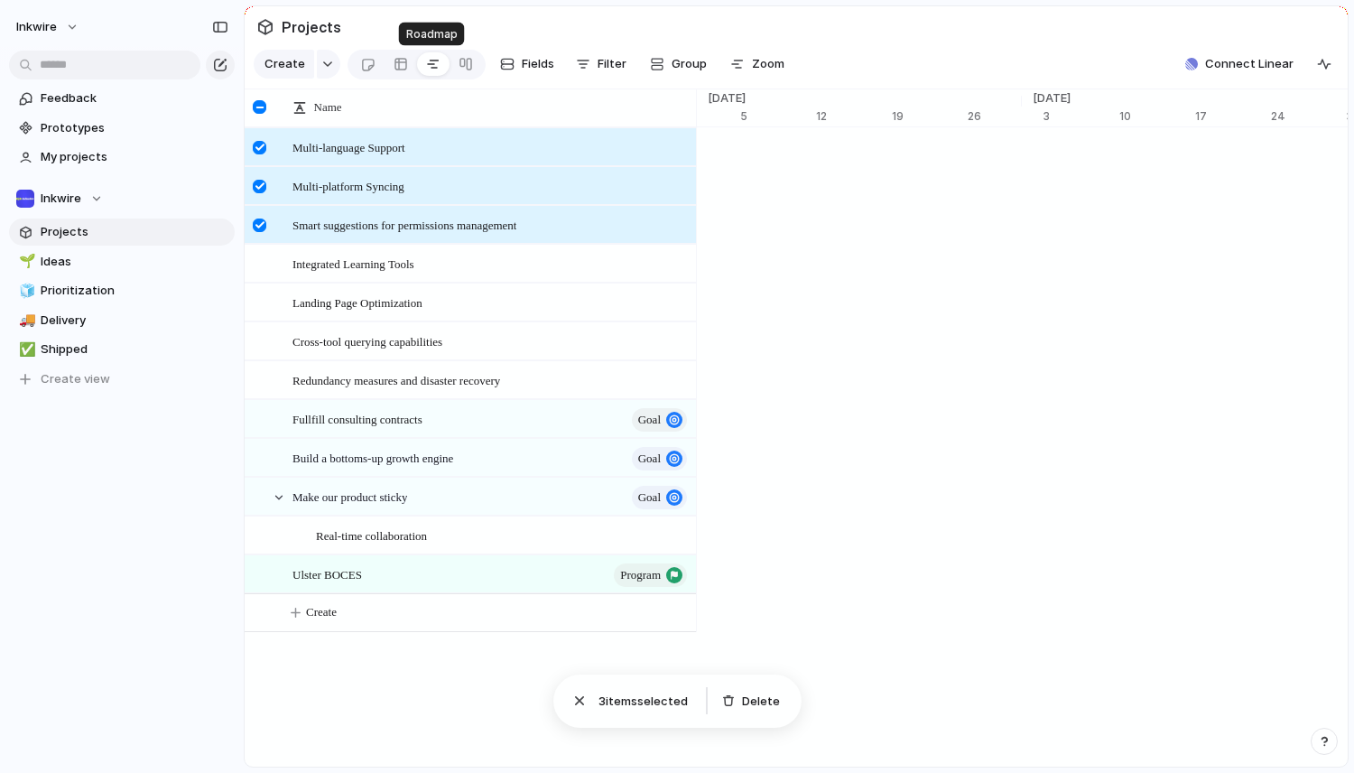
scroll to position [0, 11709]
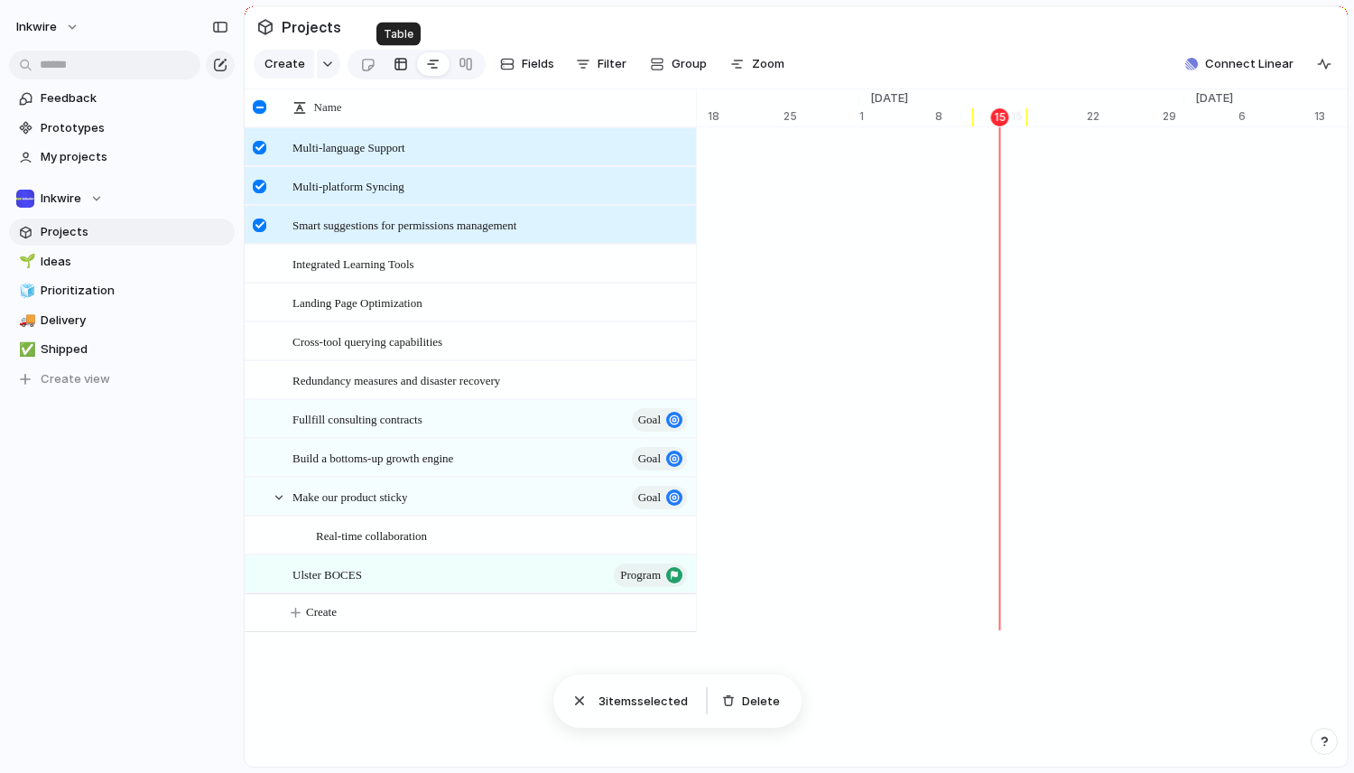
click at [403, 59] on div at bounding box center [401, 64] width 14 height 29
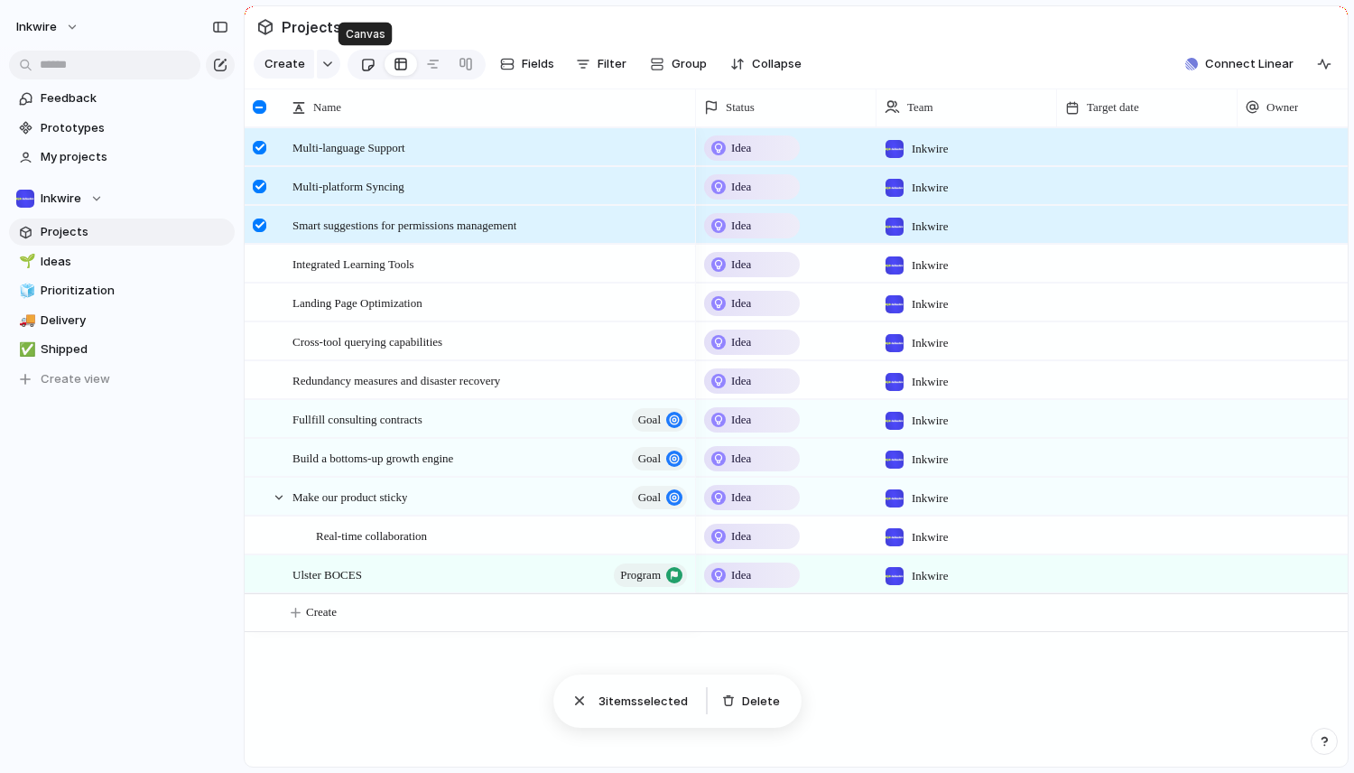
click at [377, 59] on link at bounding box center [367, 64] width 33 height 29
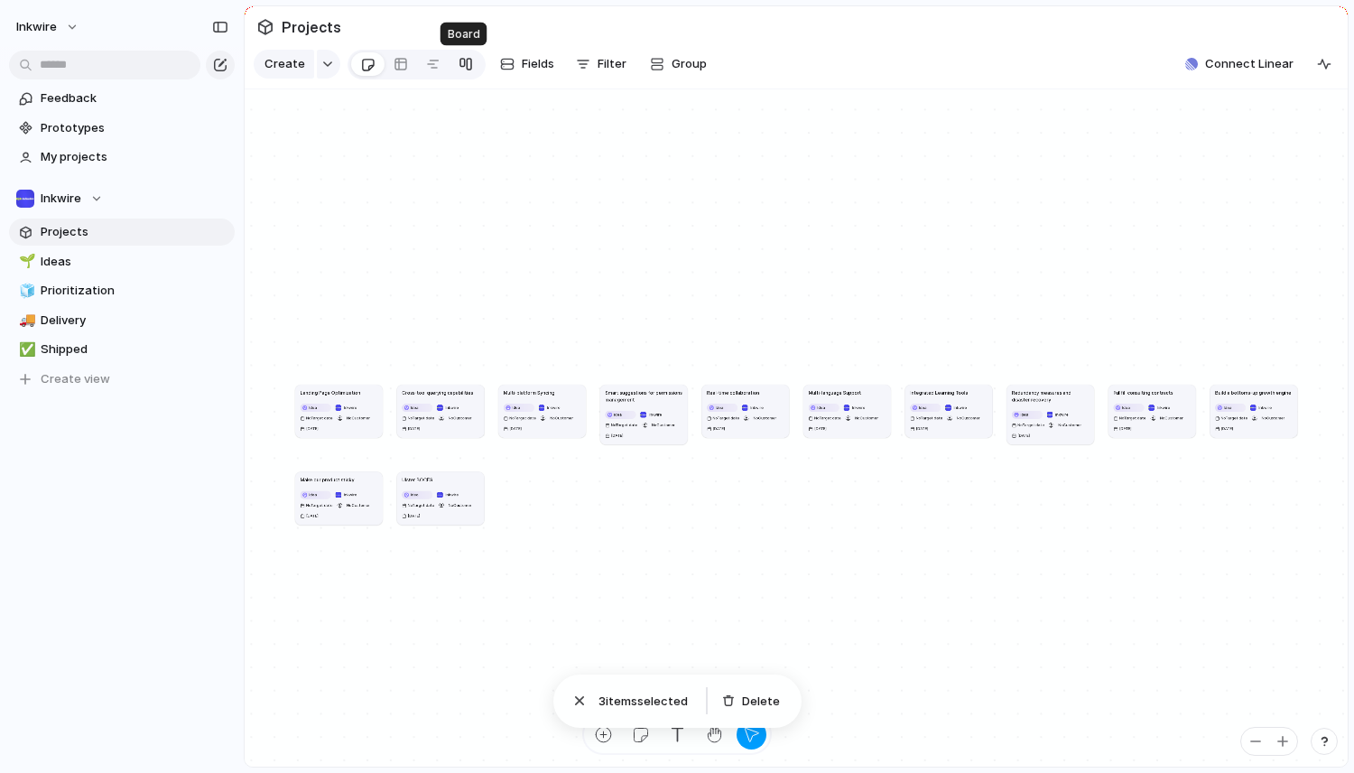
click at [463, 60] on div at bounding box center [466, 64] width 14 height 29
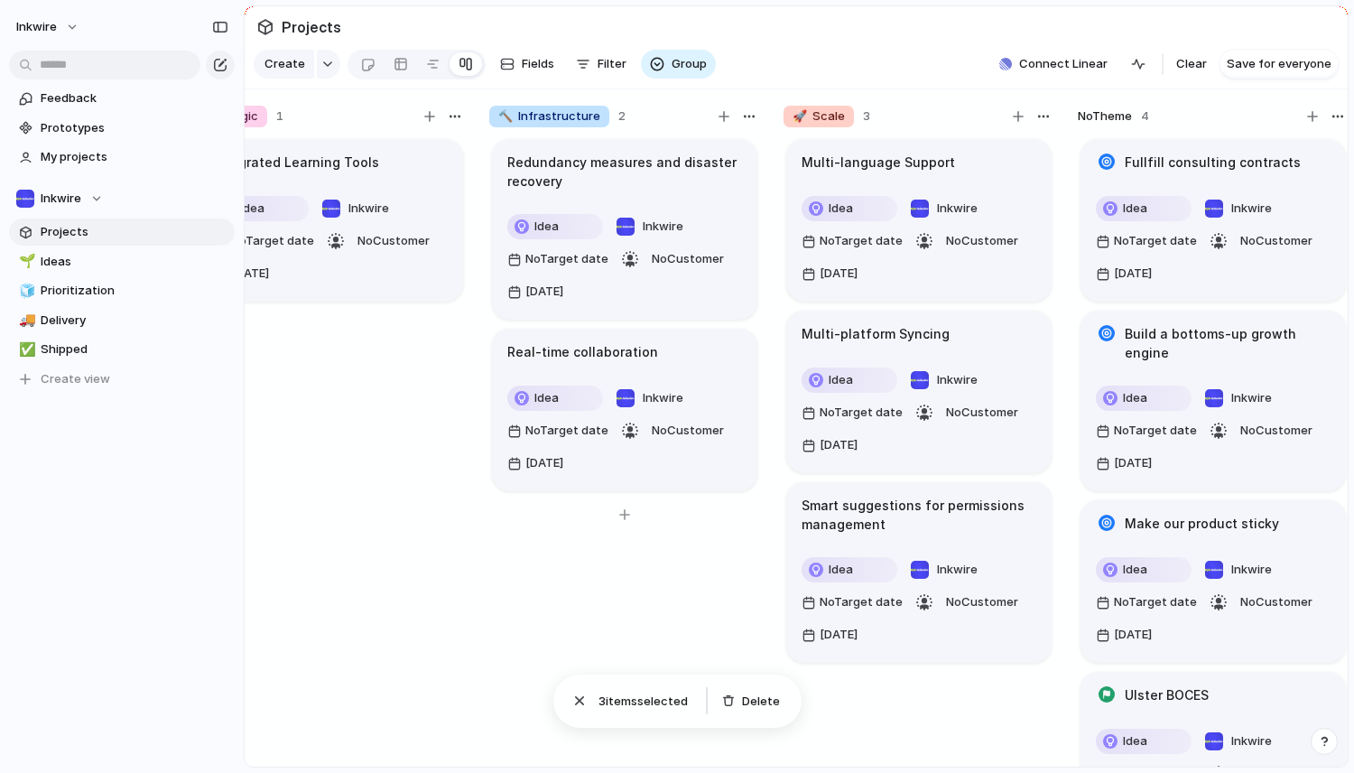
scroll to position [0, 378]
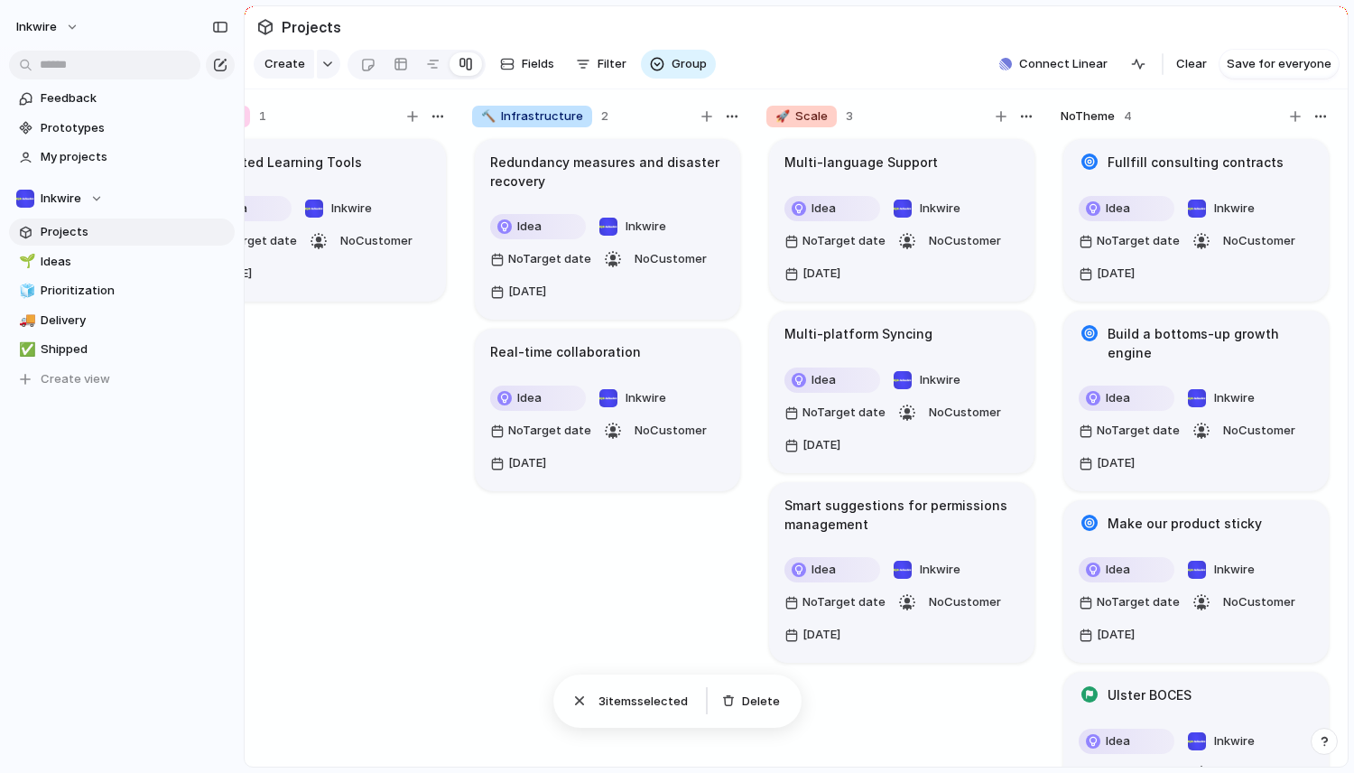
click at [1088, 104] on div "No Theme 4 Fullfill consulting contracts Idea Inkwire No Target date No Custome…" at bounding box center [1195, 440] width 285 height 685
click at [1088, 117] on span "No Theme" at bounding box center [1088, 116] width 54 height 18
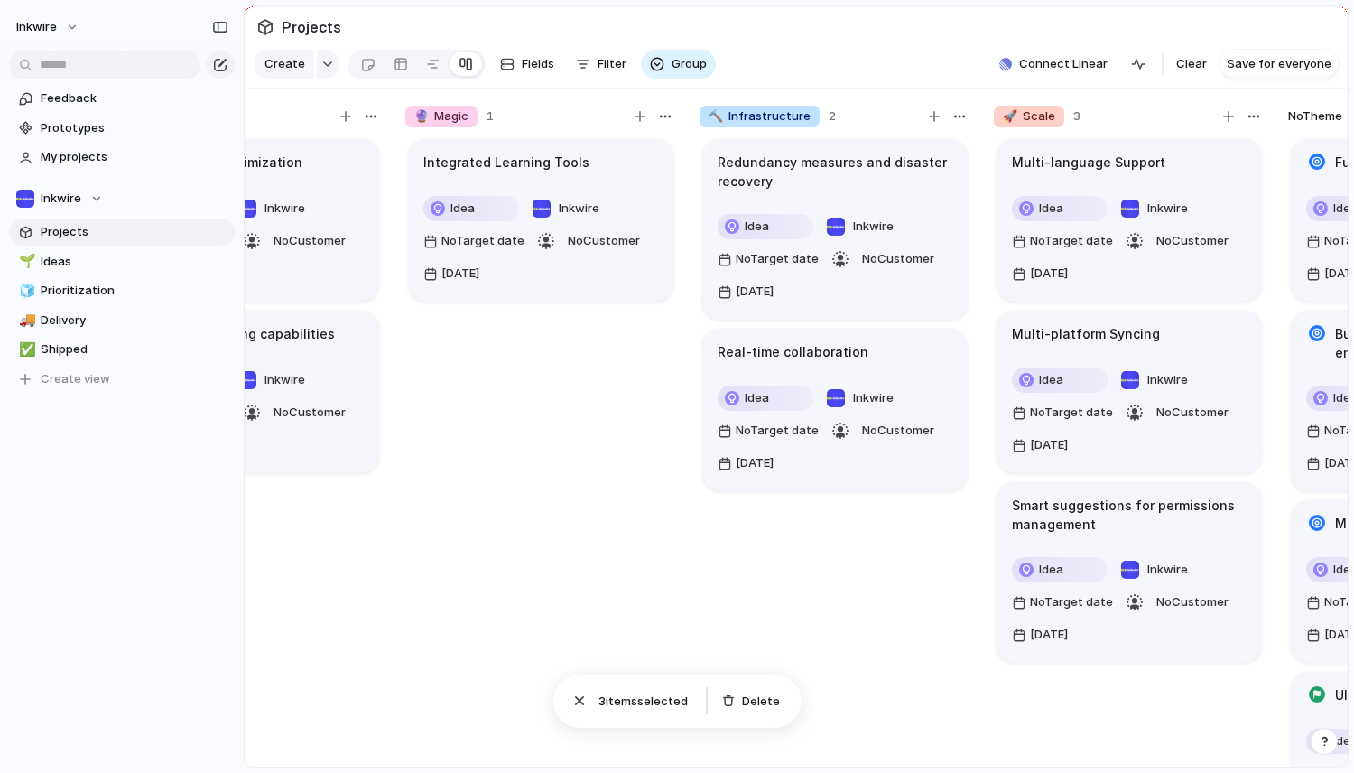
scroll to position [0, 145]
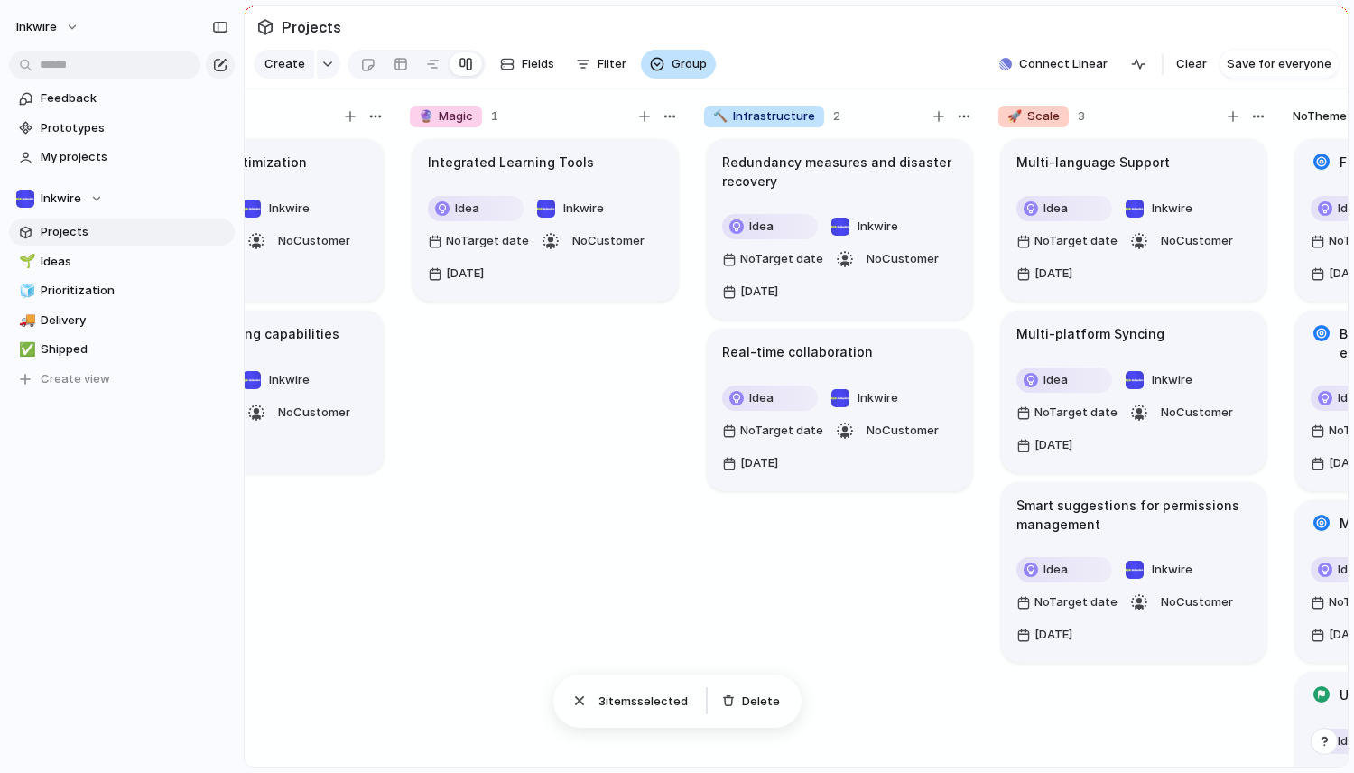
click at [698, 62] on span "Group" at bounding box center [689, 64] width 35 height 18
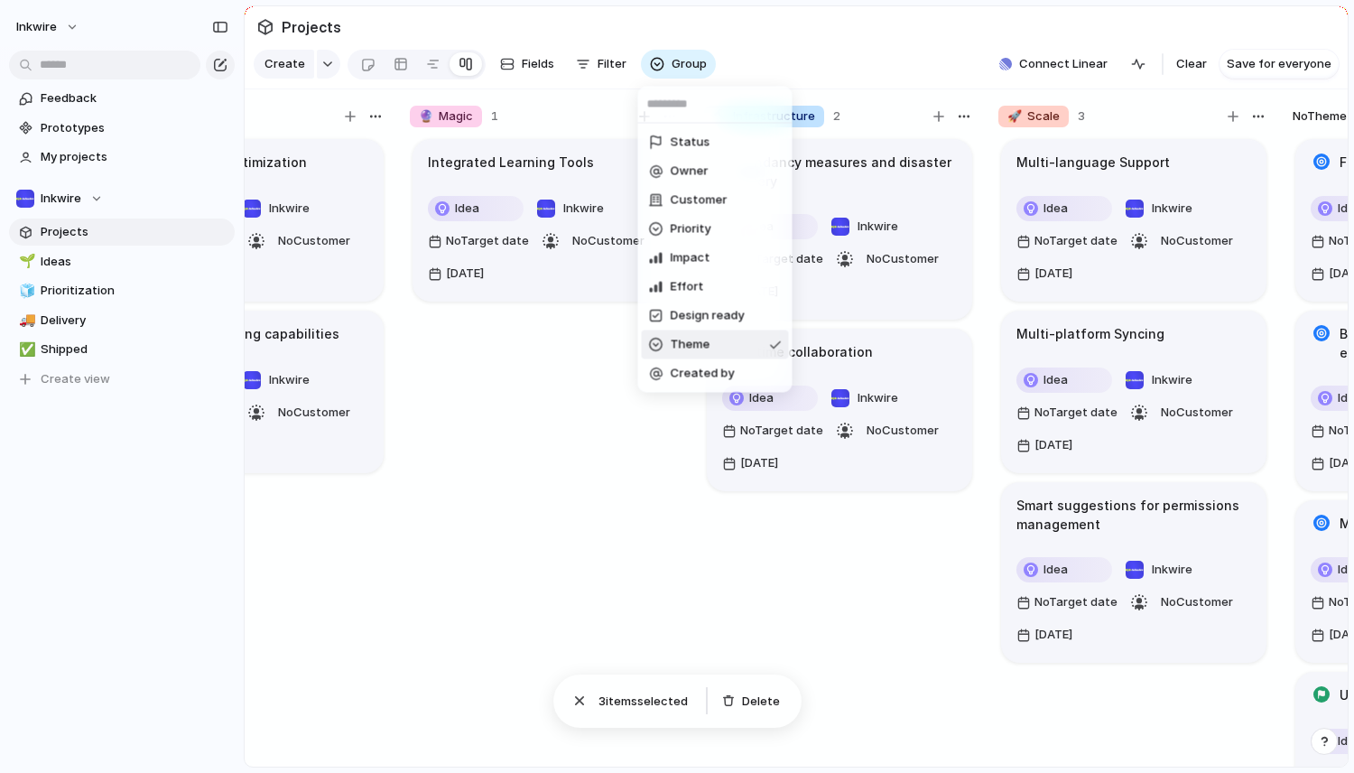
click at [696, 63] on div "Status Owner Customer Priority Impact Effort Design ready Theme Created by" at bounding box center [677, 386] width 1354 height 773
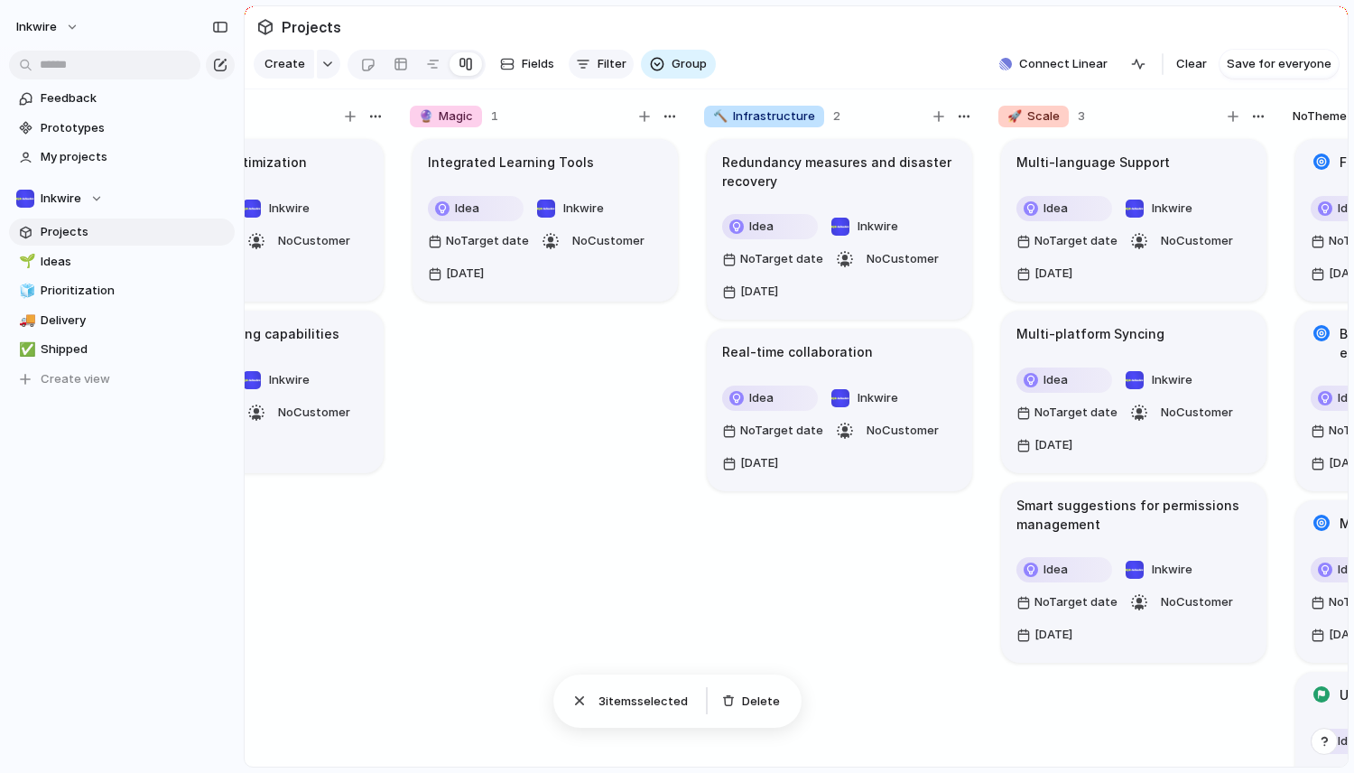
click at [602, 67] on span "Filter" at bounding box center [612, 64] width 29 height 18
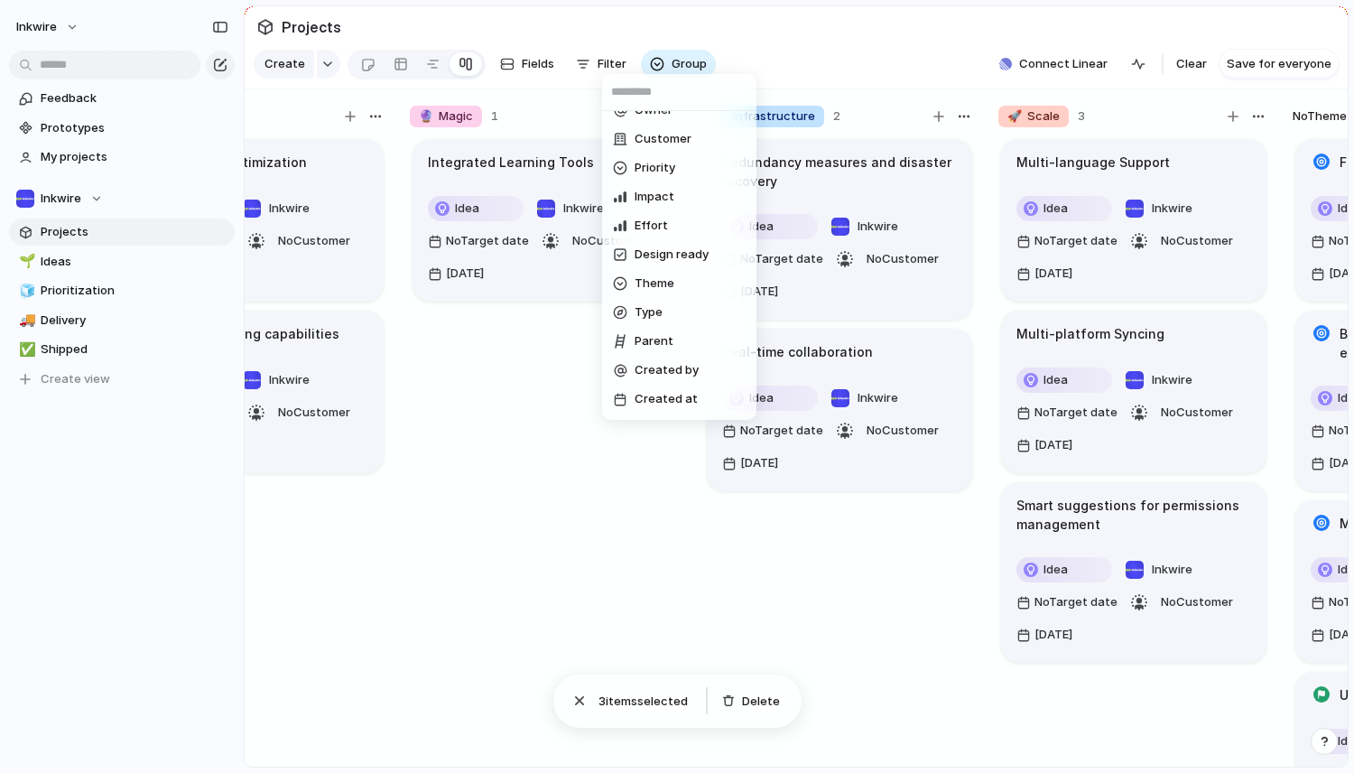
scroll to position [162, 0]
click at [647, 283] on span "Type" at bounding box center [649, 286] width 28 height 18
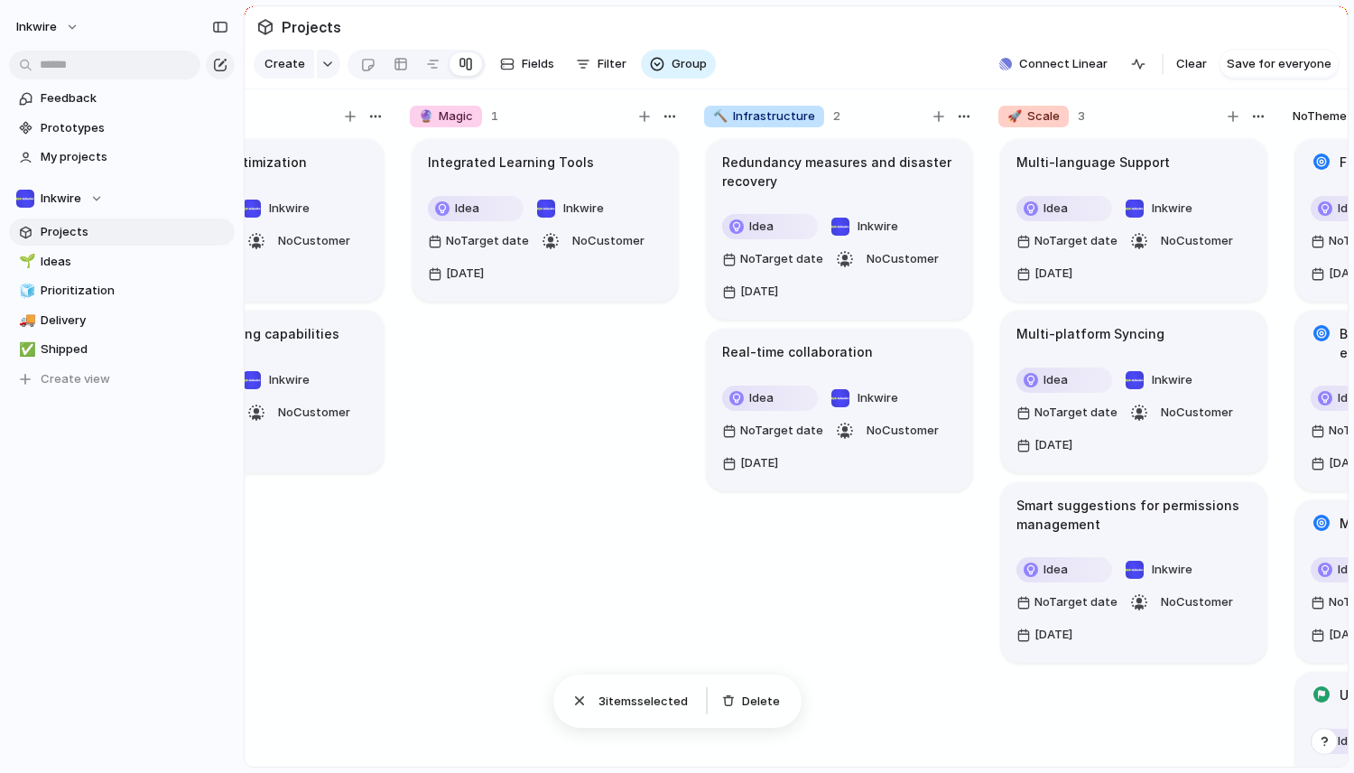
click at [741, 64] on div "Goal Program Initiative Launch Project" at bounding box center [677, 386] width 1354 height 773
click at [641, 72] on div "Group" at bounding box center [678, 64] width 75 height 29
click at [656, 66] on div "button" at bounding box center [657, 64] width 14 height 14
click at [527, 58] on span "Fields" at bounding box center [538, 64] width 32 height 18
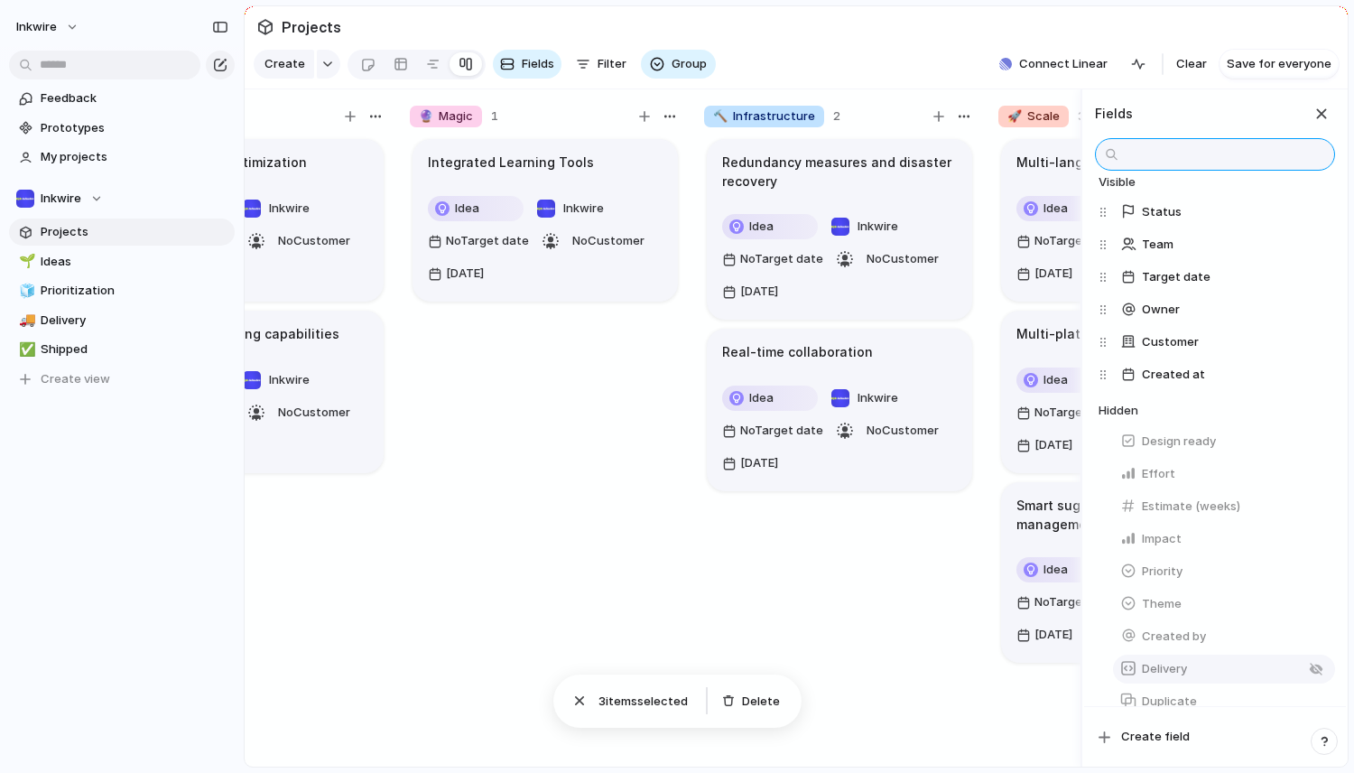
scroll to position [0, 0]
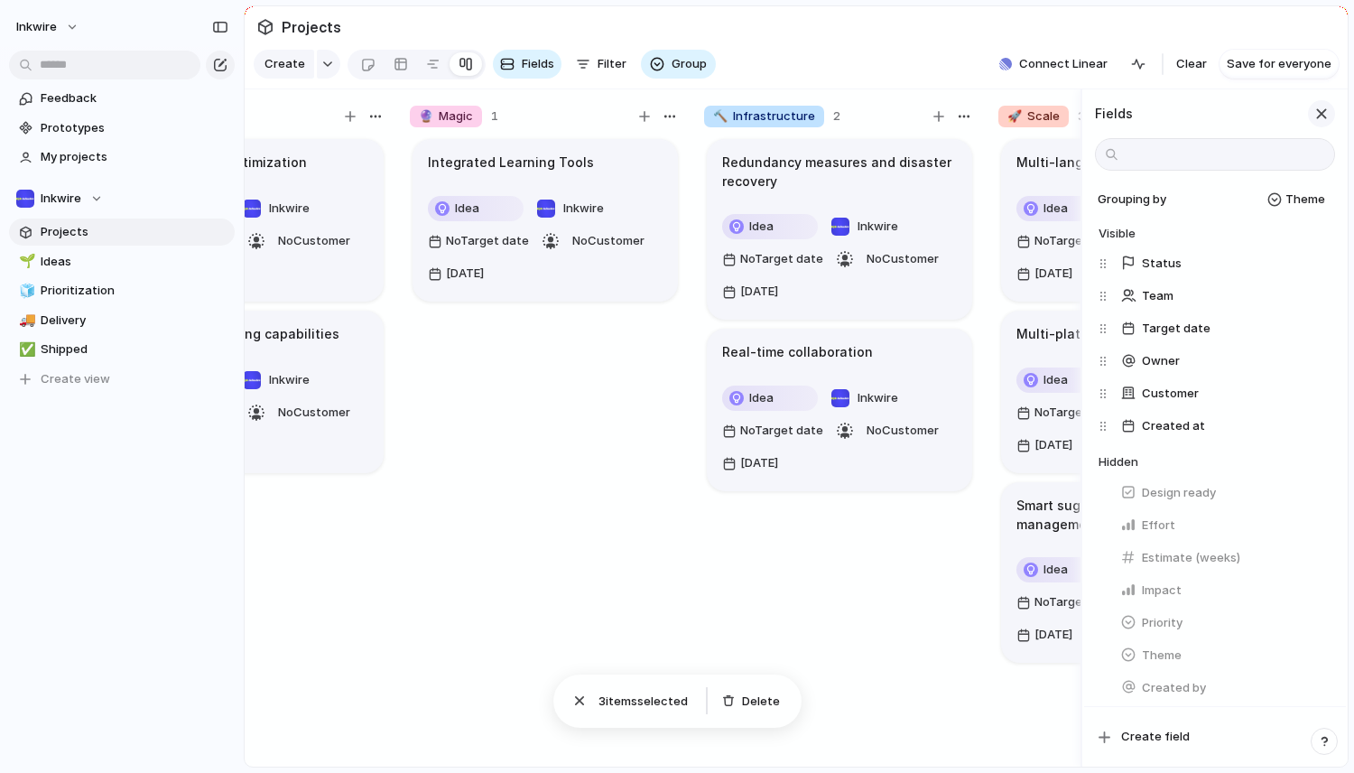
click at [1322, 113] on div "button" at bounding box center [1322, 114] width 20 height 20
